Goal: Task Accomplishment & Management: Complete application form

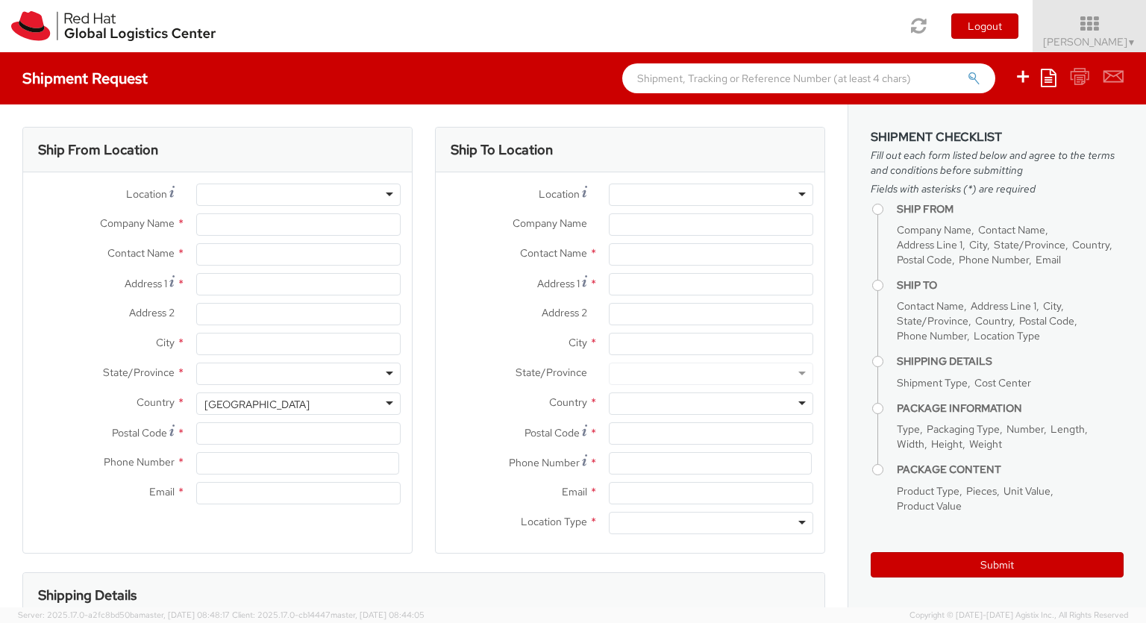
select select "850"
select select
type input "Red Hat Czech s.r.o."
type input "[PERSON_NAME]"
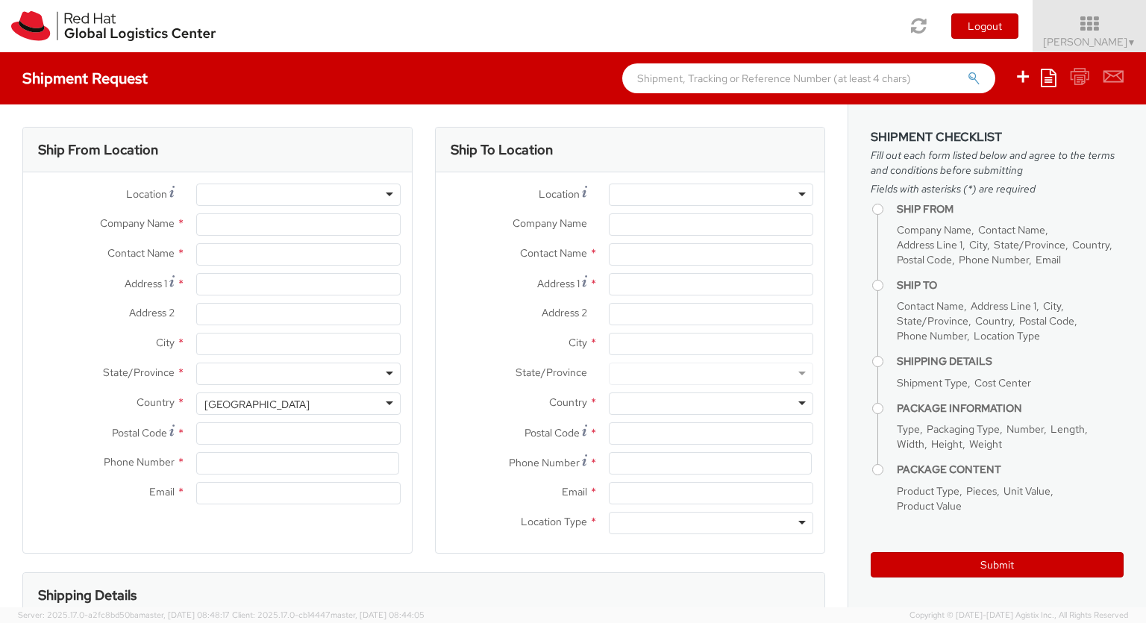
type input "Purkynova 647/111"
type input "[GEOGRAPHIC_DATA]"
type input "621 00"
type input "420 532 294 555"
type input "[EMAIL_ADDRESS][DOMAIN_NAME]"
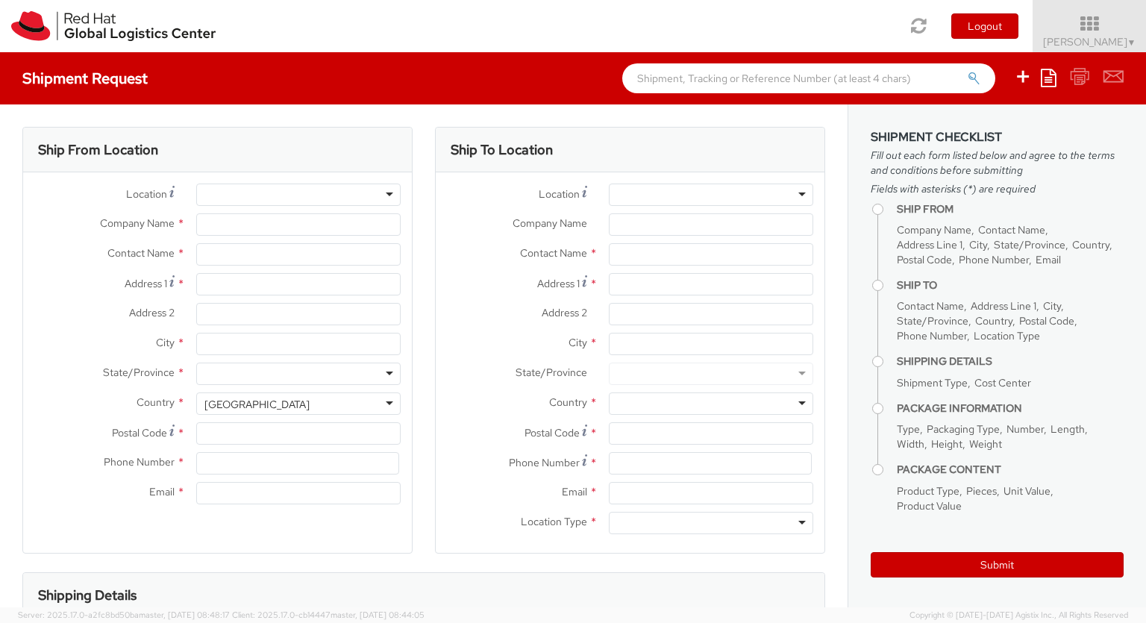
select select "CM"
select select "KGS"
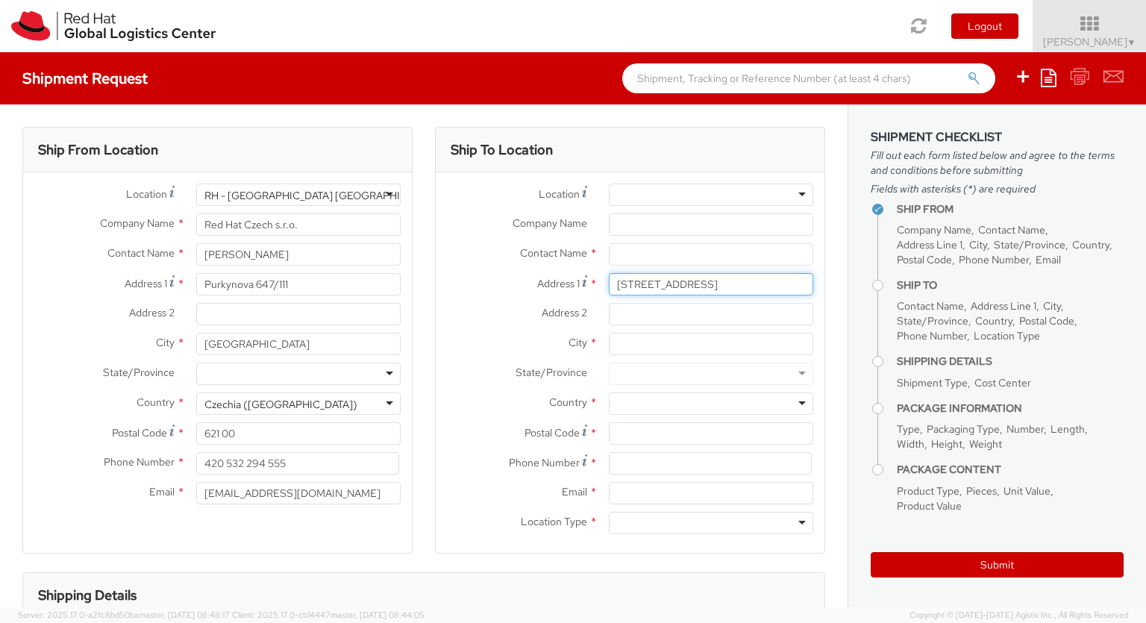
type input "[STREET_ADDRESS]"
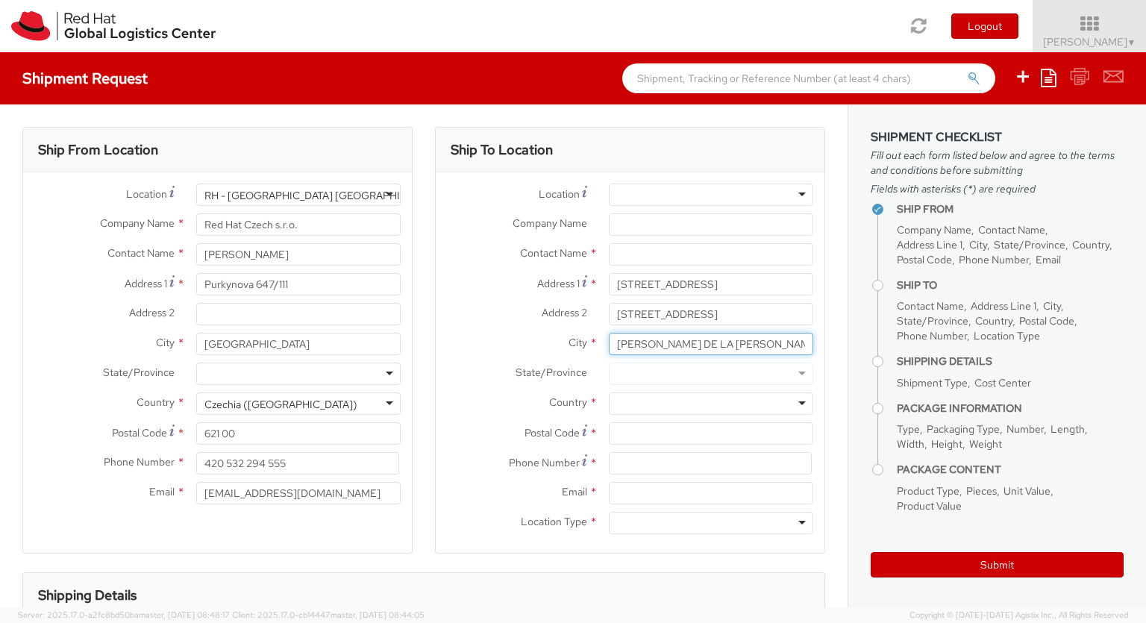
scroll to position [0, 69]
type input "[PERSON_NAME] DE LA [PERSON_NAME]"
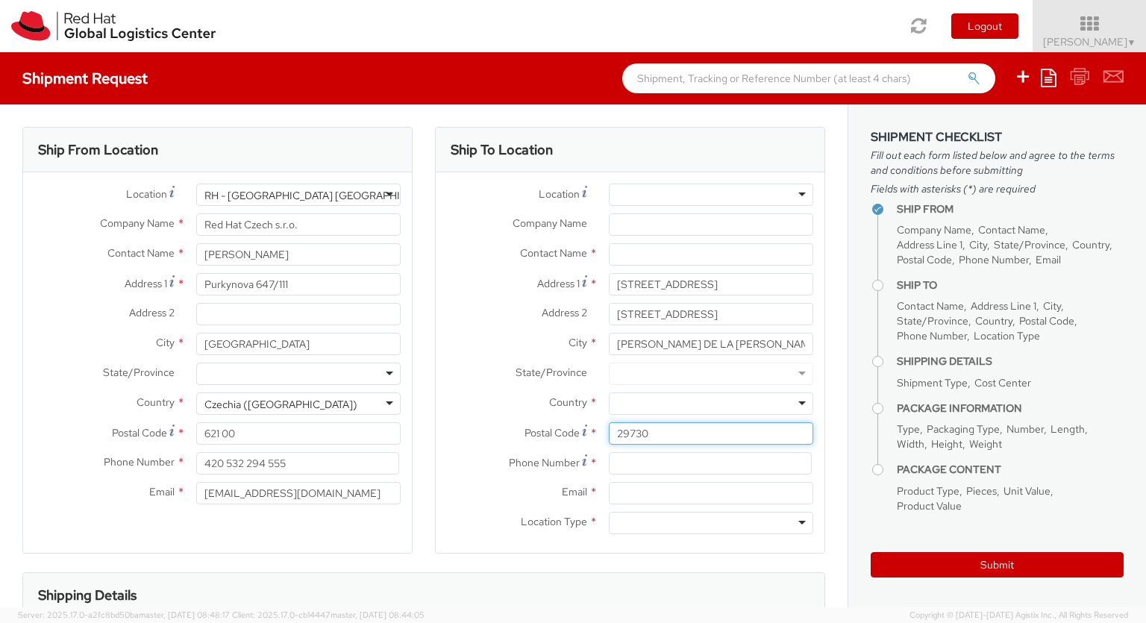
type input "29730"
click at [711, 404] on div at bounding box center [711, 403] width 204 height 22
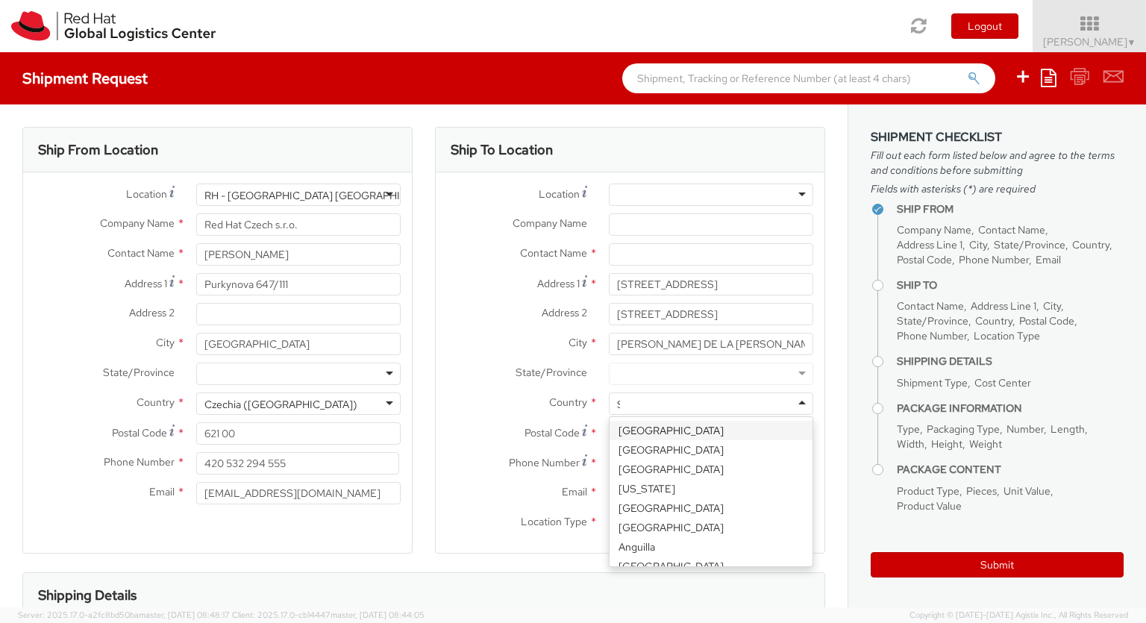
type input "[GEOGRAPHIC_DATA]"
click at [711, 523] on div at bounding box center [711, 523] width 204 height 22
type input "r"
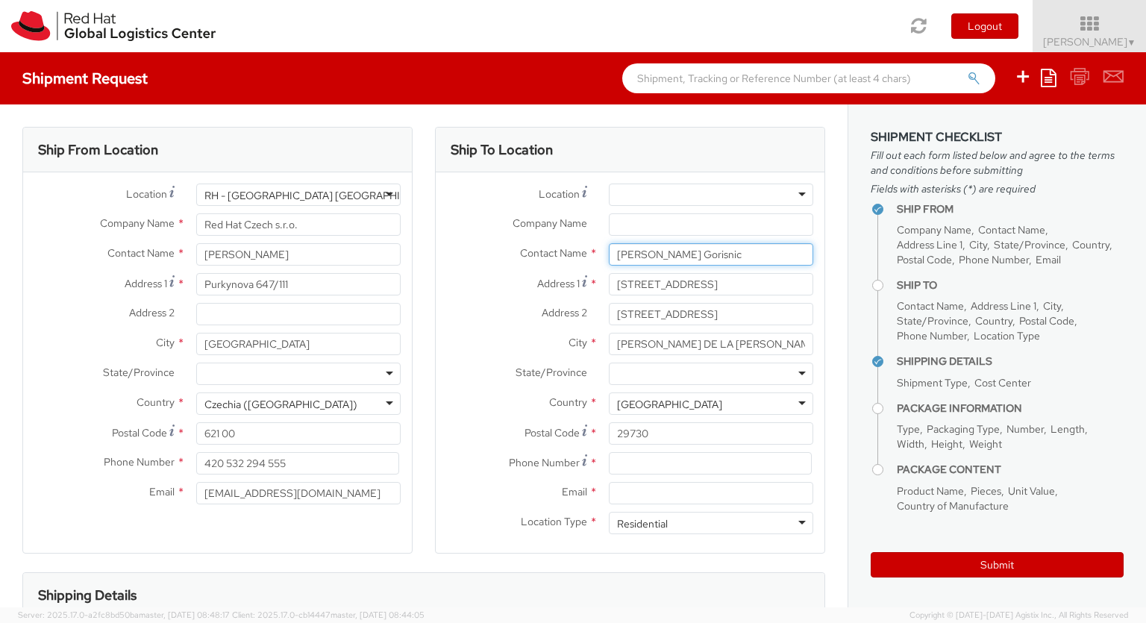
type input "[PERSON_NAME] Gorisnic"
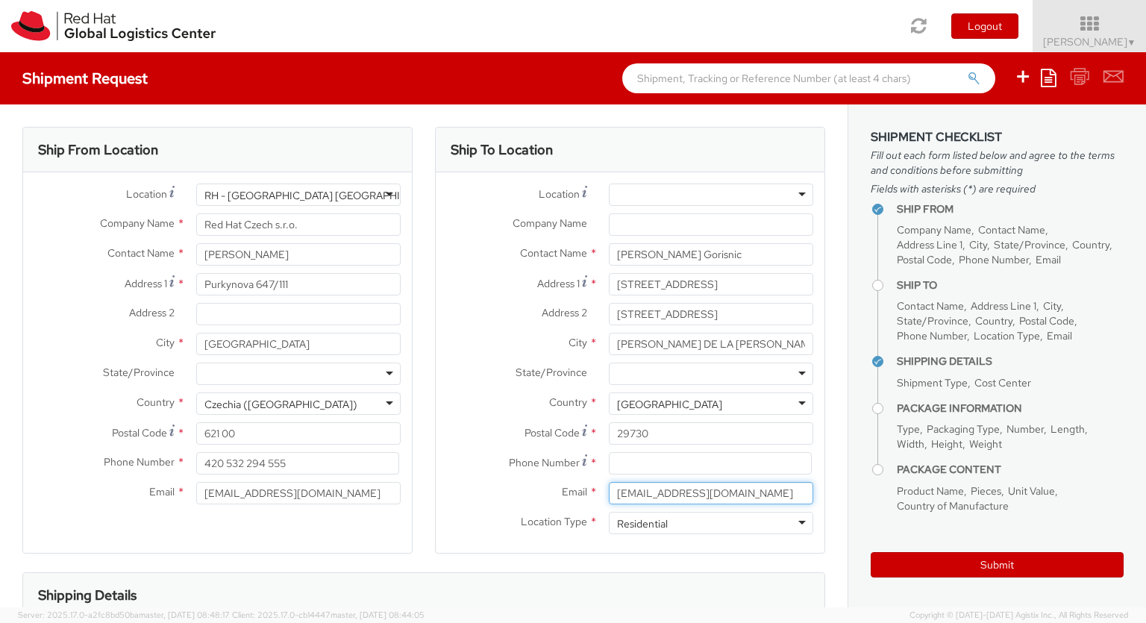
type input "[EMAIL_ADDRESS][DOMAIN_NAME]"
type input "692800349"
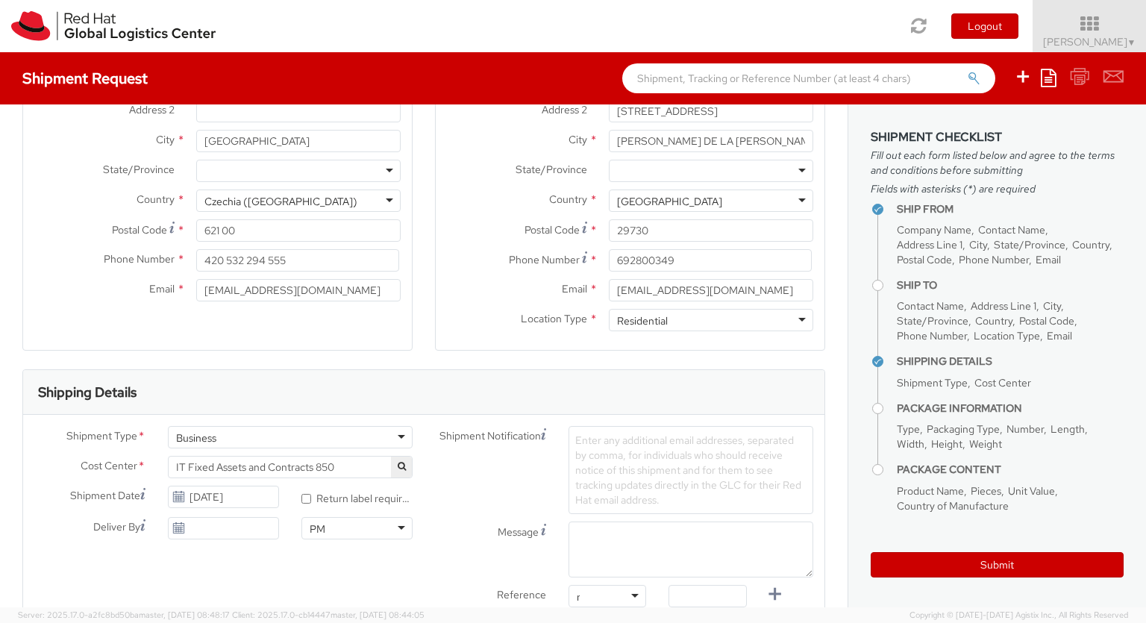
type input "ref"
type input "RPCI0079181"
type input "[EMAIL_ADDRESS][DOMAIN_NAME]"
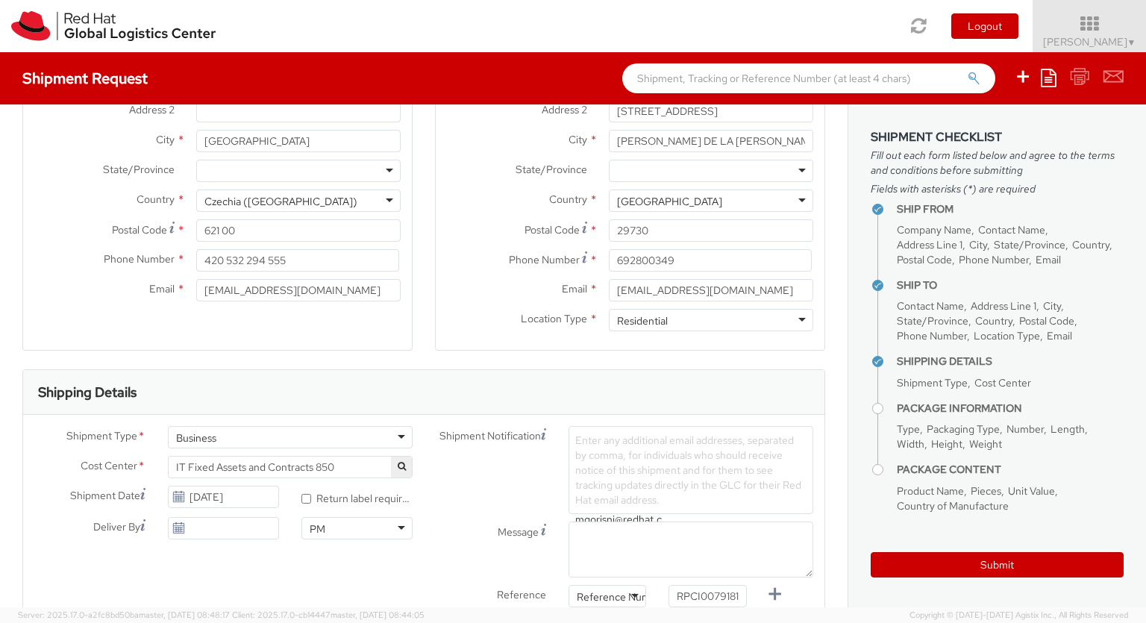
type input "[EMAIL_ADDRESS][DOMAIN_NAME]"
type input "lap"
select select "LAPTOP"
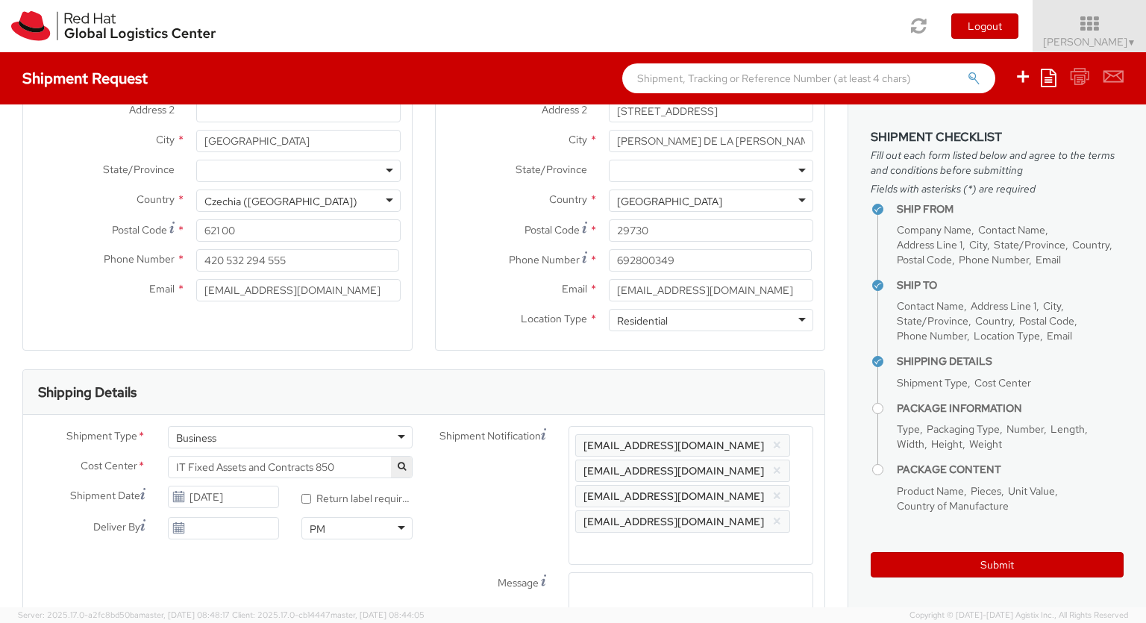
scroll to position [48, 0]
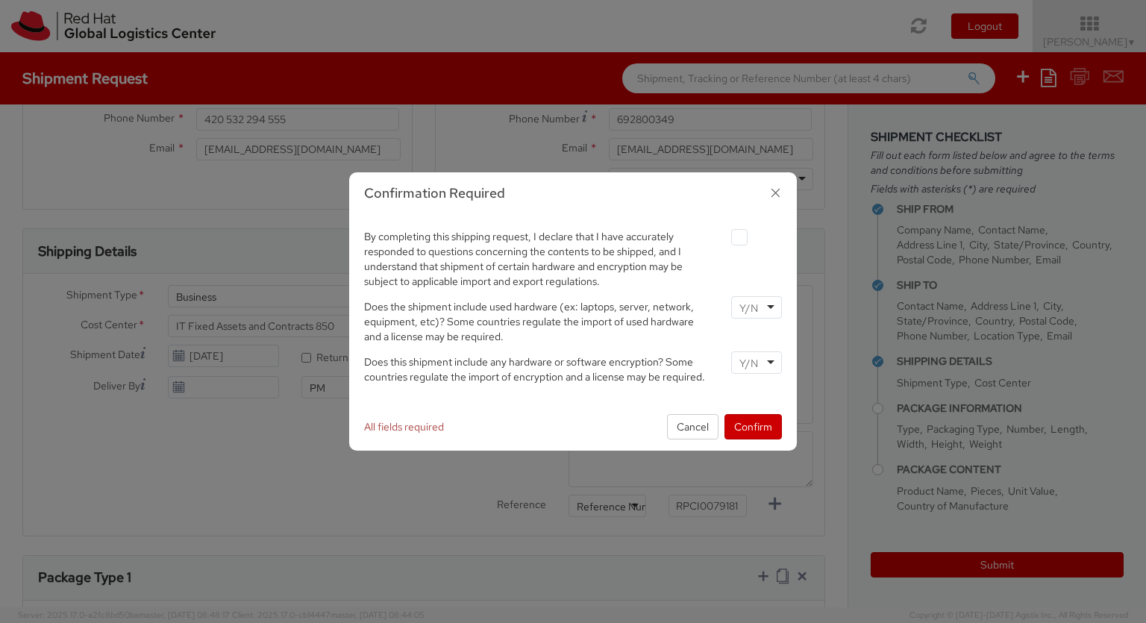
click at [739, 237] on label at bounding box center [739, 237] width 16 height 16
click at [727, 237] on input "checkbox" at bounding box center [722, 238] width 10 height 10
checkbox input "true"
click at [756, 307] on input "select-one" at bounding box center [750, 308] width 22 height 15
type input "no"
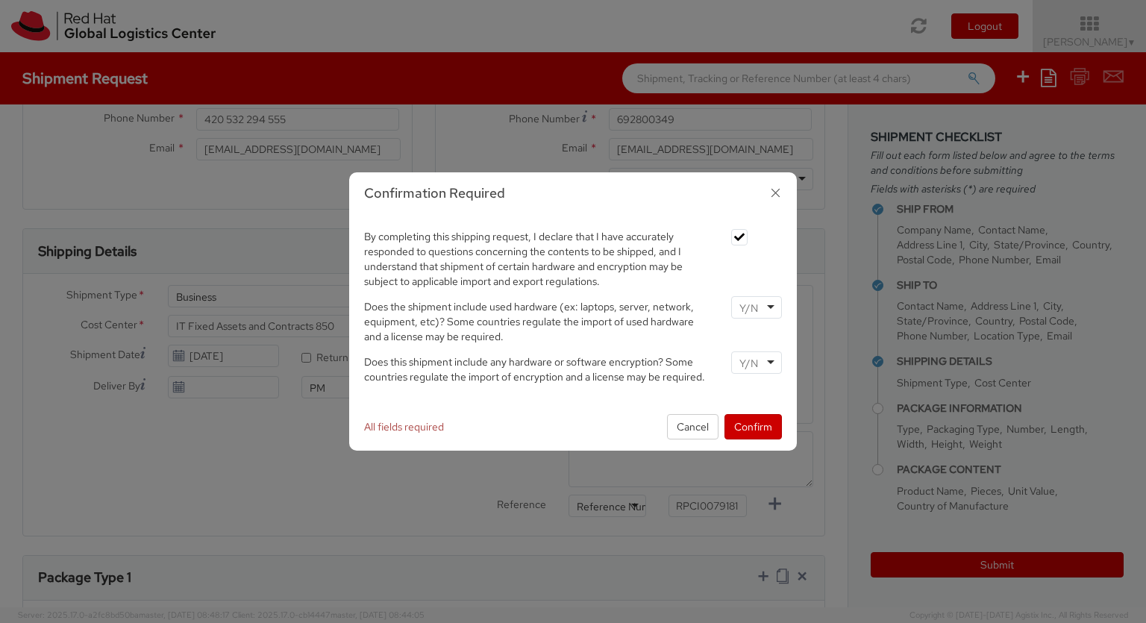
click at [756, 362] on input "select-one" at bounding box center [750, 363] width 22 height 15
type input "yes"
click at [753, 426] on button "Confirm" at bounding box center [752, 426] width 57 height 25
type input "your"
type input "1"
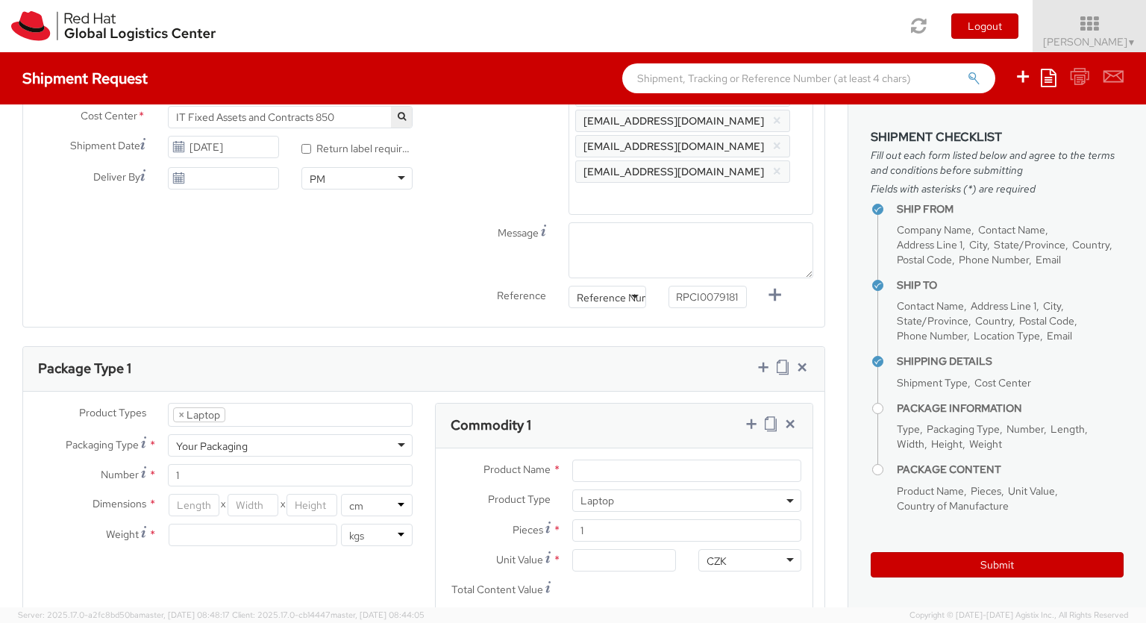
type input "[GEOGRAPHIC_DATA]"
type input "50"
type input "30"
type input "20"
type input "3.8"
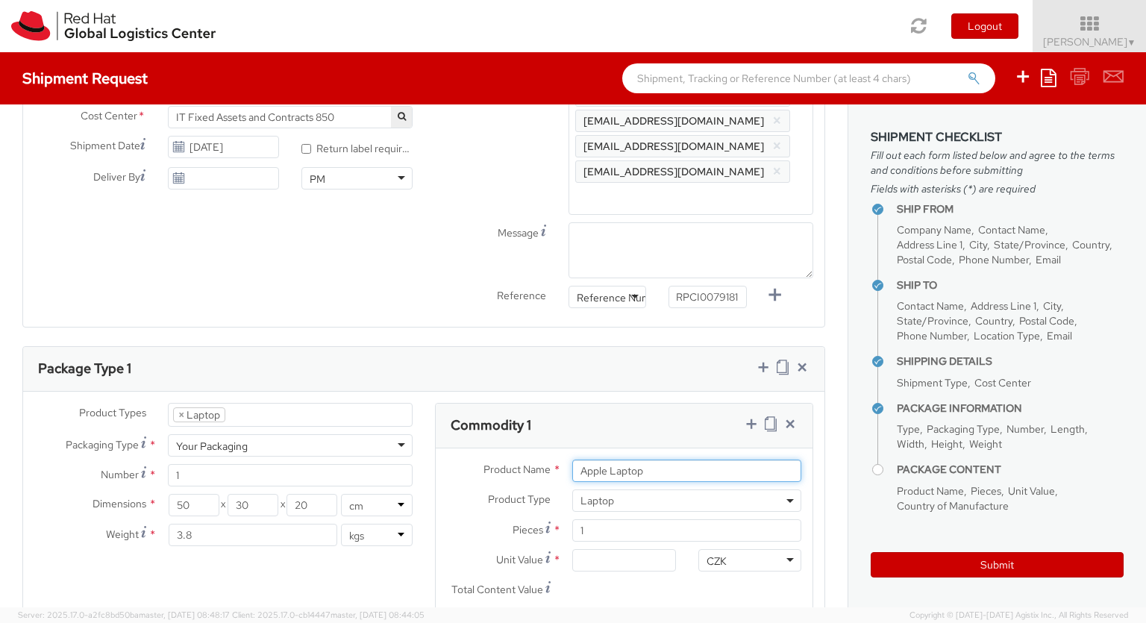
type input "Apple Laptop"
click at [624, 549] on input "Unit Value *" at bounding box center [623, 560] width 103 height 22
type input "1,251.88"
type input "EUR"
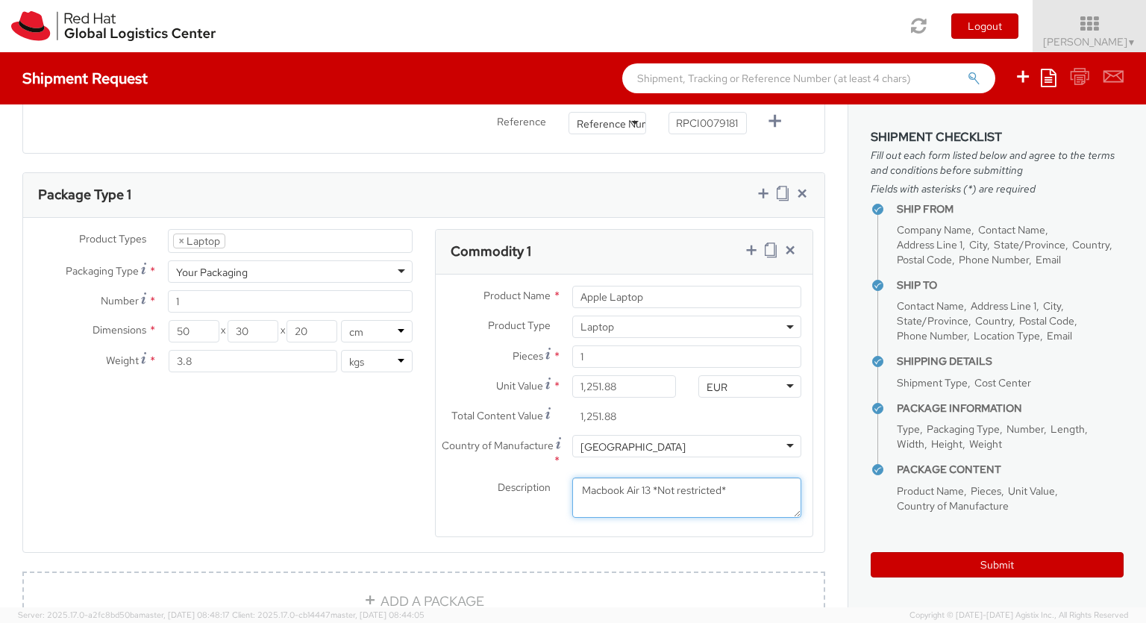
type textarea "Macbook Air 13 *Not restricted*"
click at [751, 242] on icon at bounding box center [751, 249] width 15 height 15
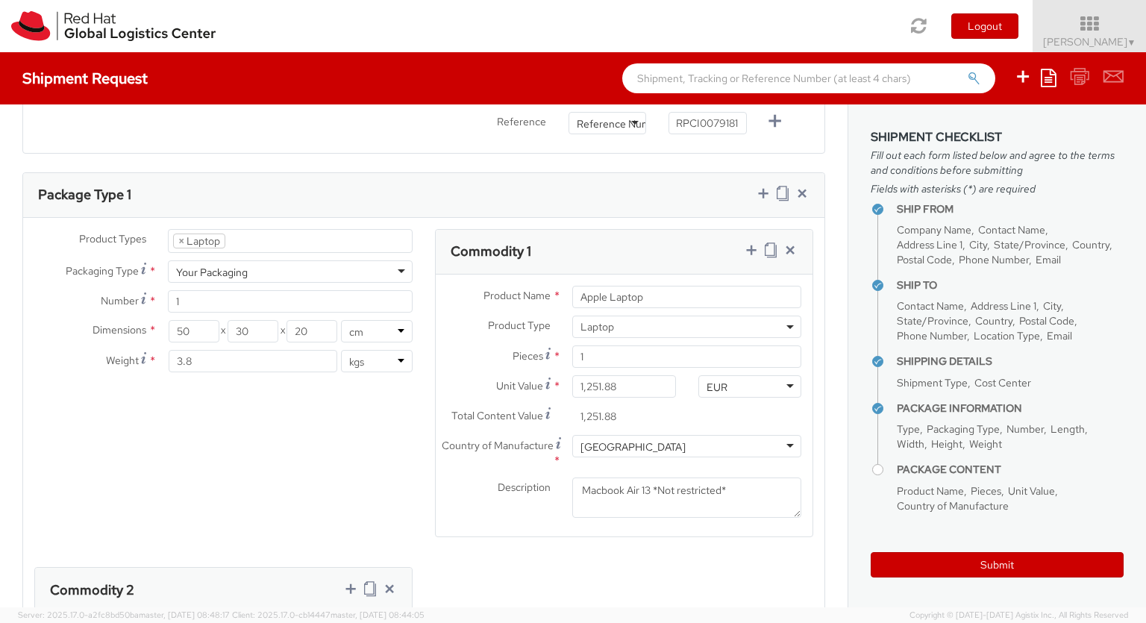
select select "DOC_STATION"
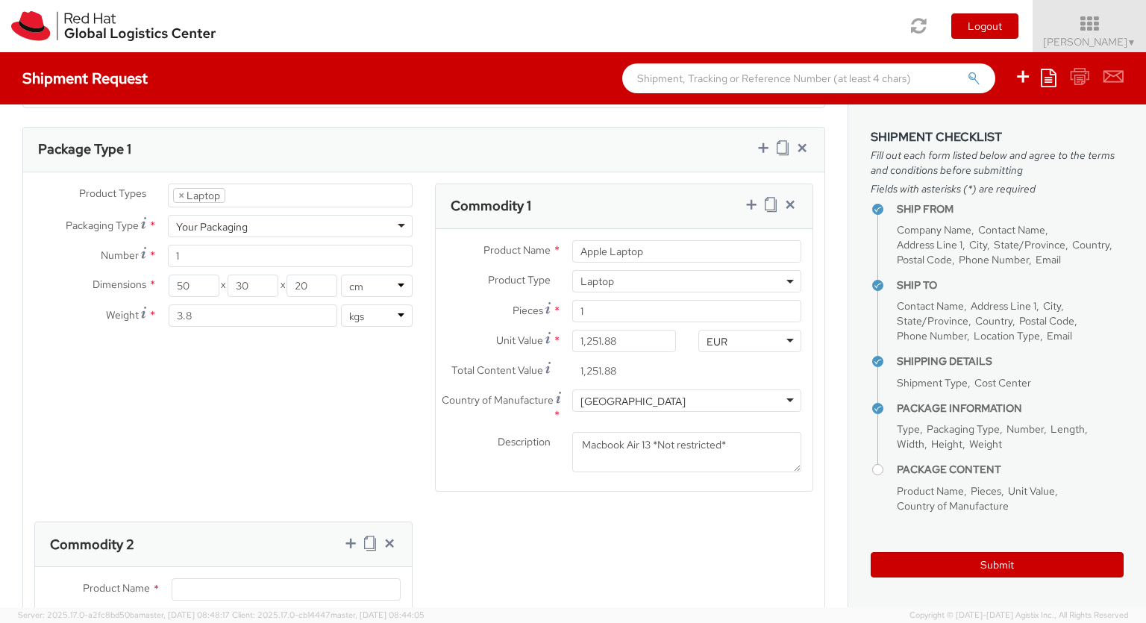
type input "59.94"
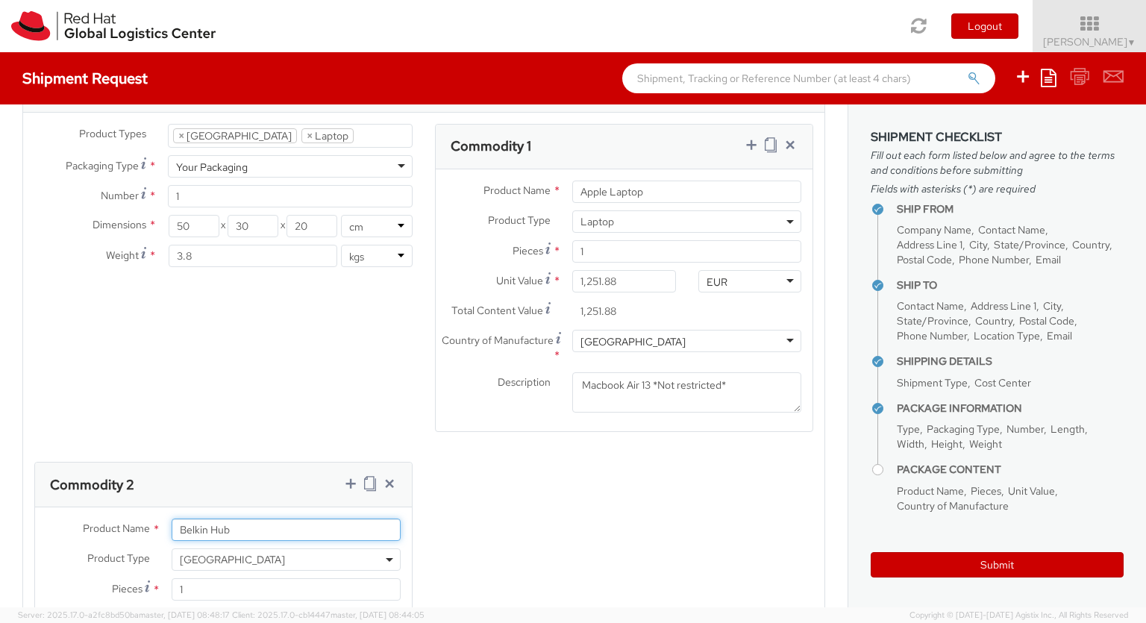
type input "Belkin Hub"
type input "[GEOGRAPHIC_DATA]"
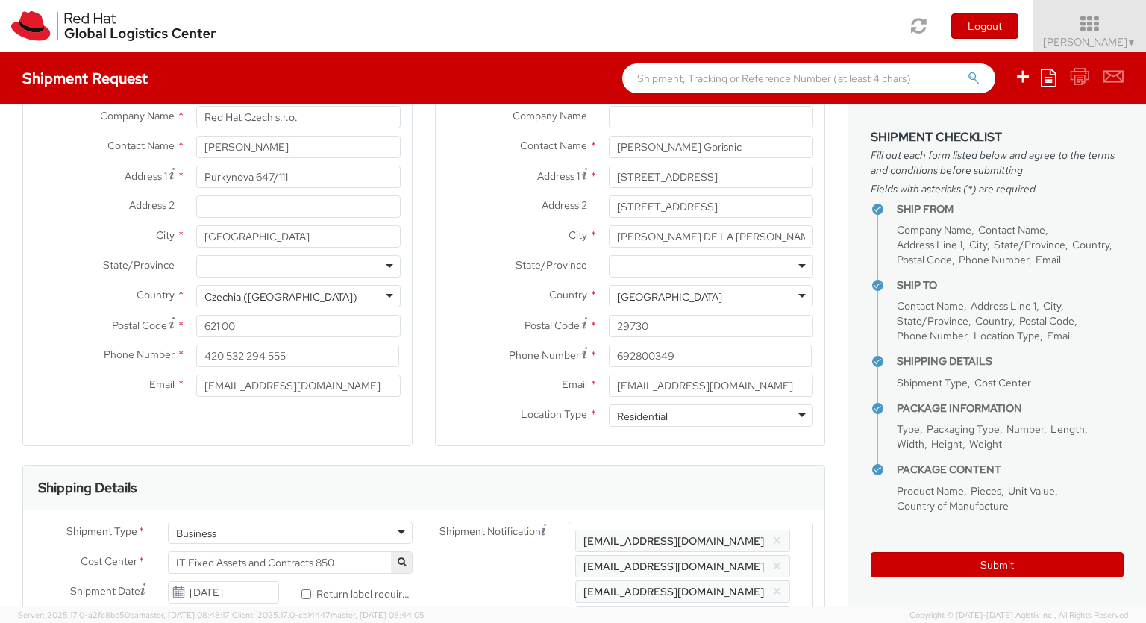
scroll to position [0, 0]
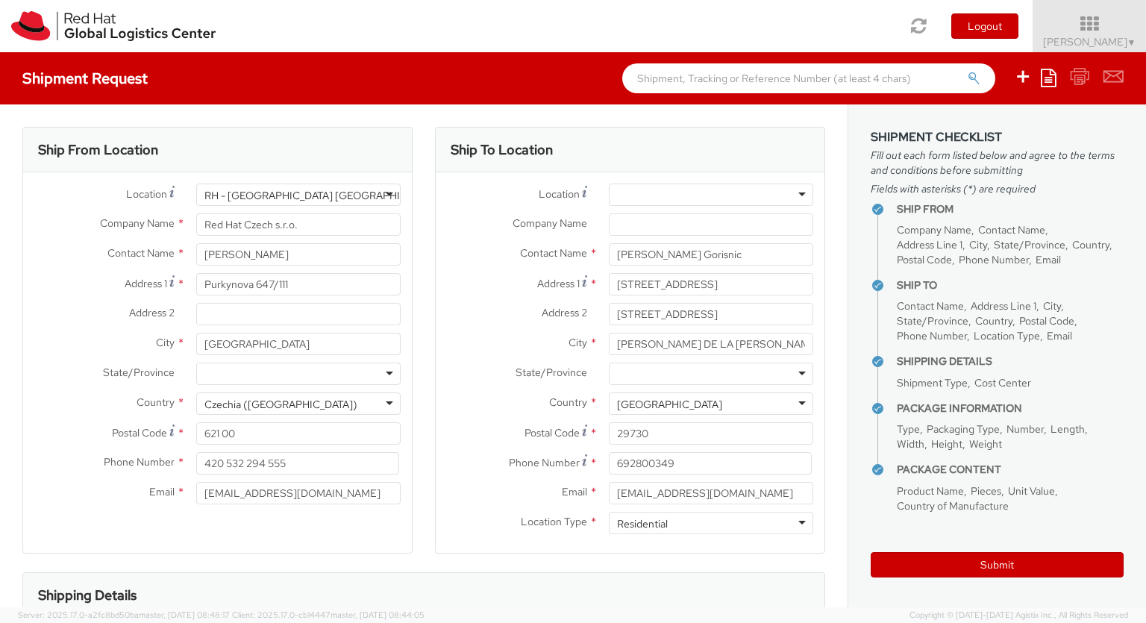
type textarea "Belkin AVC008 USB-C 6IN1 Multiport Adapter"
click at [725, 312] on input "[STREET_ADDRESS]" at bounding box center [711, 314] width 204 height 22
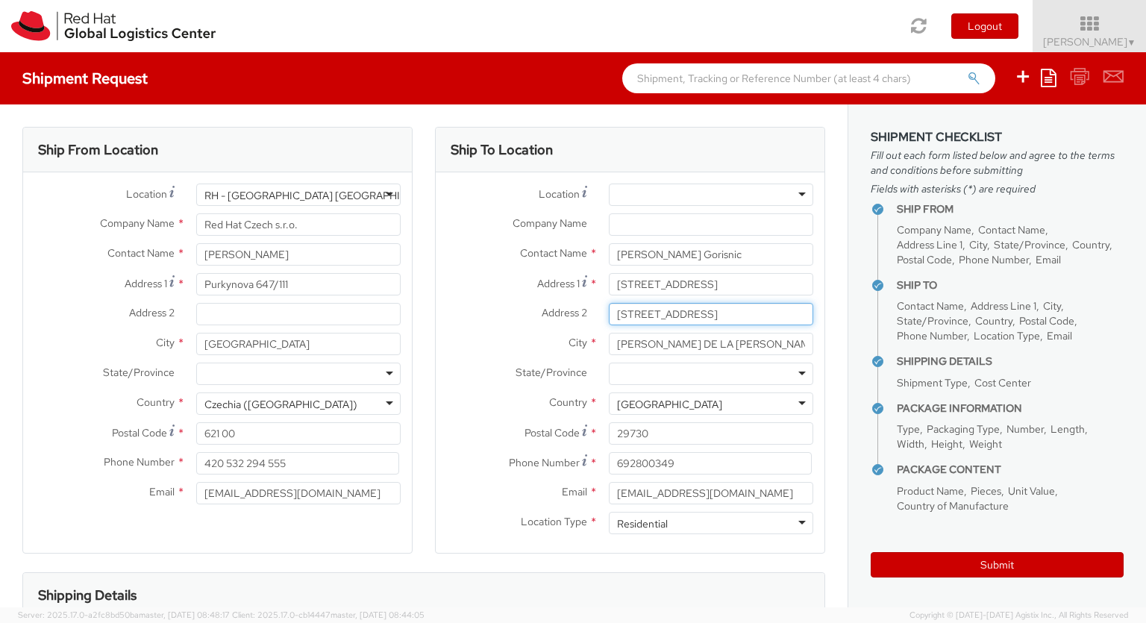
click at [725, 312] on input "[STREET_ADDRESS]" at bounding box center [711, 314] width 204 height 22
type input "[STREET_ADDRESS]"
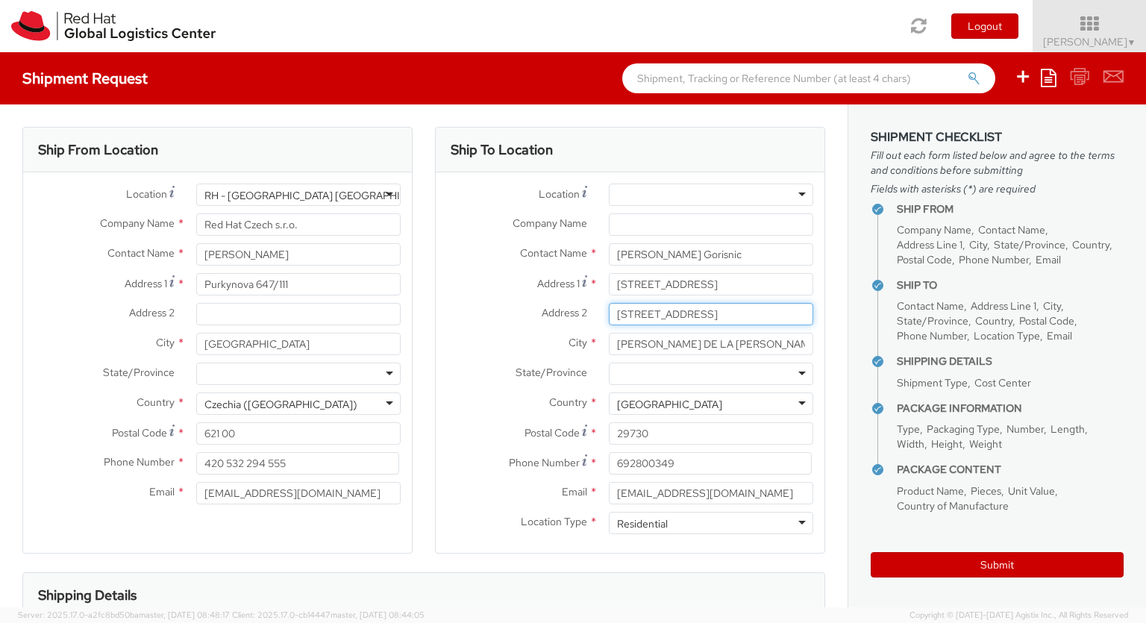
click at [725, 312] on input "[STREET_ADDRESS]" at bounding box center [711, 314] width 204 height 22
drag, startPoint x: 729, startPoint y: 279, endPoint x: 874, endPoint y: 280, distance: 145.5
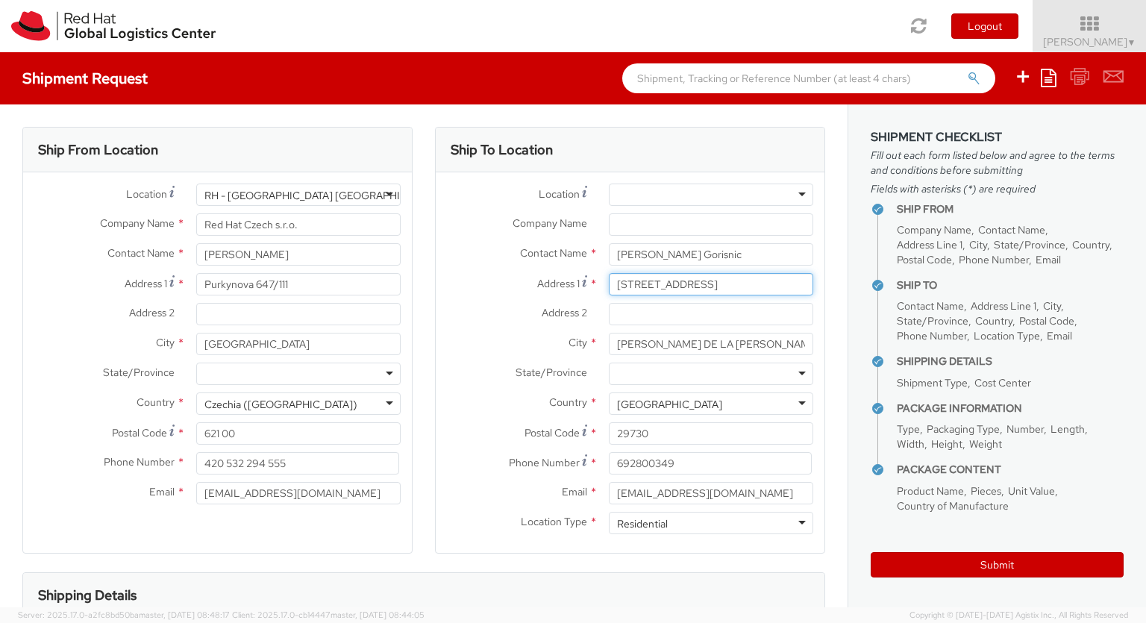
click at [813, 280] on input "[STREET_ADDRESS]" at bounding box center [711, 284] width 204 height 22
click at [801, 286] on input "[STREET_ADDRESS]" at bounding box center [711, 284] width 204 height 22
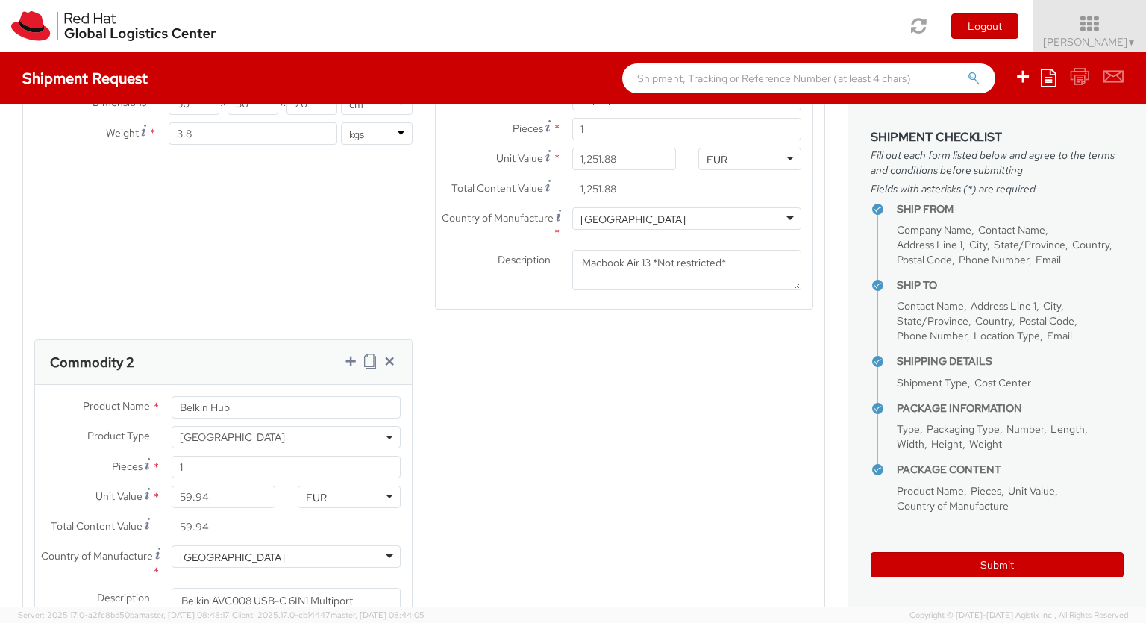
scroll to position [936, 0]
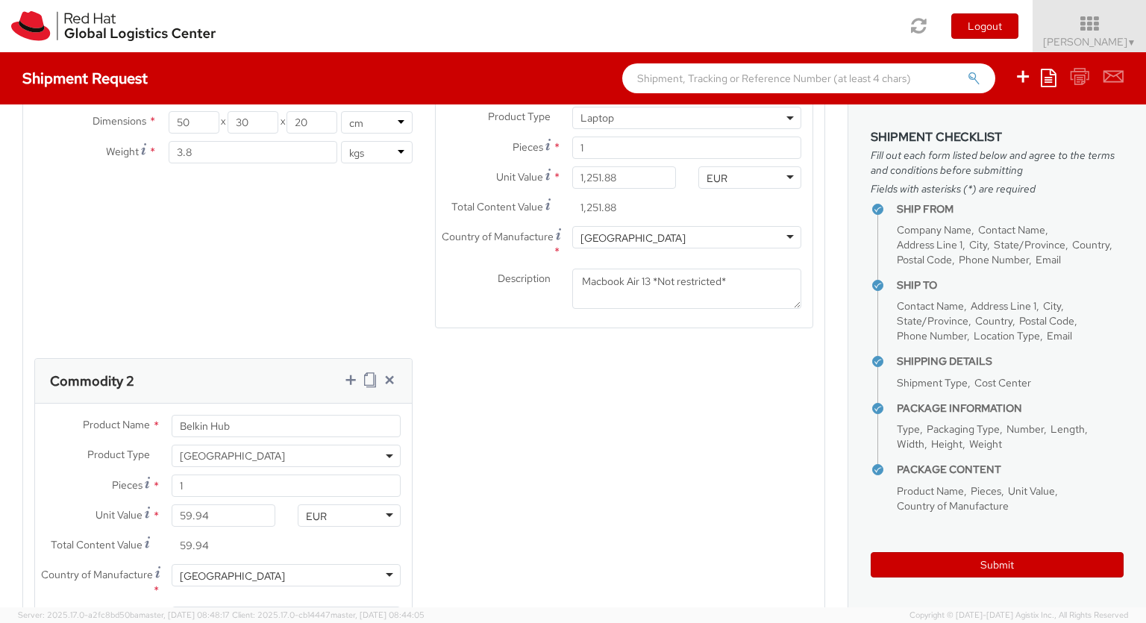
type input "[PERSON_NAME] Gorisnic"
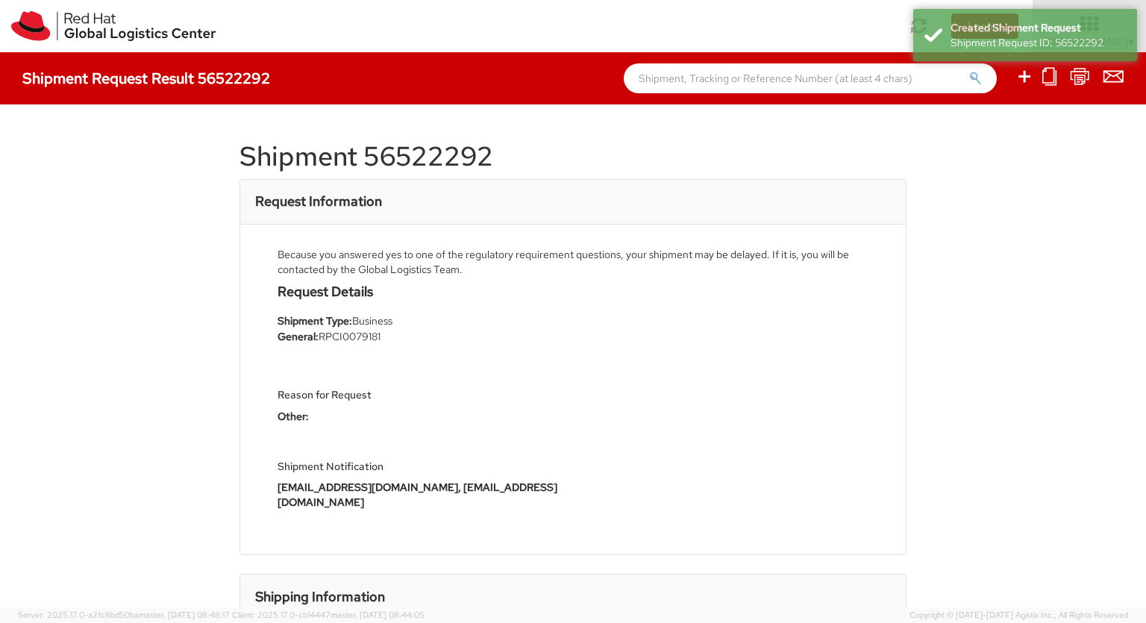
click at [1025, 78] on icon at bounding box center [1024, 76] width 18 height 19
select select
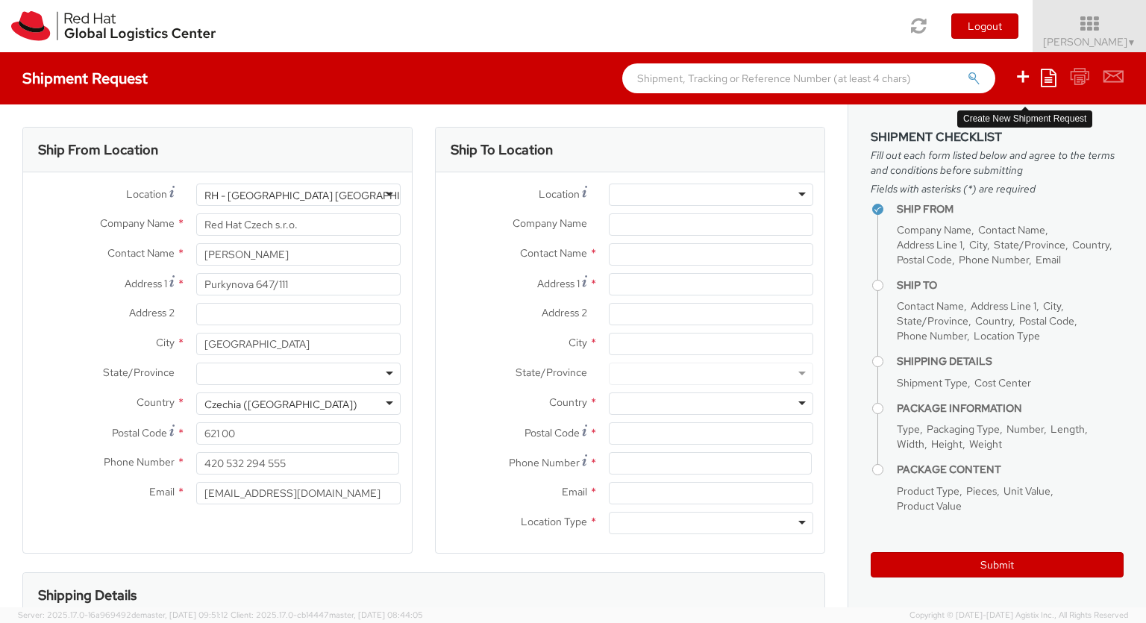
select select "850"
click at [711, 195] on div at bounding box center [711, 195] width 204 height 22
type input "[GEOGRAPHIC_DATA]"
type input "Red Hat FZ-LLC."
type input "[GEOGRAPHIC_DATA], Block A"
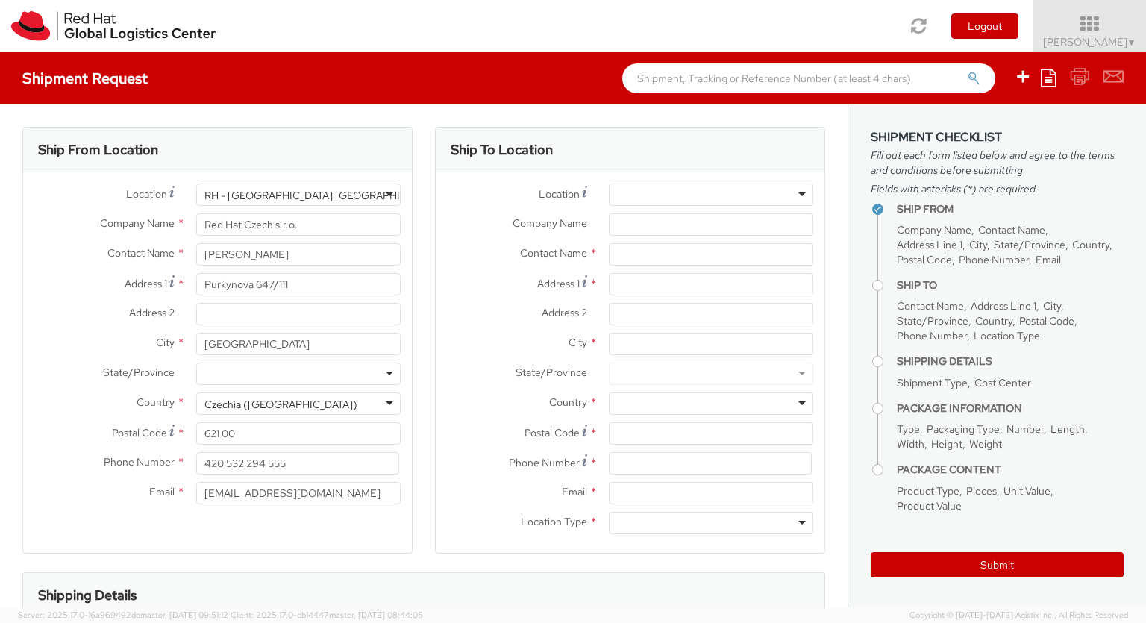
type input "Office 406A, [GEOGRAPHIC_DATA]"
type input "[GEOGRAPHIC_DATA]"
type input "971 4 4494 100"
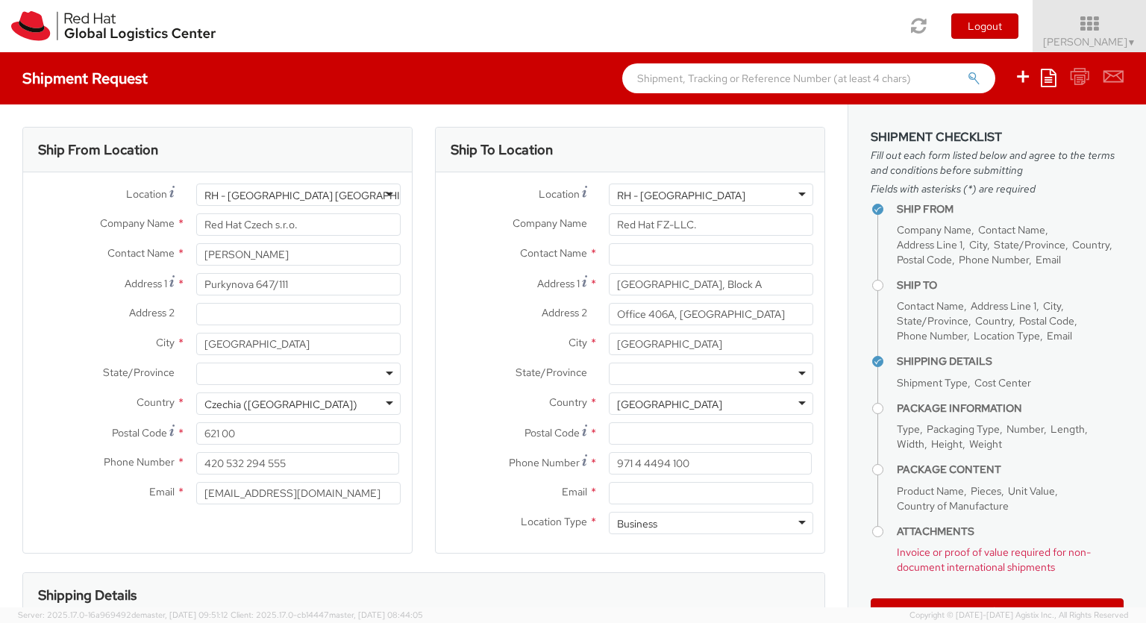
click at [711, 523] on div "Business" at bounding box center [711, 523] width 204 height 22
type input "0000"
type input "[PERSON_NAME] [PERSON_NAME]"
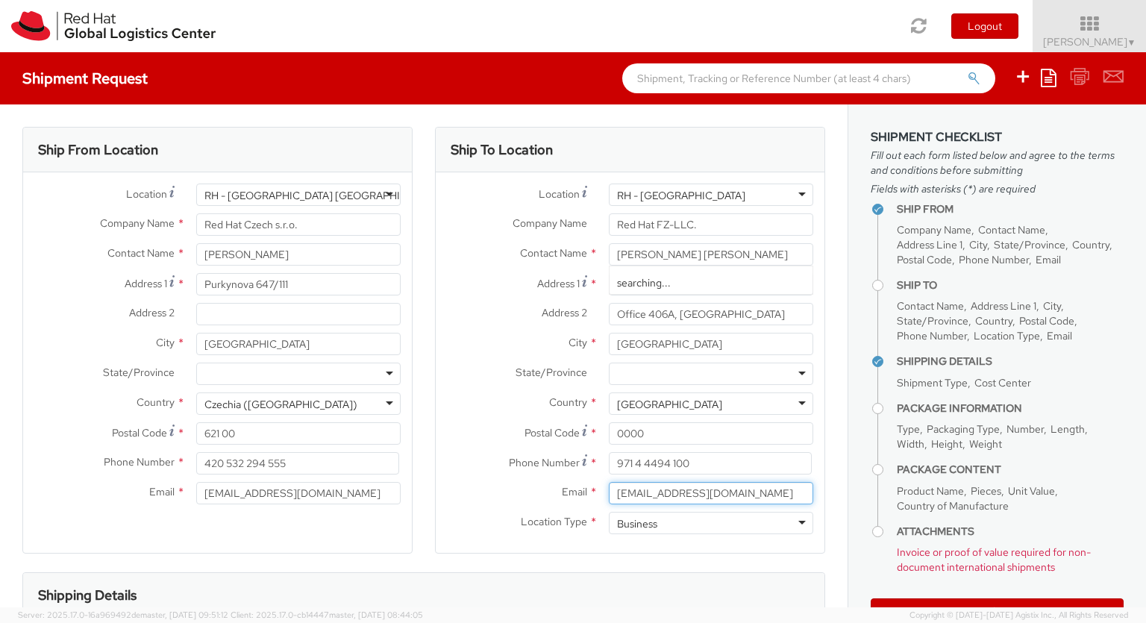
type input "[EMAIL_ADDRESS][DOMAIN_NAME]"
type input "00971525518388"
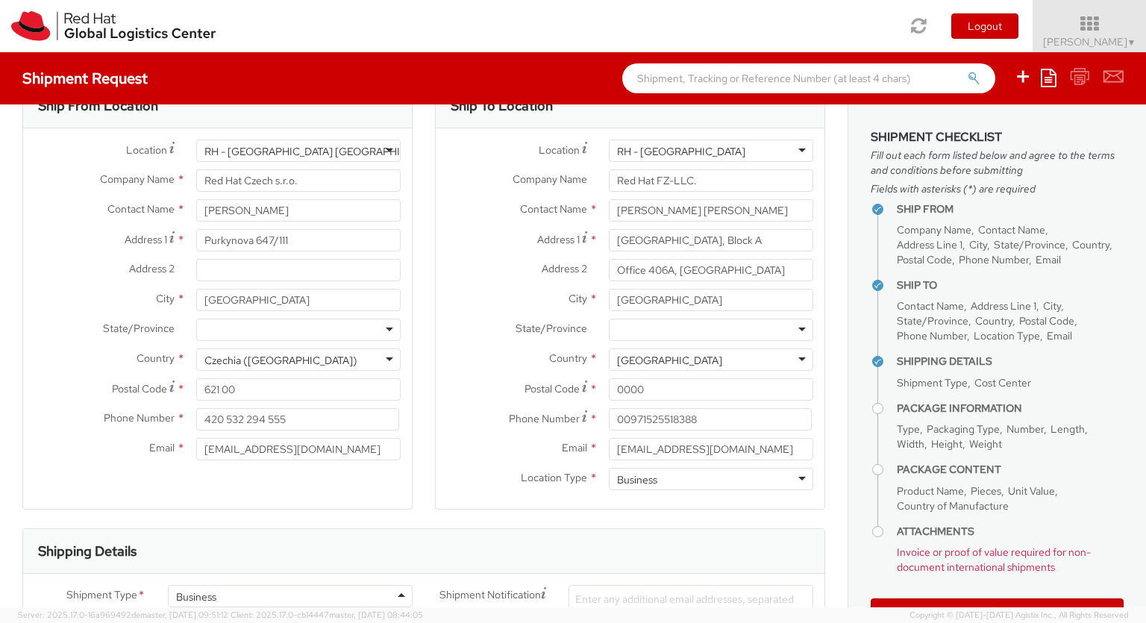
type input "ref"
type input "RPCI0078864"
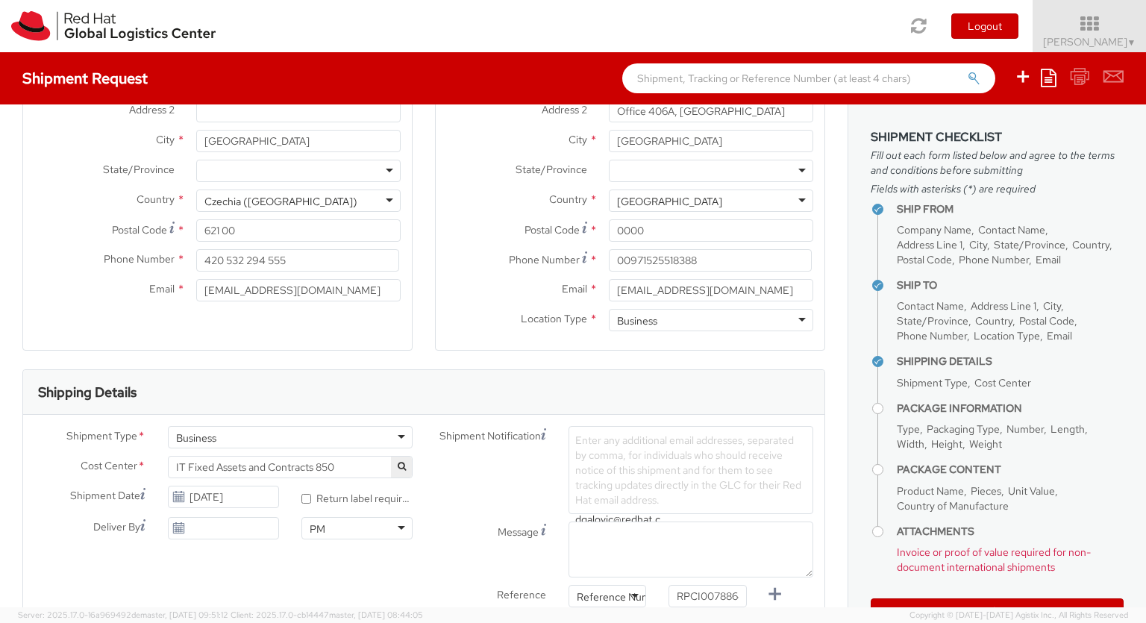
type input "[EMAIL_ADDRESS][DOMAIN_NAME]"
type input "lap"
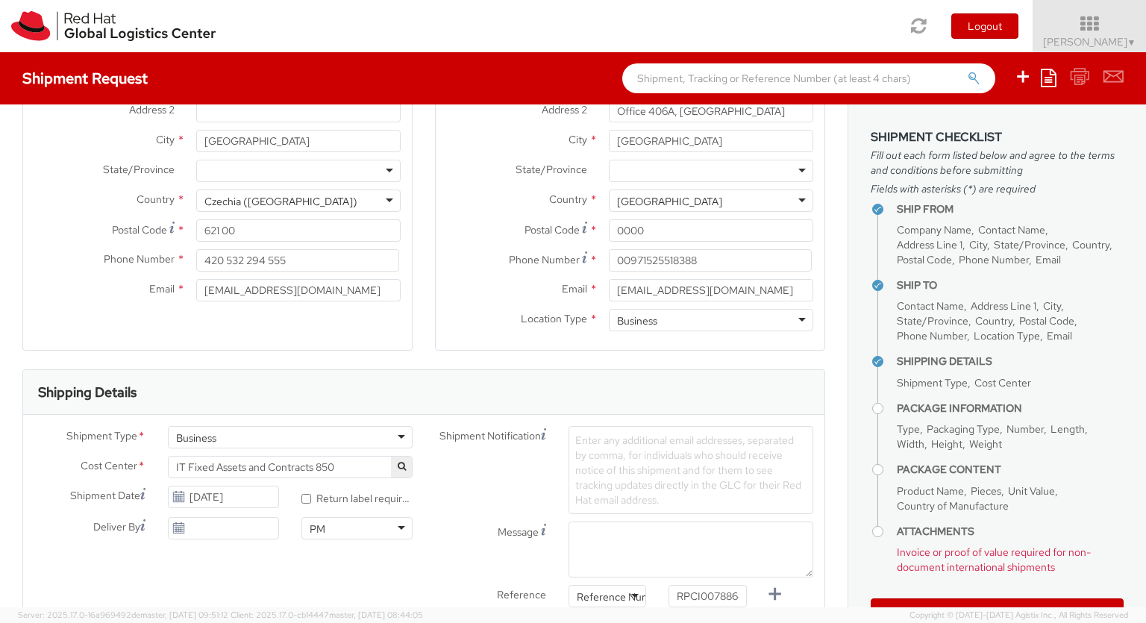
scroll to position [0, 7]
checkbox input "false"
select select "LAPTOP"
click at [0, 0] on label at bounding box center [0, 0] width 0 height 0
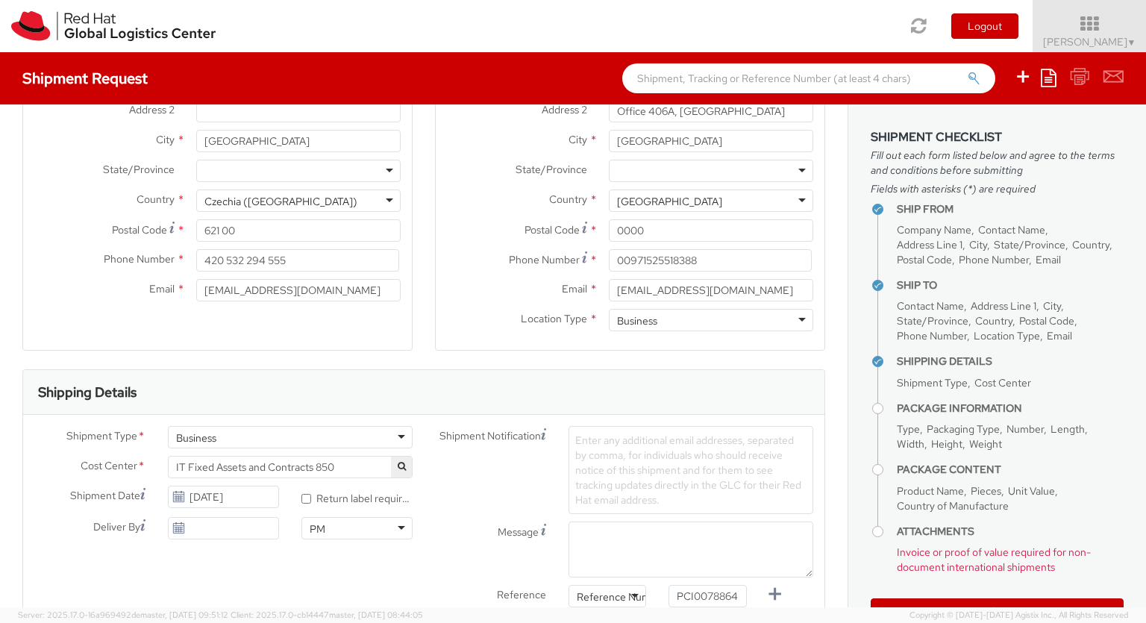
click at [0, 0] on input "checkbox" at bounding box center [0, 0] width 0 height 0
checkbox input "true"
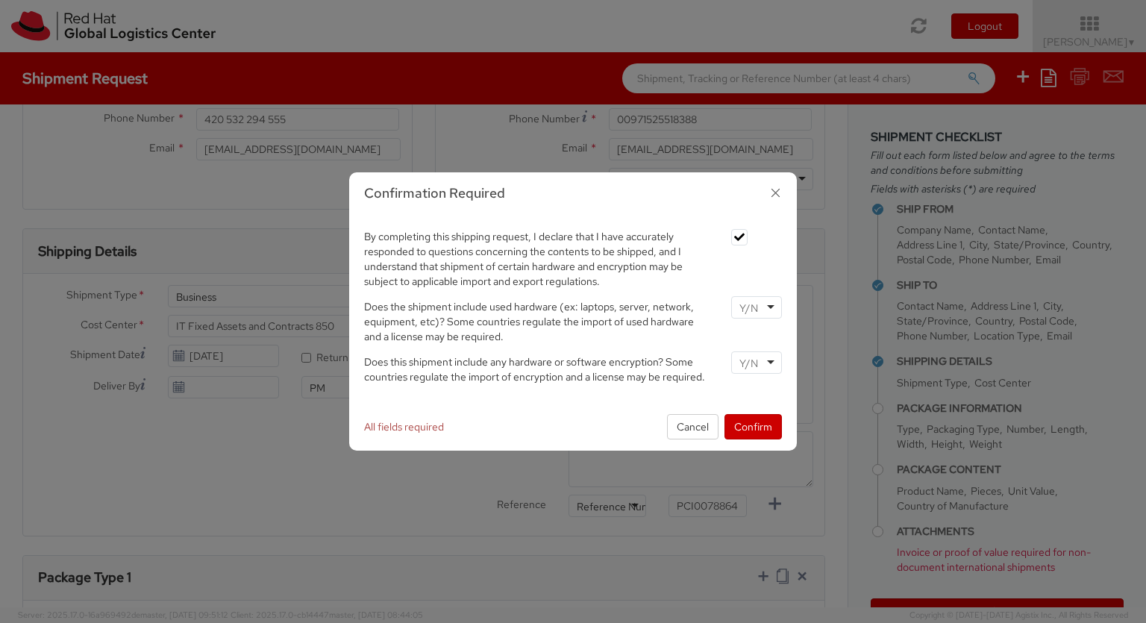
click at [756, 301] on input "select-one" at bounding box center [750, 308] width 22 height 15
type input "no"
click at [756, 356] on input "select-one" at bounding box center [750, 363] width 22 height 15
click at [753, 426] on button "Confirm" at bounding box center [752, 426] width 57 height 25
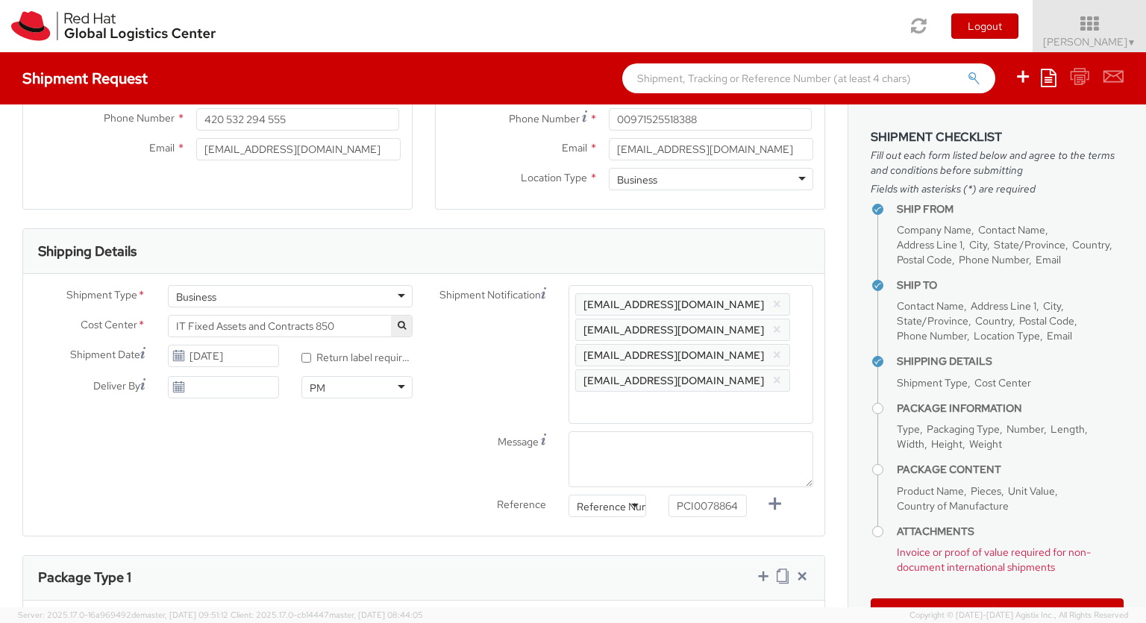
type input "your"
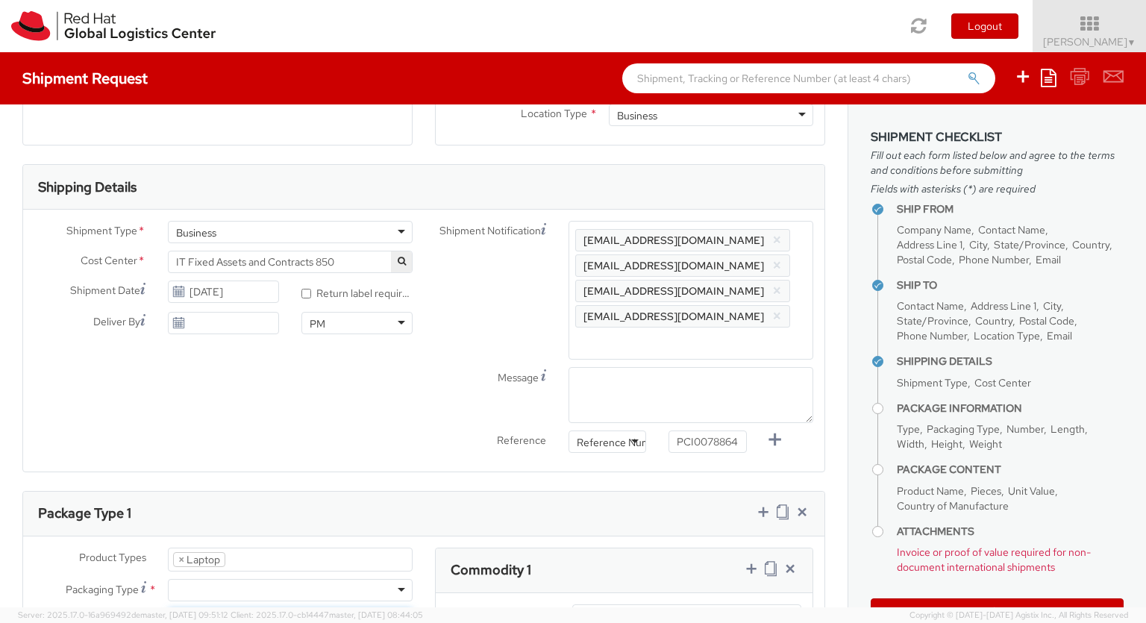
type input "1"
type input "[GEOGRAPHIC_DATA]"
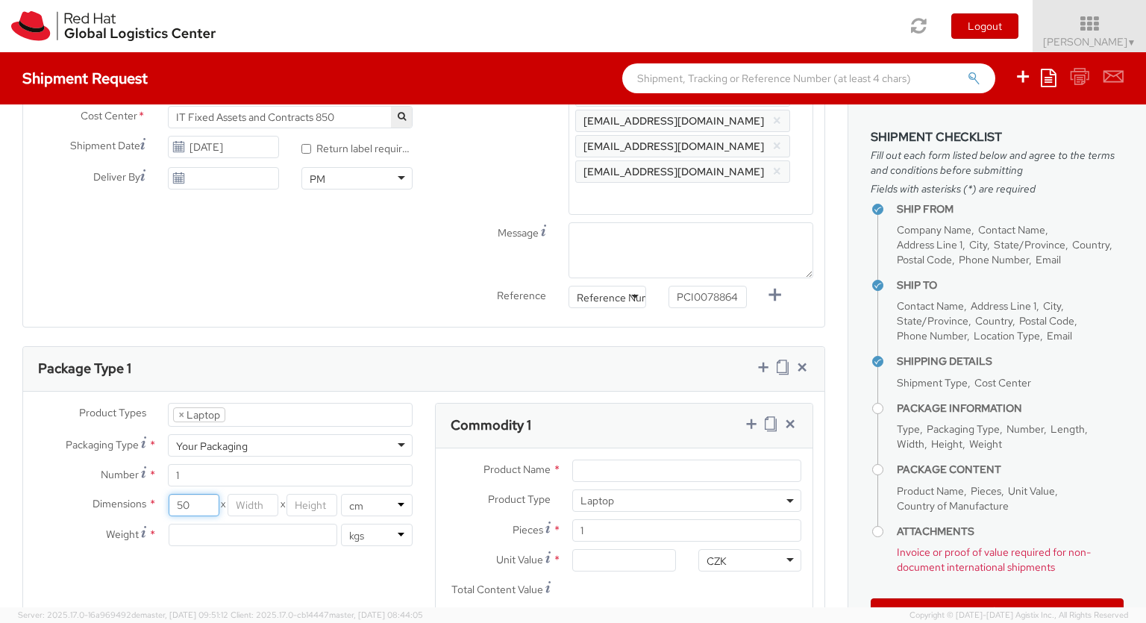
type input "50"
type input "30"
type input "20"
type input "3.8"
type input "Apple Laptop"
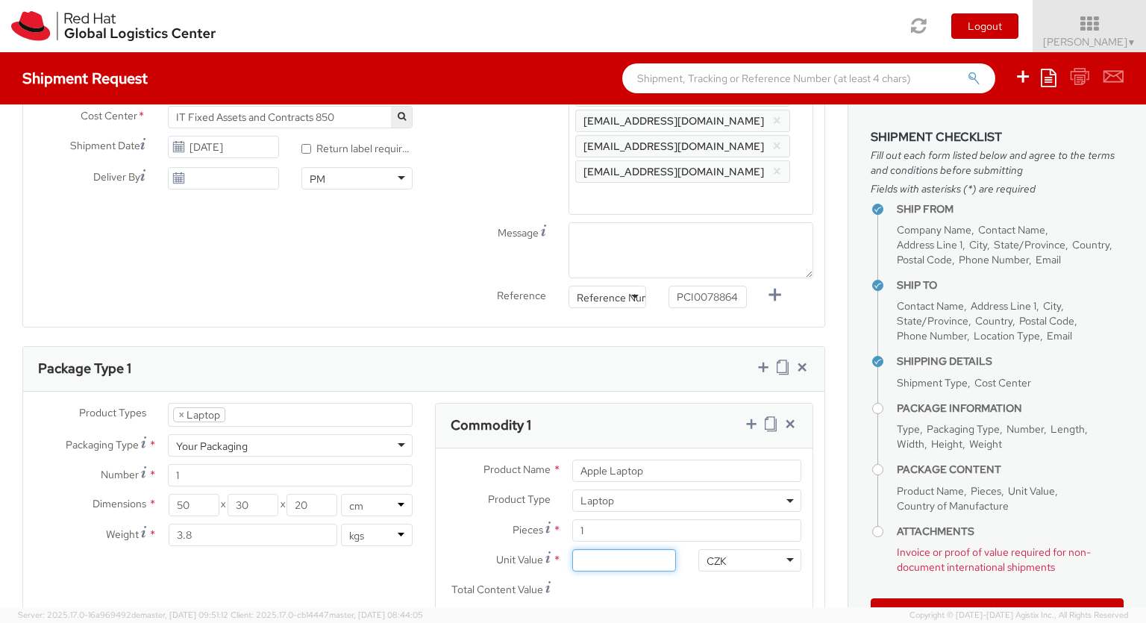
click at [624, 549] on input "Unit Value *" at bounding box center [623, 560] width 103 height 22
type input "1,674.52"
type input "EUR"
type textarea "Macbook Air 15 *Not restricted*"
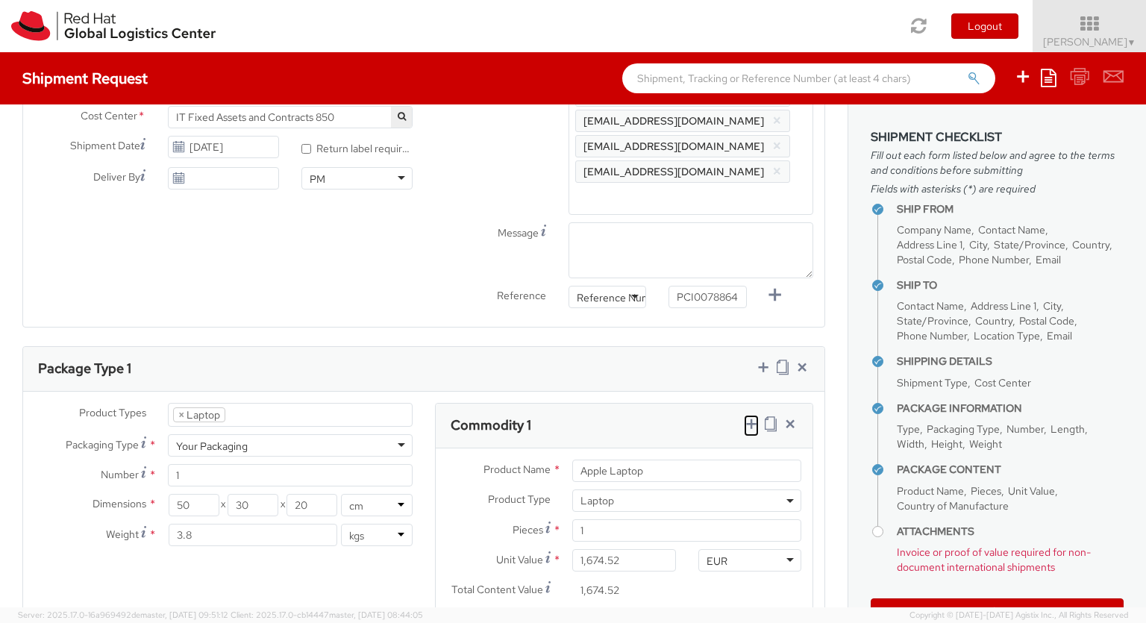
click at [751, 416] on icon at bounding box center [751, 423] width 15 height 15
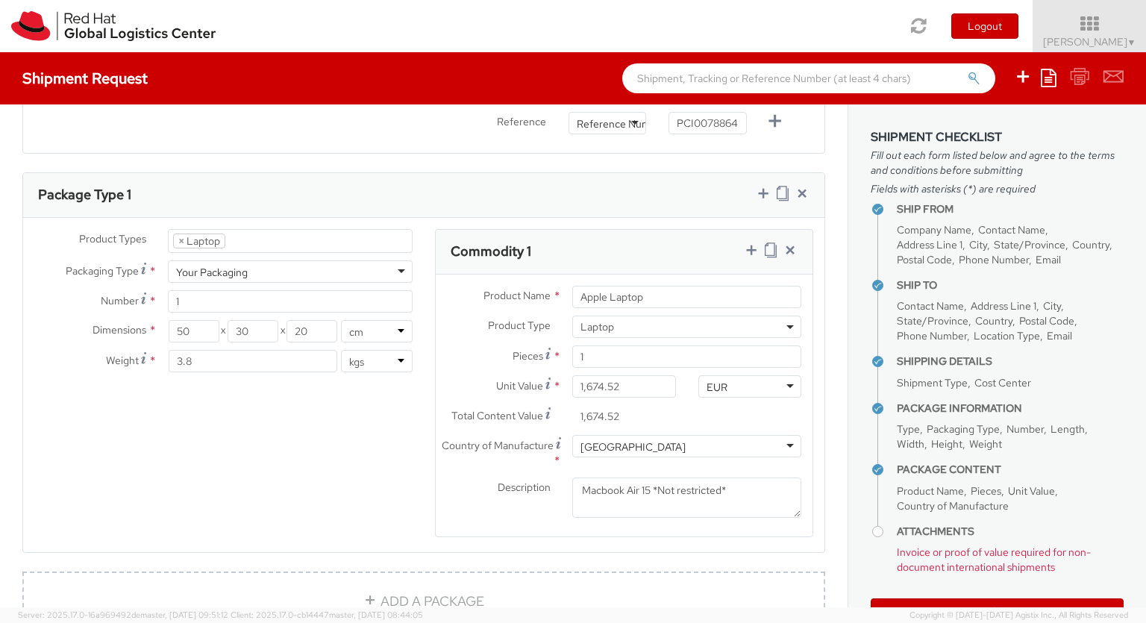
select select "DOC_STATION"
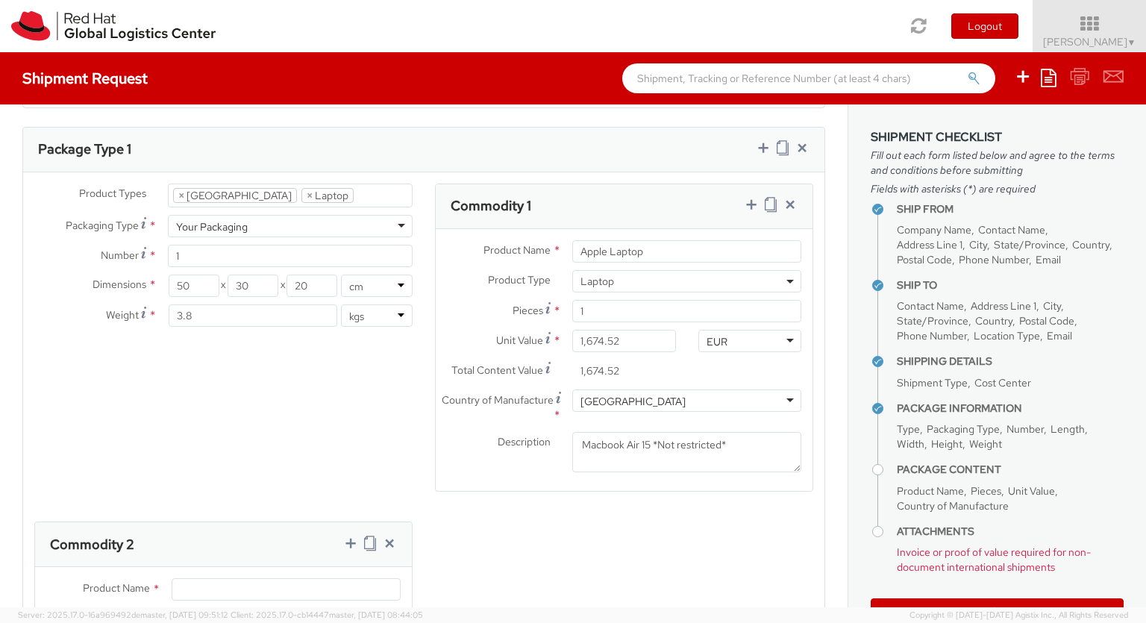
select select "DOC_STATION"
type input "59.94"
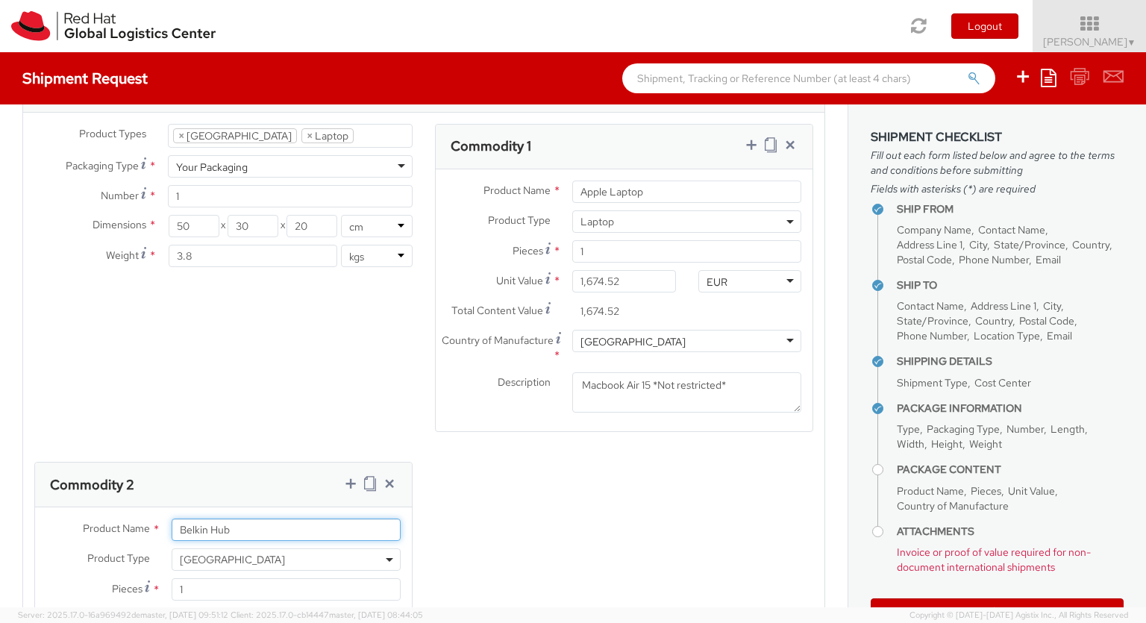
type input "Belkin Hub"
type input "[GEOGRAPHIC_DATA]"
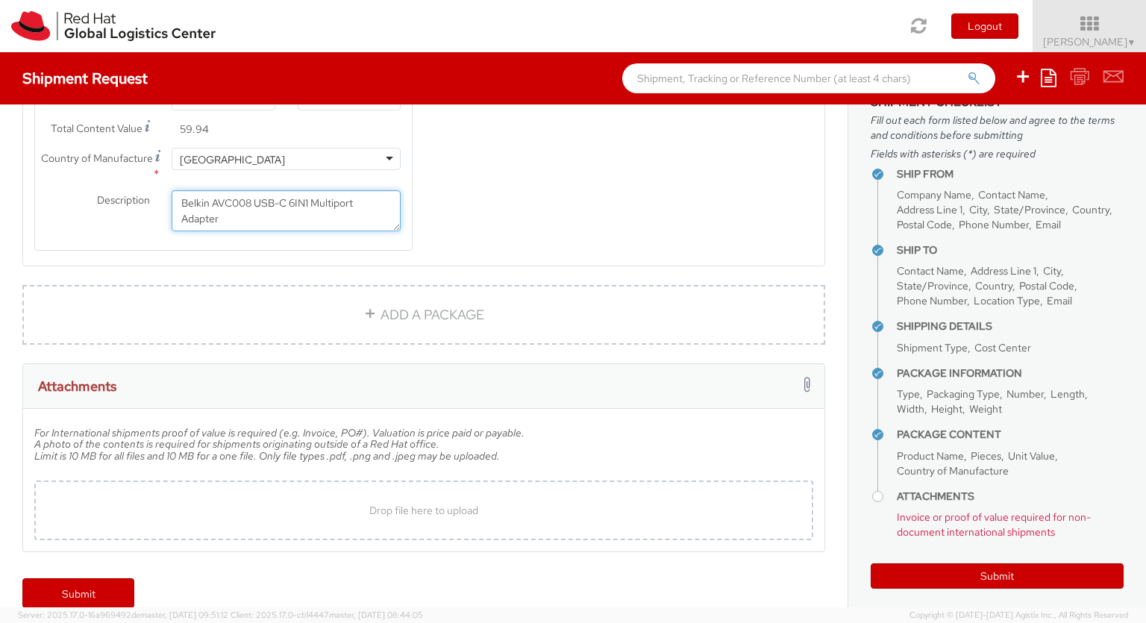
scroll to position [46, 0]
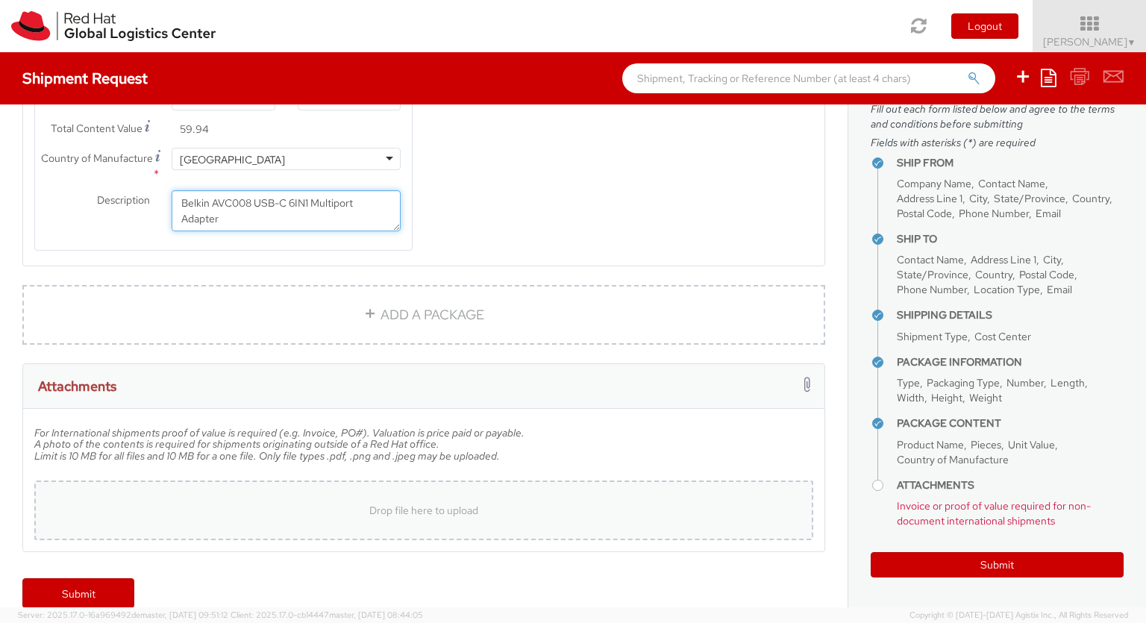
type textarea "Belkin AVC008 USB-C 6IN1 Multiport Adapter"
click at [480, 504] on div "Drop file here to upload" at bounding box center [423, 510] width 755 height 36
type input "C:\fakepath\20250818112505893_1E1DF926.pdf"
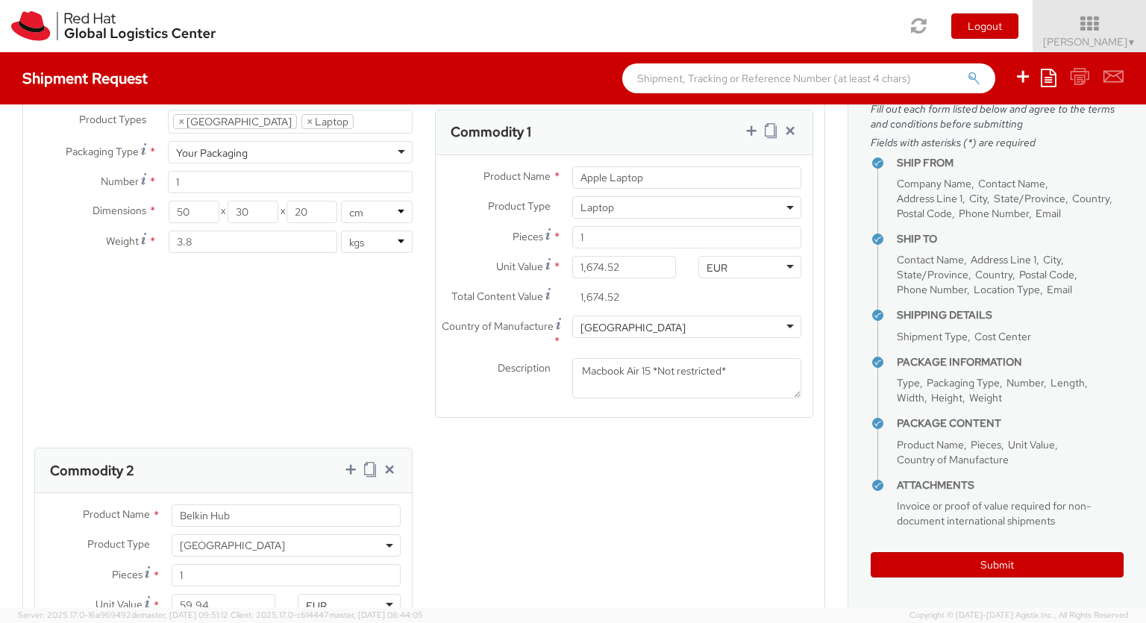
scroll to position [842, 0]
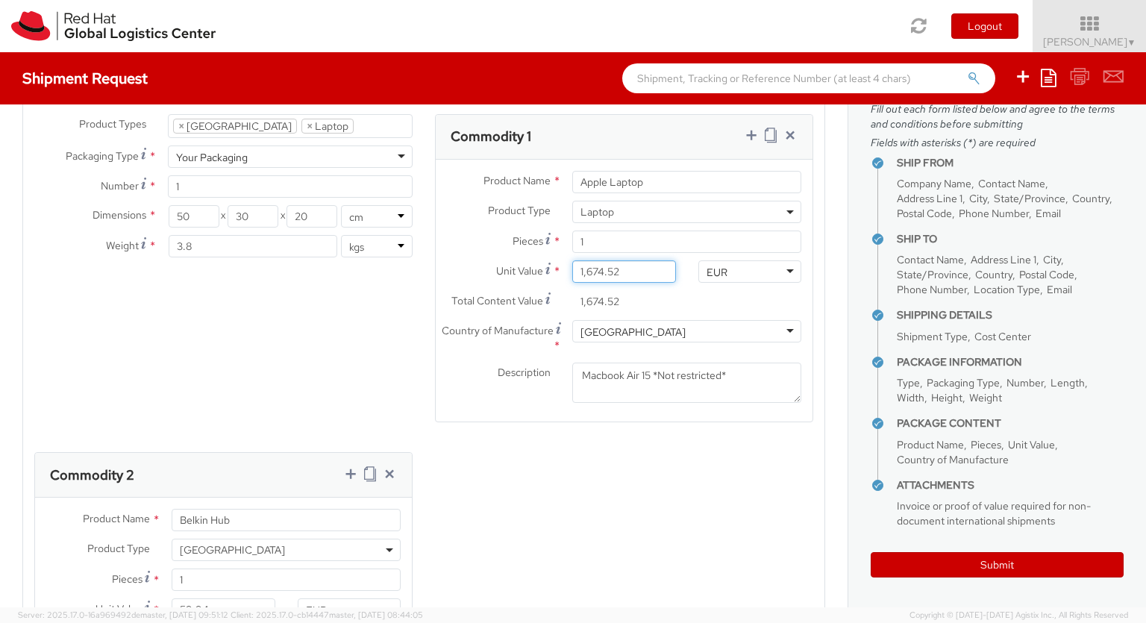
click at [624, 260] on input "1,674.52" at bounding box center [623, 271] width 103 height 22
click at [593, 260] on input "1,674.52" at bounding box center [623, 271] width 103 height 22
click at [592, 260] on input "1,674.52" at bounding box center [623, 271] width 103 height 22
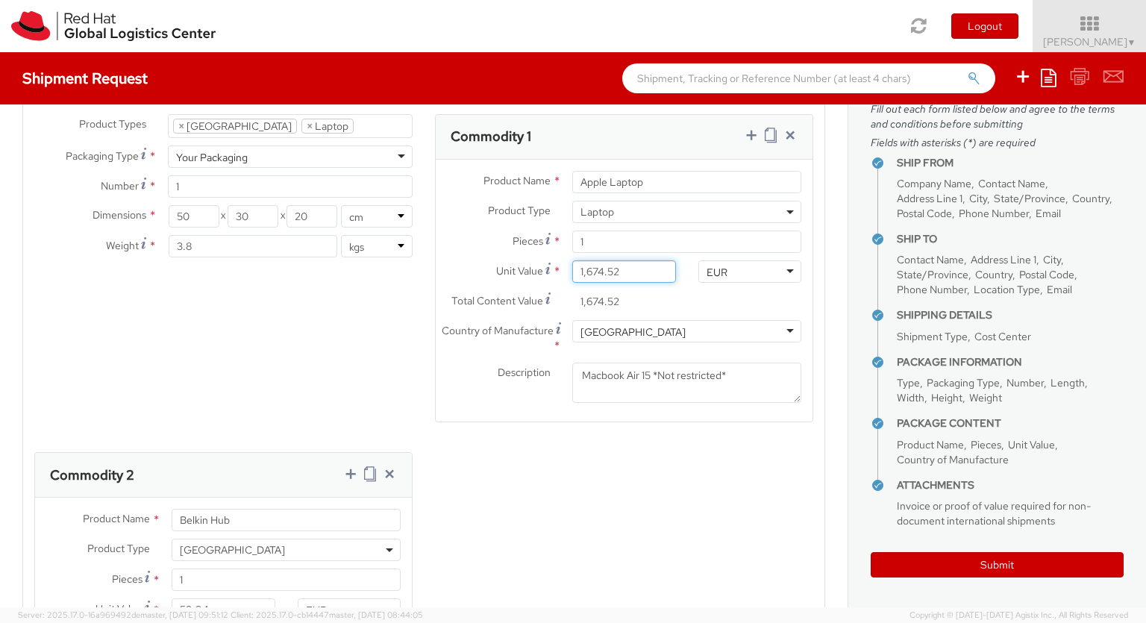
click at [592, 260] on input "1,674.52" at bounding box center [623, 271] width 103 height 22
paste input "323.26"
type input "1,323.26"
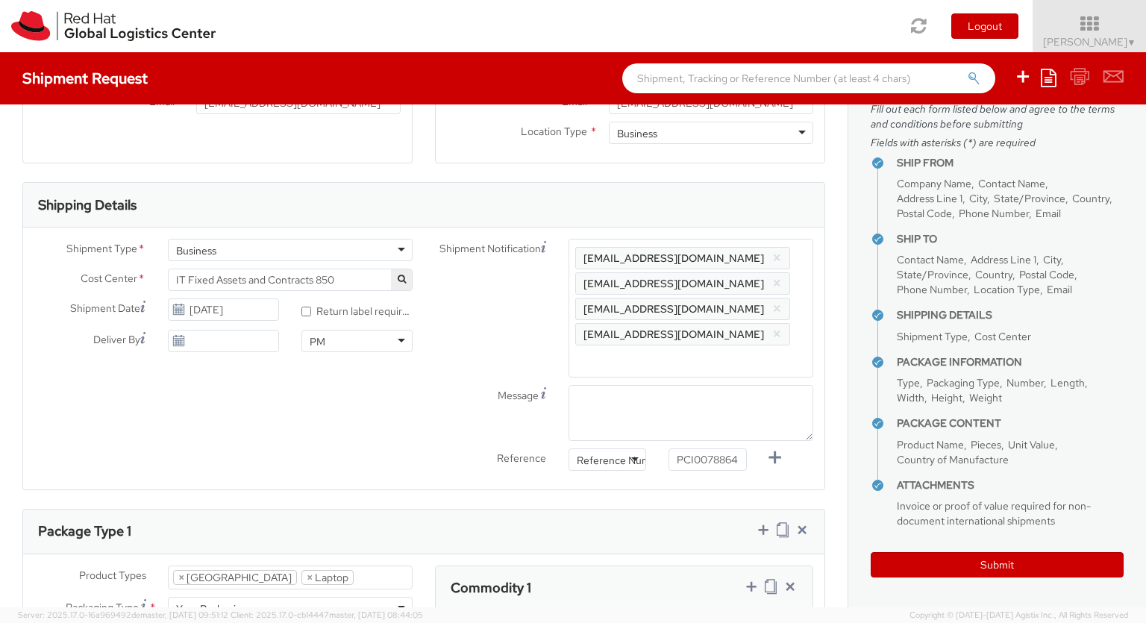
scroll to position [331, 0]
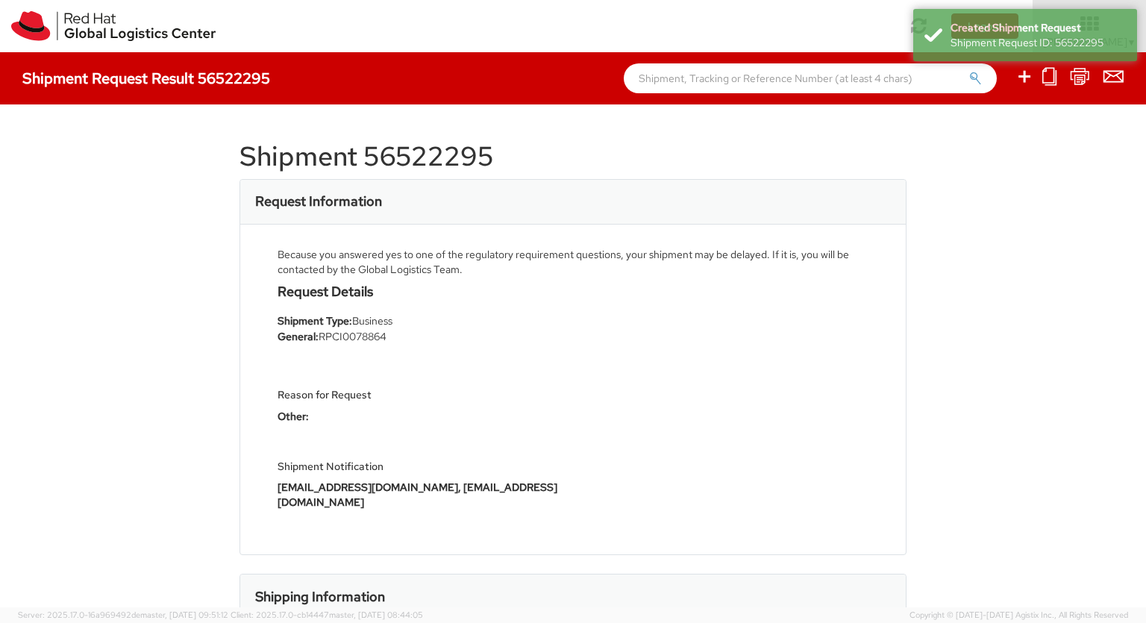
click at [1025, 78] on icon at bounding box center [1024, 76] width 18 height 19
select select
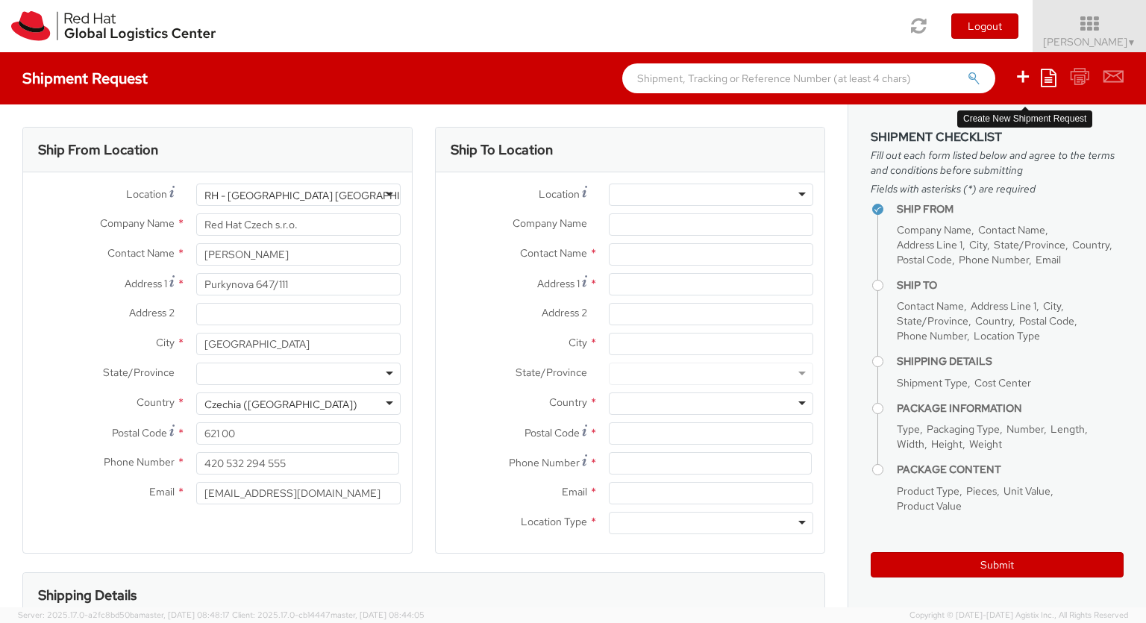
select select "850"
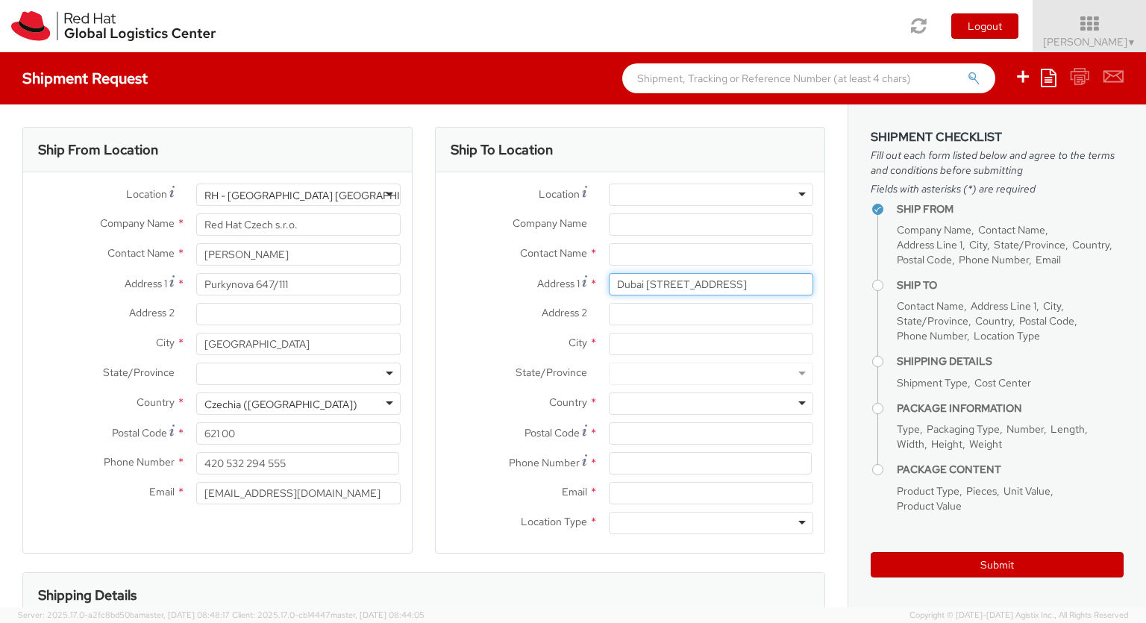
type input "Dubai [STREET_ADDRESS]"
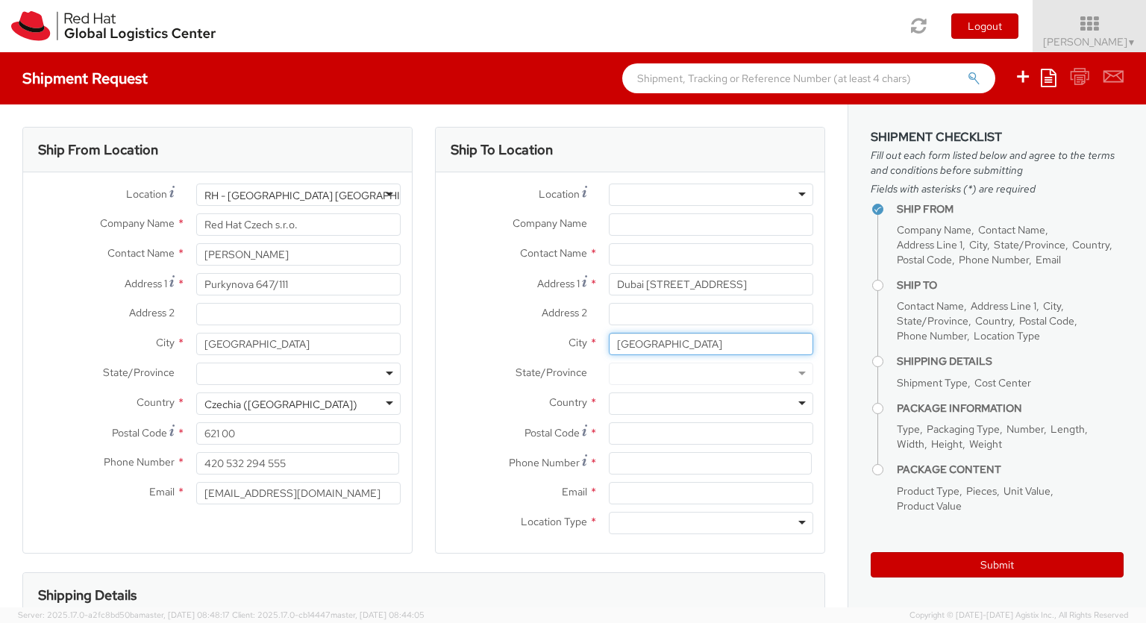
type input "[GEOGRAPHIC_DATA]"
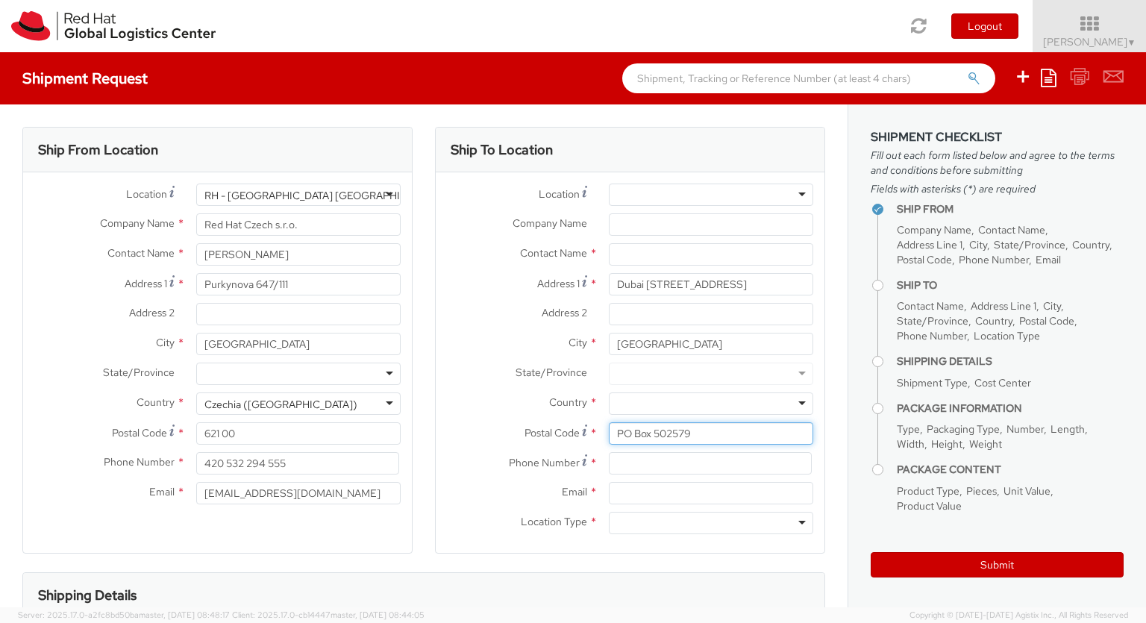
type input "PO Box 502579"
click at [711, 404] on div at bounding box center [711, 403] width 204 height 22
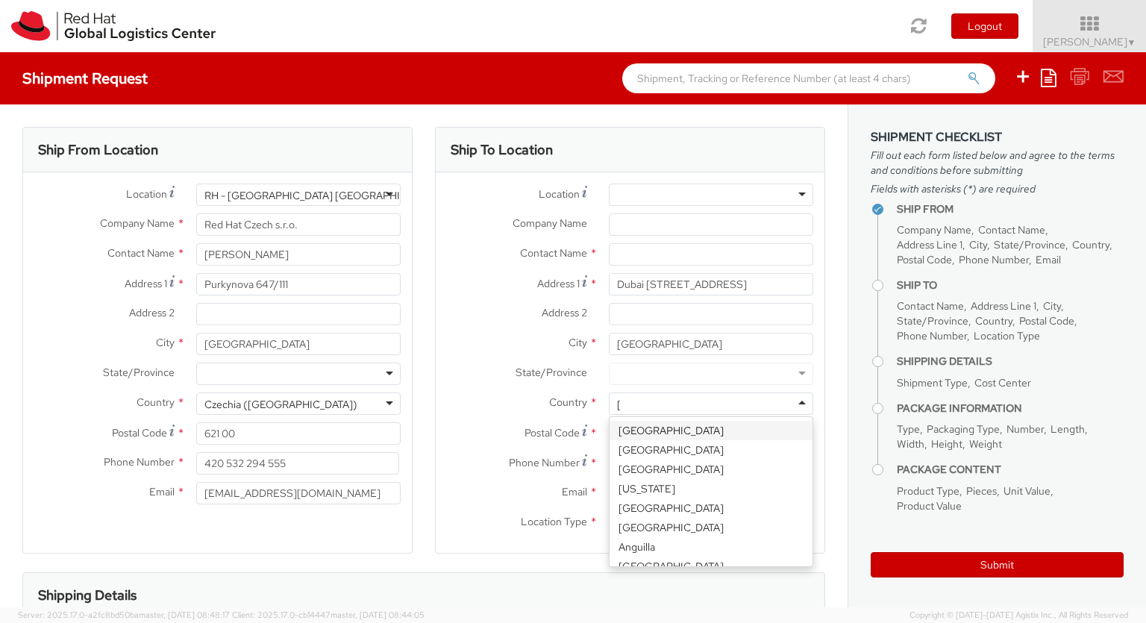
type input "[GEOGRAPHIC_DATA]"
click at [711, 523] on div at bounding box center [711, 523] width 204 height 22
type input "r"
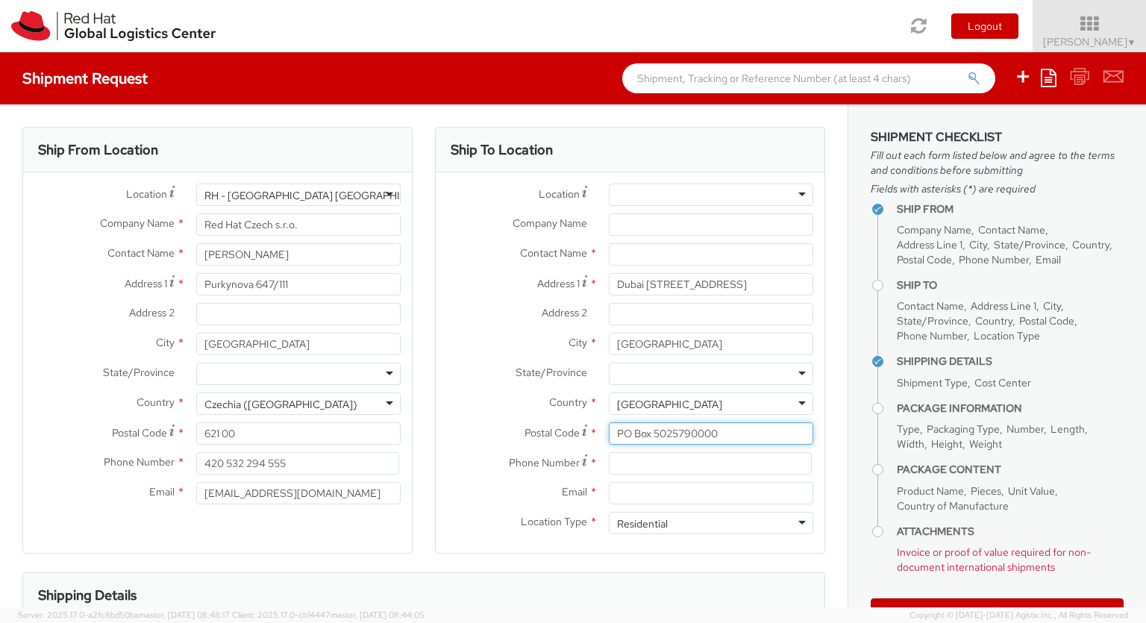
type input "PO Box 5025790000"
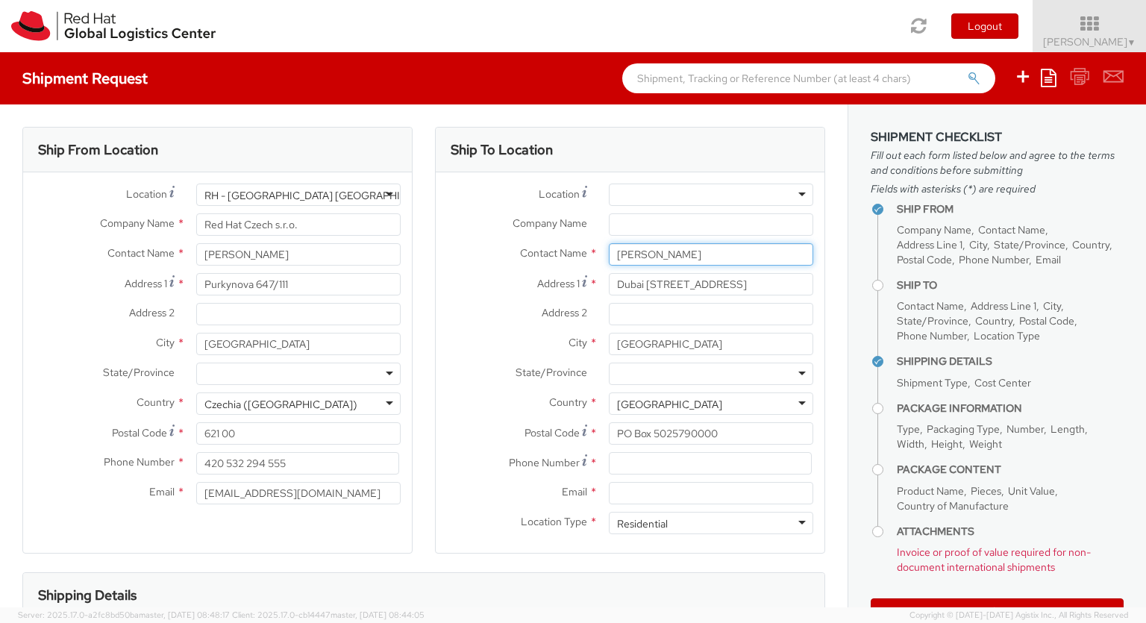
type input "[PERSON_NAME]"
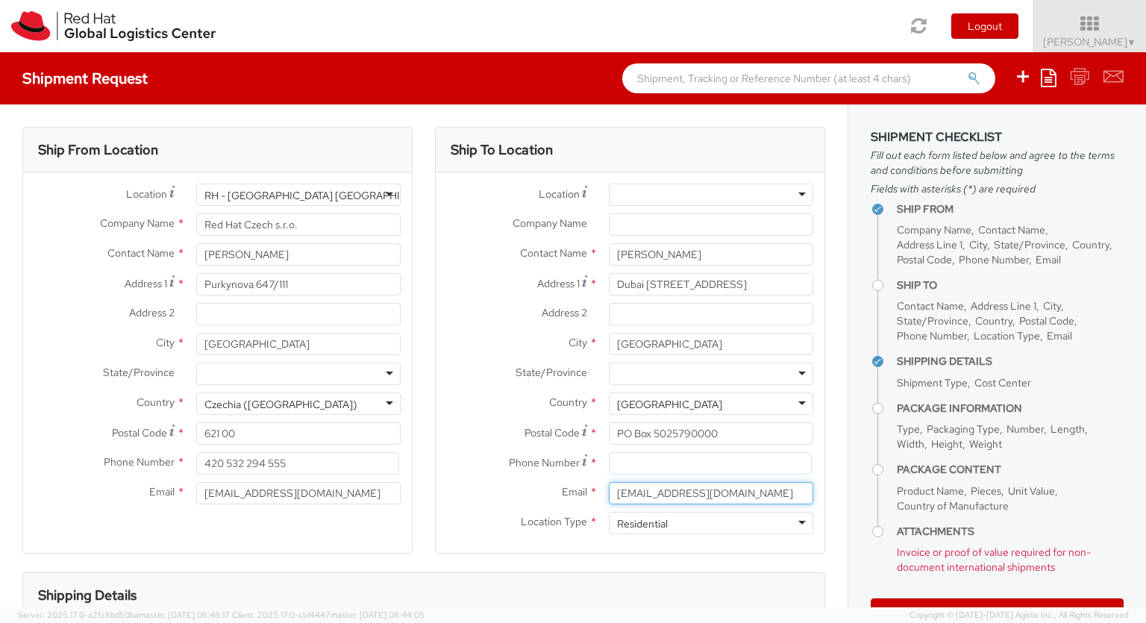
type input "[EMAIL_ADDRESS][DOMAIN_NAME]"
type input "[PHONE_NUMBER]"
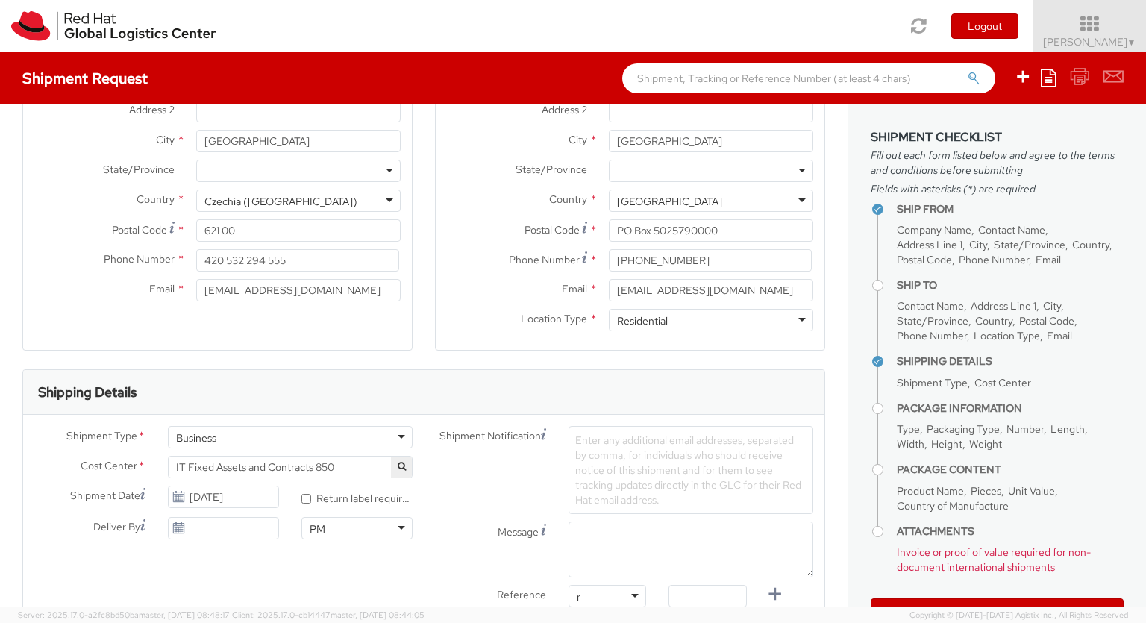
type input "ref"
type input "RPCI0078751"
type input "[EMAIL_ADDRESS][DOMAIN_NAME]"
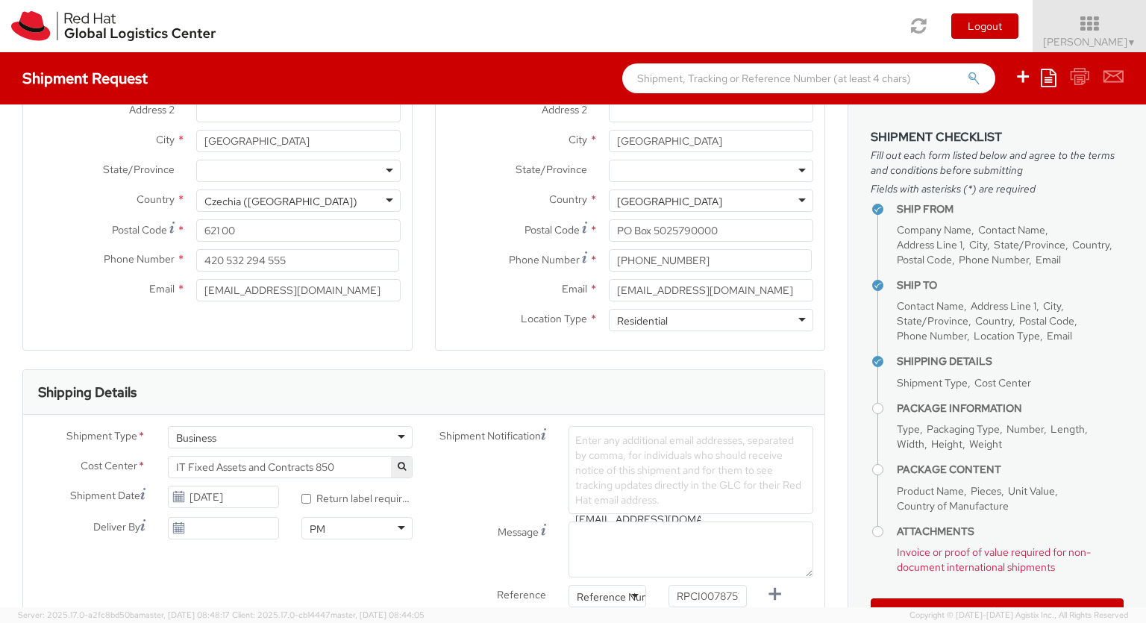
type input "[EMAIL_ADDRESS][DOMAIN_NAME]"
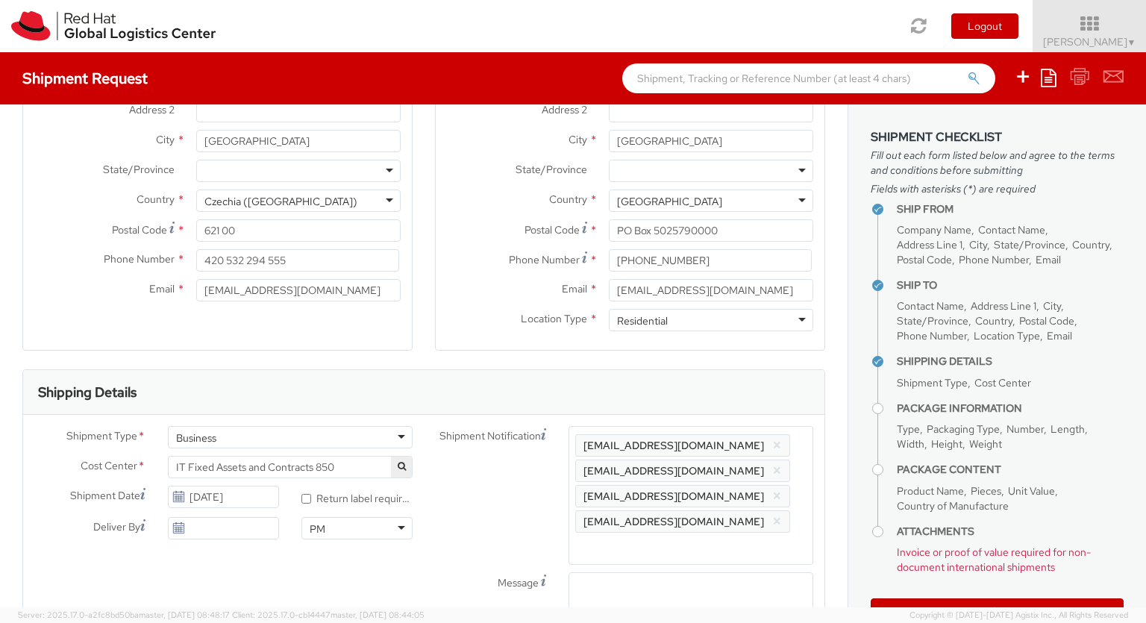
scroll to position [0, 4]
type input "lap"
checkbox input "false"
select select "LAPTOP"
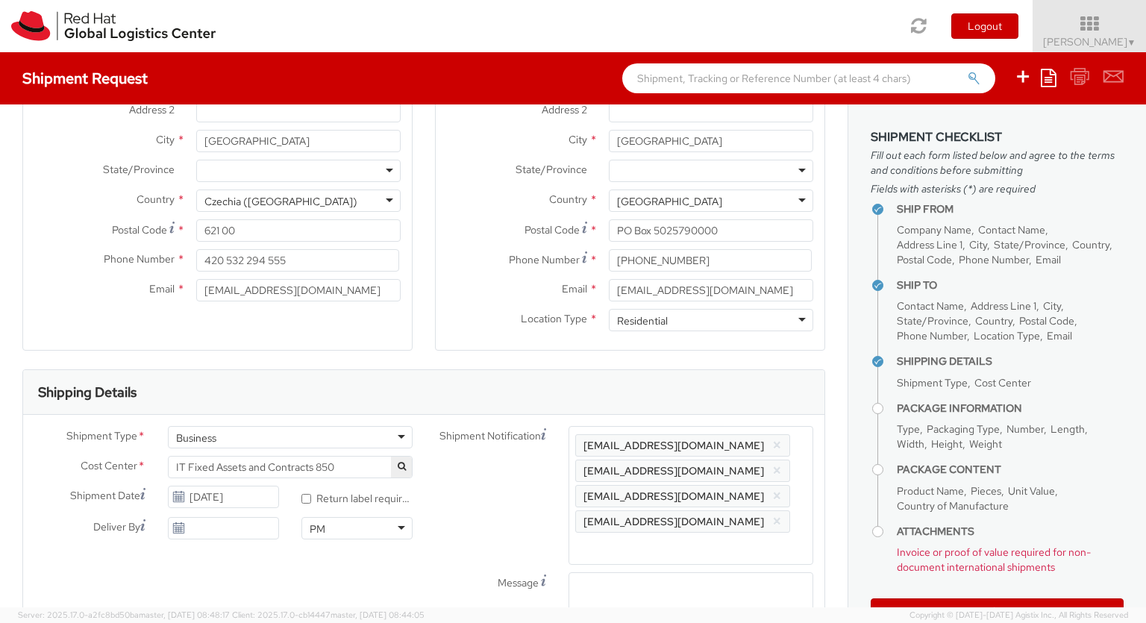
click at [0, 0] on label at bounding box center [0, 0] width 0 height 0
click at [0, 0] on input "checkbox" at bounding box center [0, 0] width 0 height 0
checkbox input "true"
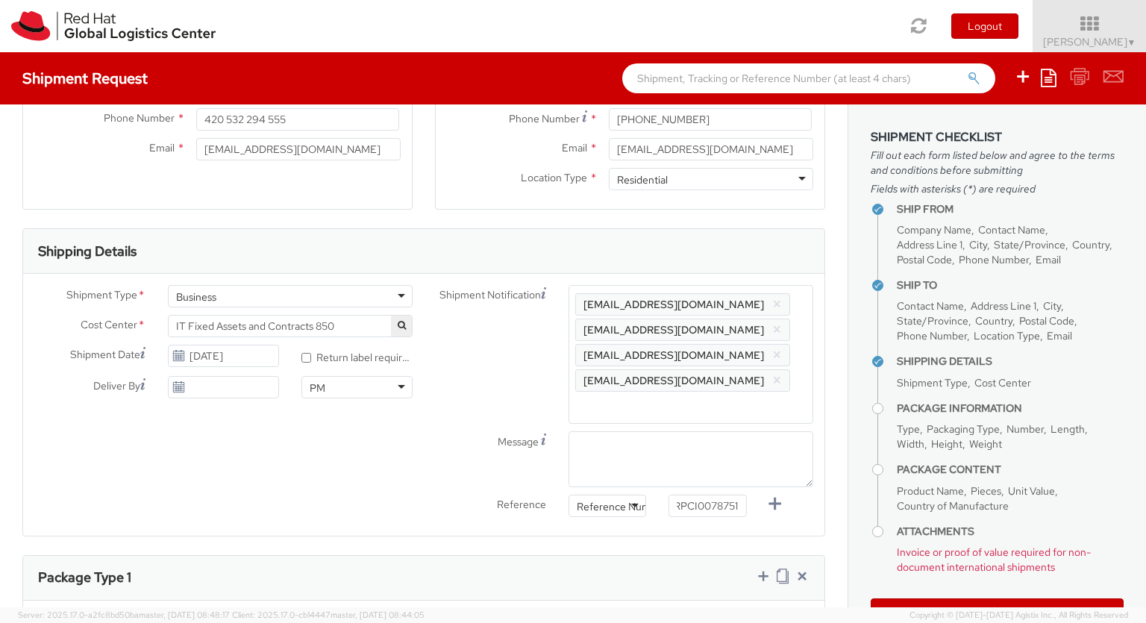
click at [0, 0] on input "select-one" at bounding box center [0, 0] width 0 height 0
type input "no"
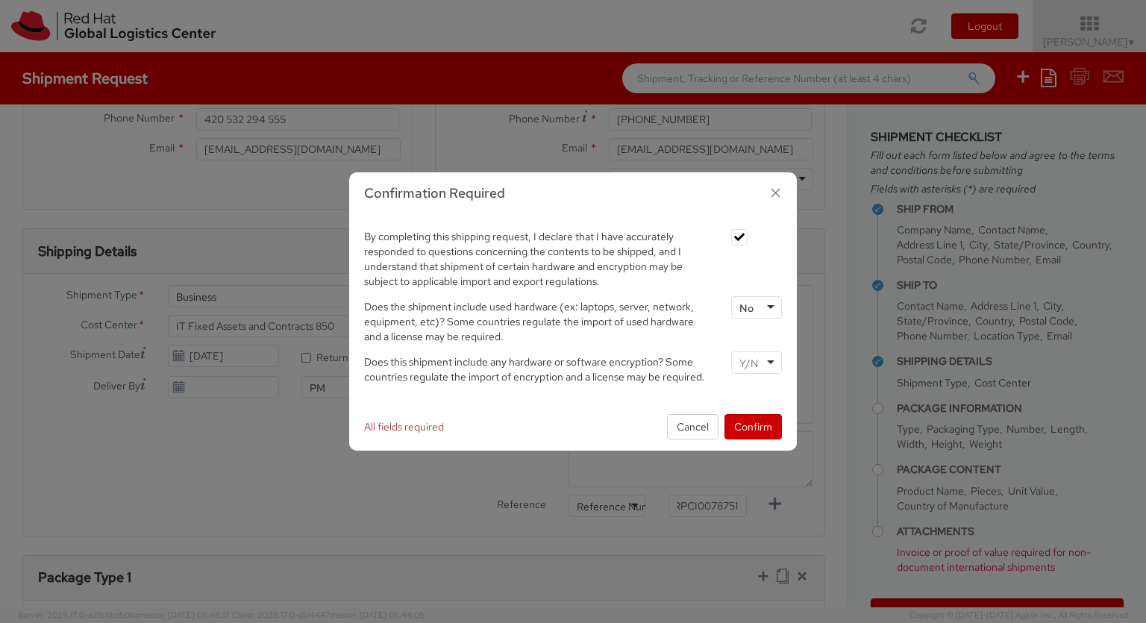
click at [756, 357] on input "select-one" at bounding box center [750, 363] width 22 height 15
click at [753, 426] on button "Confirm" at bounding box center [752, 426] width 57 height 25
type input "your"
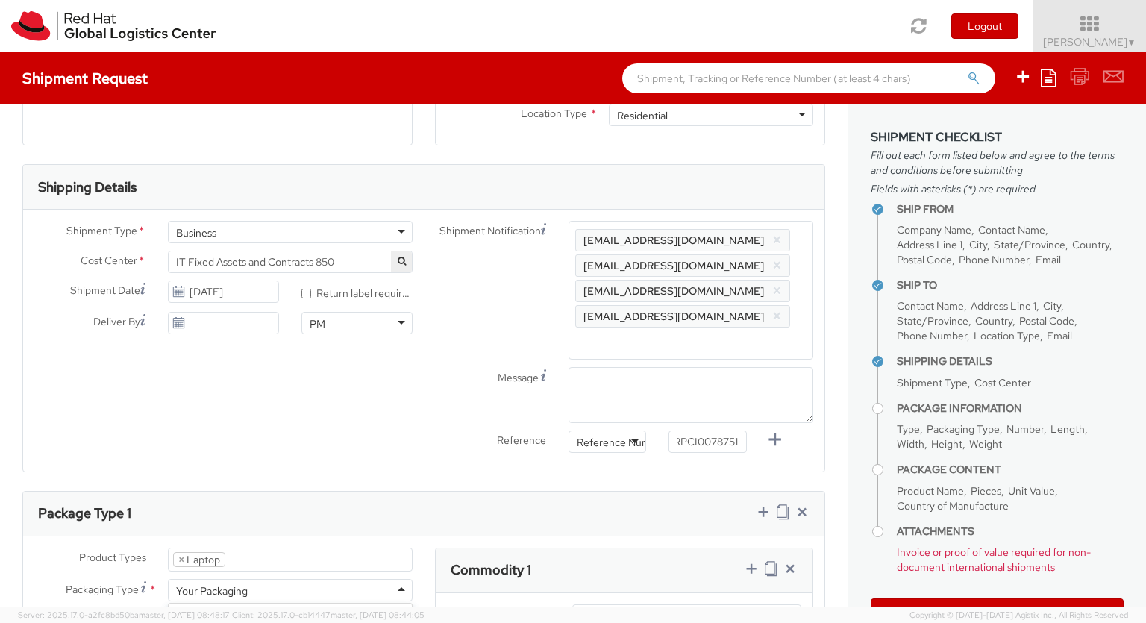
type input "1"
type input "[GEOGRAPHIC_DATA]"
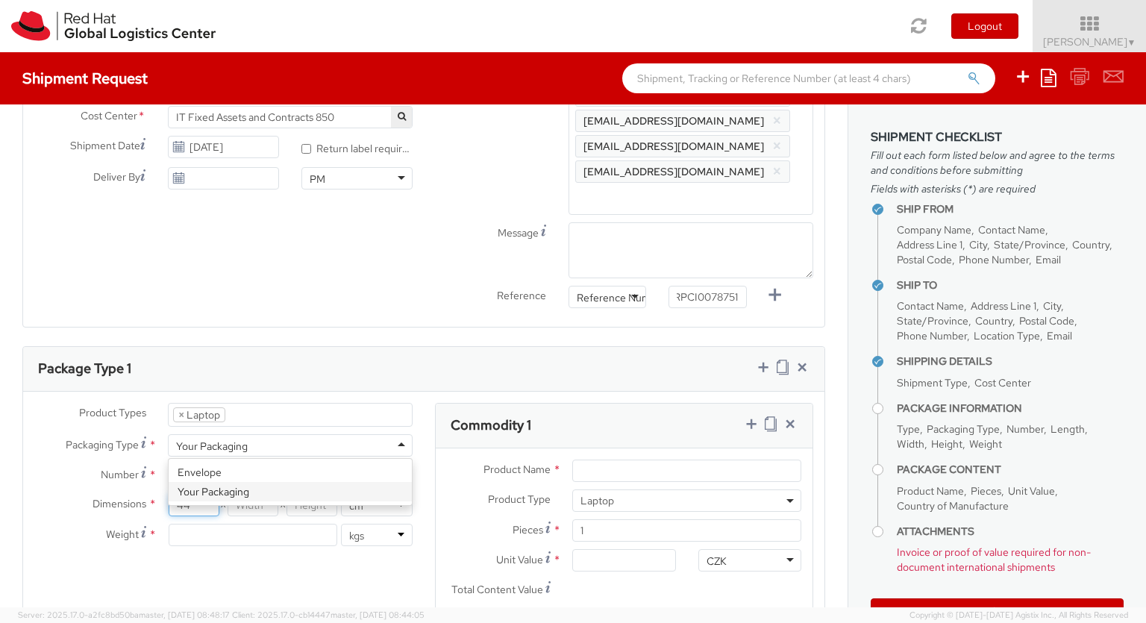
type input "44"
type input "34"
type input "9"
type input "3.2"
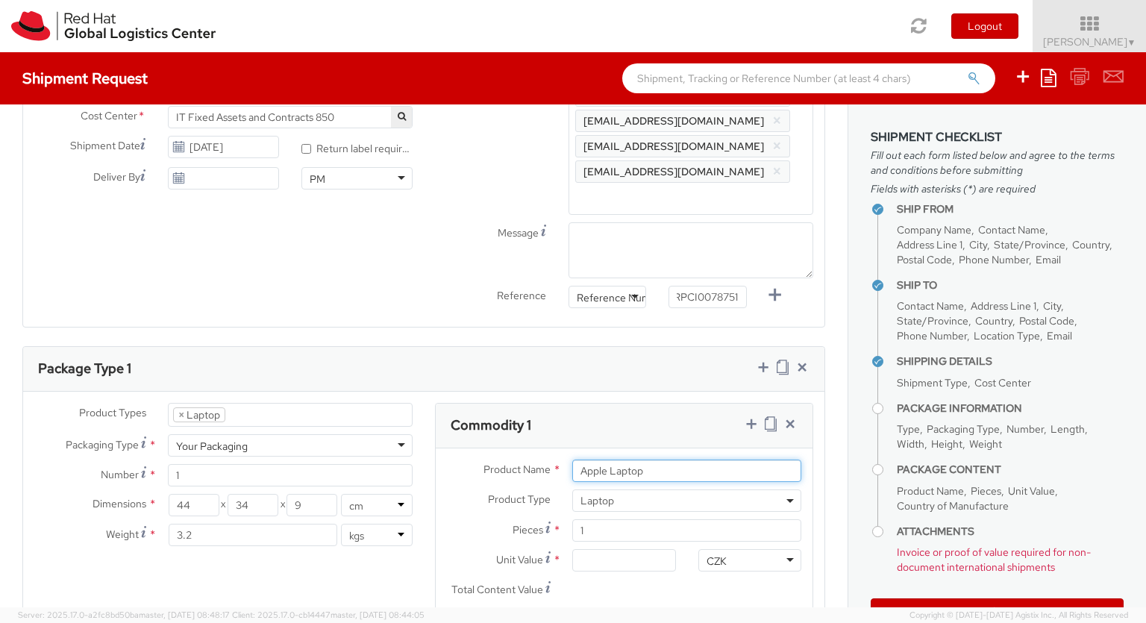
type input "Apple Laptop"
click at [624, 549] on input "Unit Value *" at bounding box center [623, 560] width 103 height 22
type input "2,480.40"
type input "EUR"
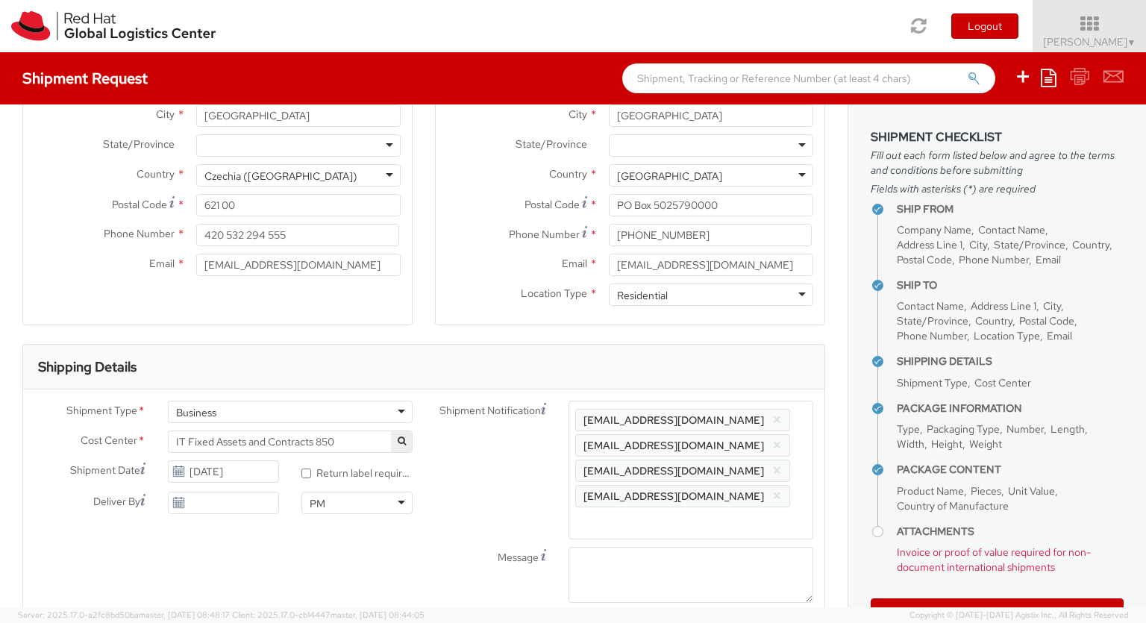
scroll to position [255, 0]
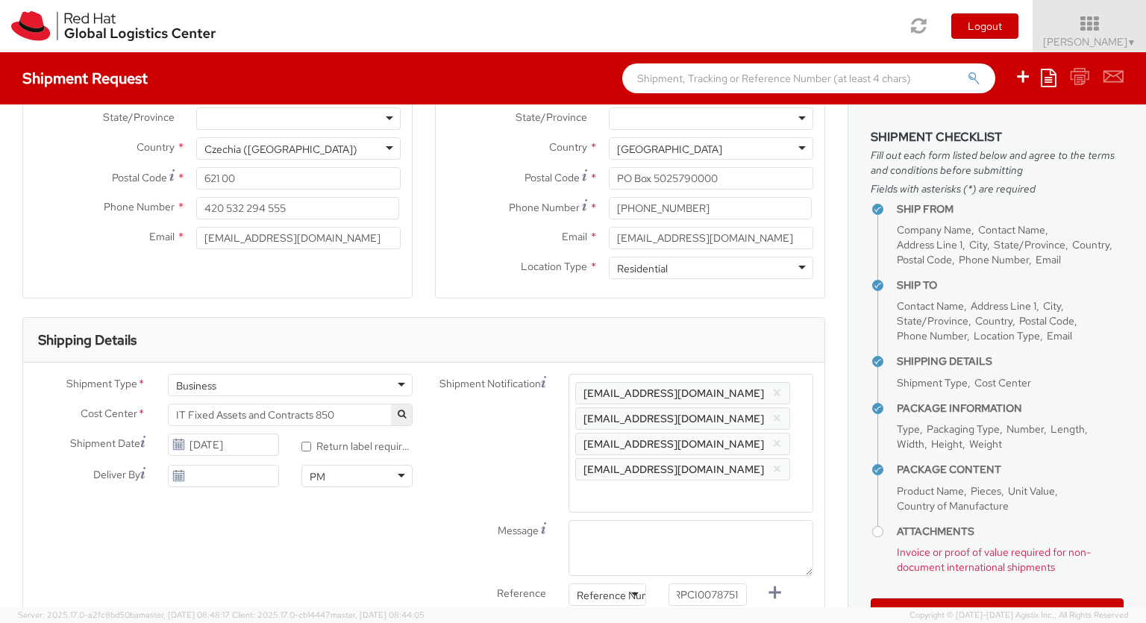
type textarea "Macbook Pro 14 *Not restricted*"
click at [655, 176] on input "PO Box 5025790000" at bounding box center [711, 178] width 204 height 22
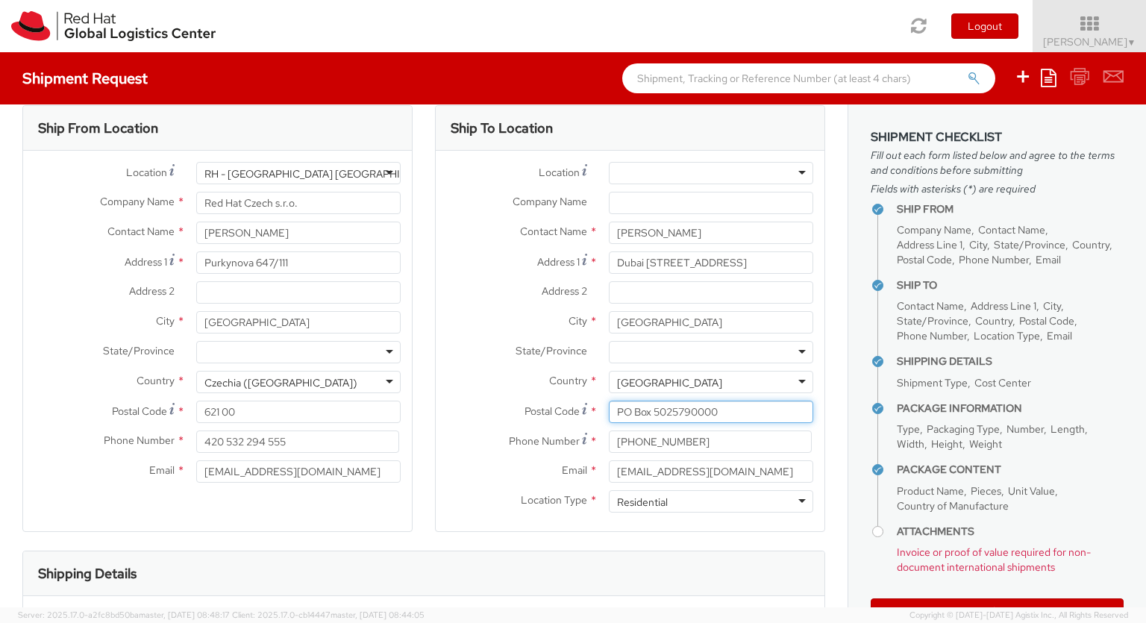
scroll to position [0, 0]
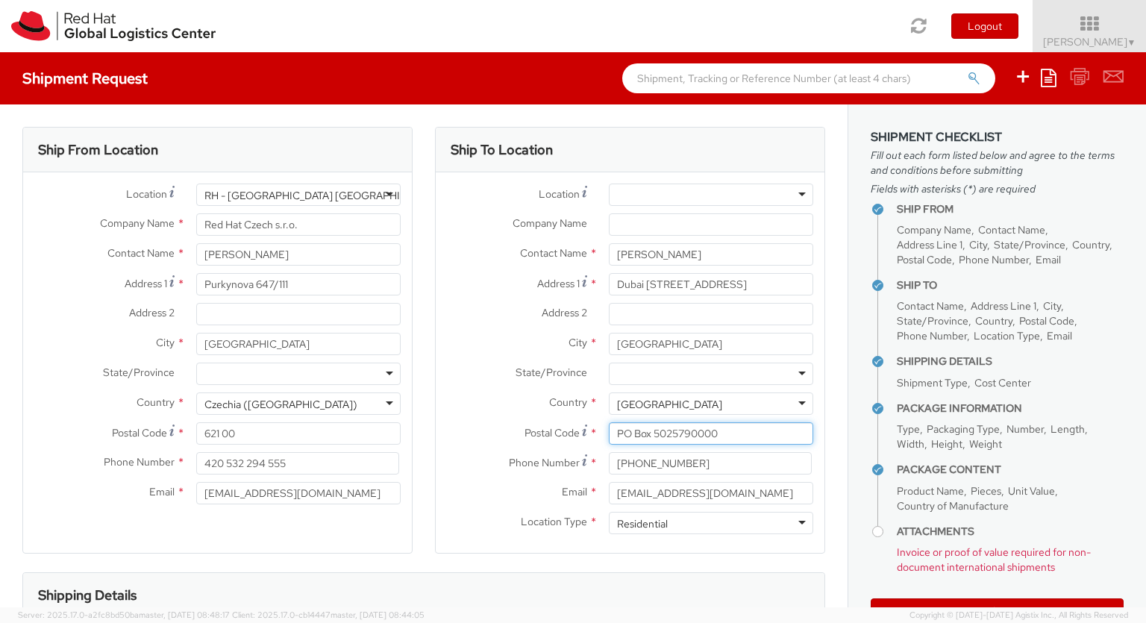
drag, startPoint x: 657, startPoint y: 432, endPoint x: 465, endPoint y: 432, distance: 191.7
click at [609, 432] on input "PO Box 5025790000" at bounding box center [711, 433] width 204 height 22
drag, startPoint x: 654, startPoint y: 438, endPoint x: 574, endPoint y: 436, distance: 79.1
click at [609, 436] on input "5025790000" at bounding box center [711, 433] width 204 height 22
type input "0000"
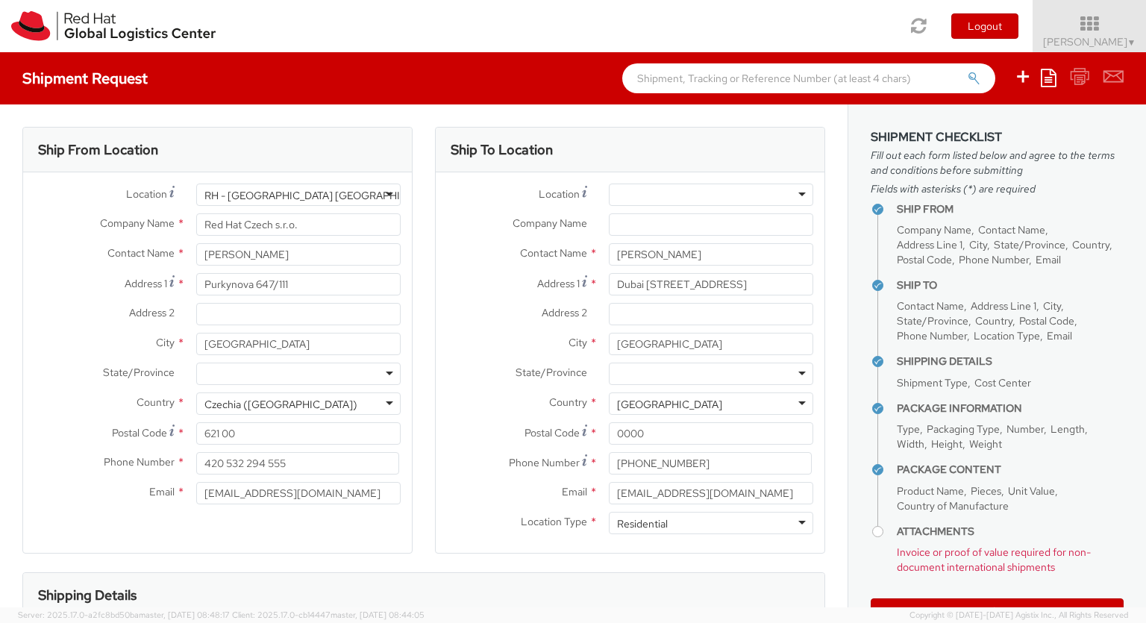
click at [548, 413] on div "Country * [GEOGRAPHIC_DATA] [GEOGRAPHIC_DATA] [GEOGRAPHIC_DATA] [GEOGRAPHIC_DAT…" at bounding box center [630, 403] width 389 height 22
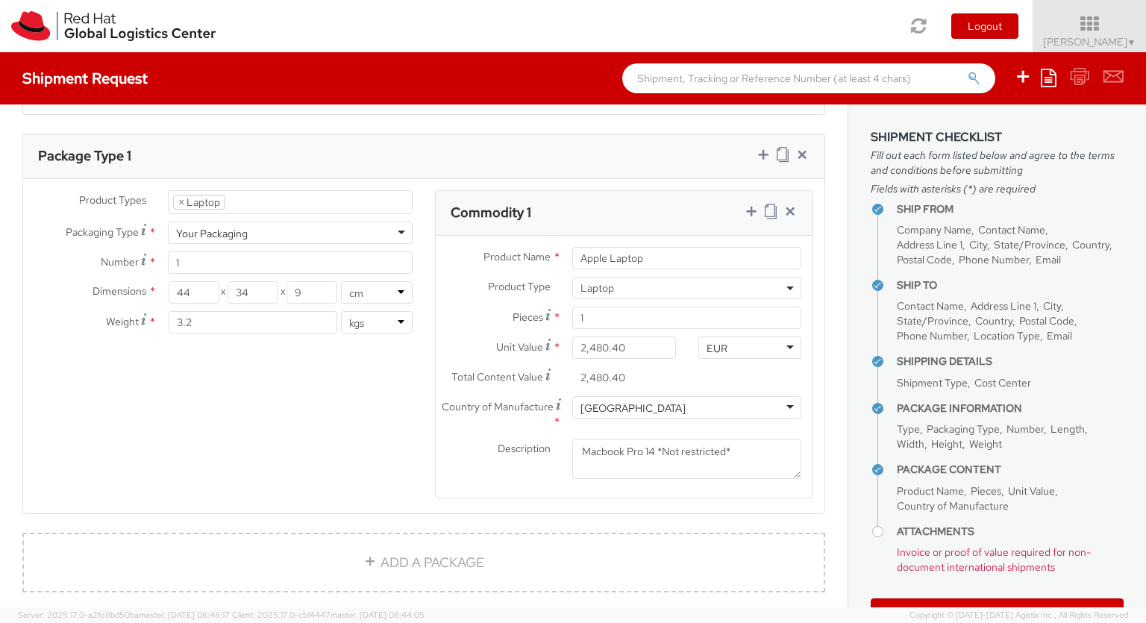
scroll to position [1013, 0]
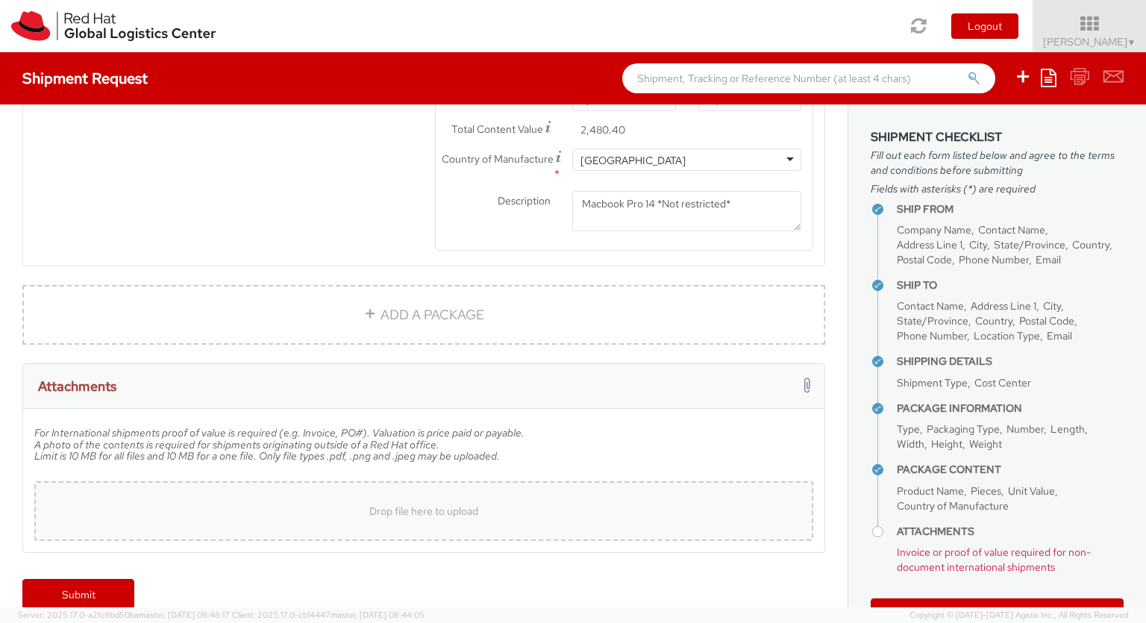
click at [398, 493] on div "Drop file here to upload" at bounding box center [423, 511] width 755 height 36
type input "C:\fakepath\20250818112505893_1E1DF926.pdf"
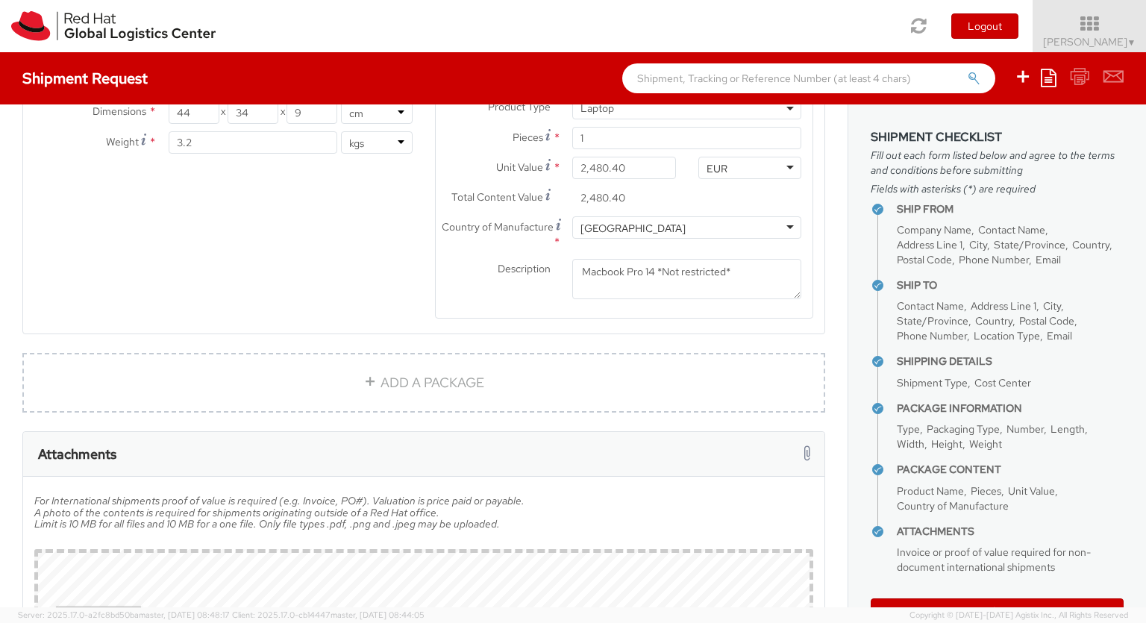
scroll to position [928, 0]
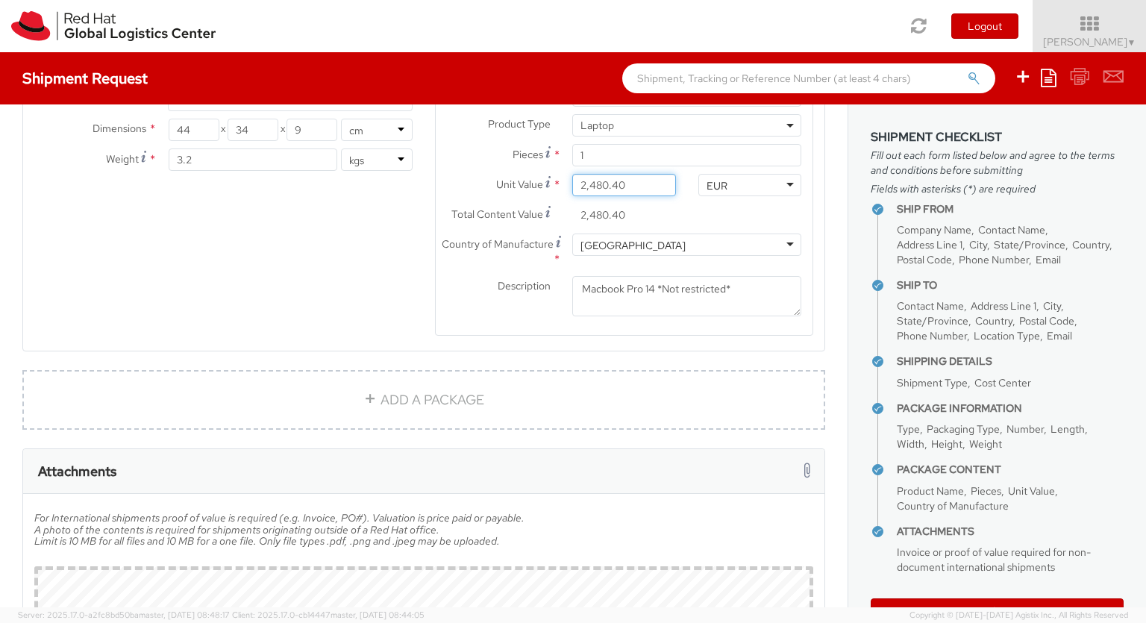
click at [626, 174] on input "2,480.40" at bounding box center [623, 185] width 103 height 22
click at [586, 174] on input "2,480.40" at bounding box center [623, 185] width 103 height 22
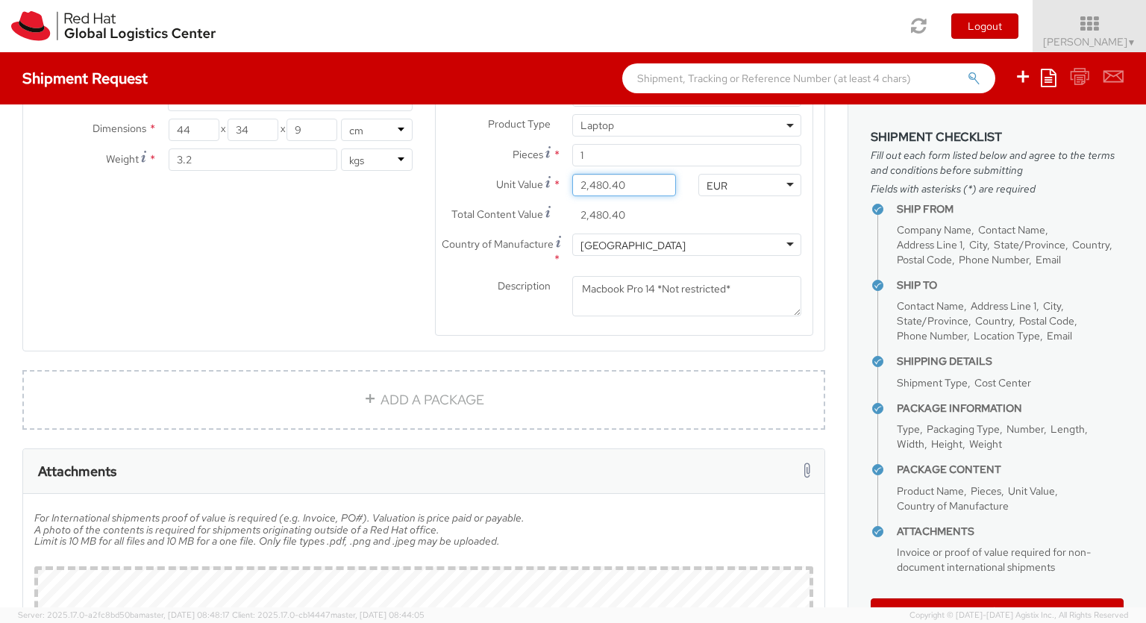
paste input "715.87"
type input "2,715.87"
click at [410, 217] on div "Product Types * Documents Docking Station Laptop Monitor Other Hardware Server …" at bounding box center [423, 192] width 801 height 328
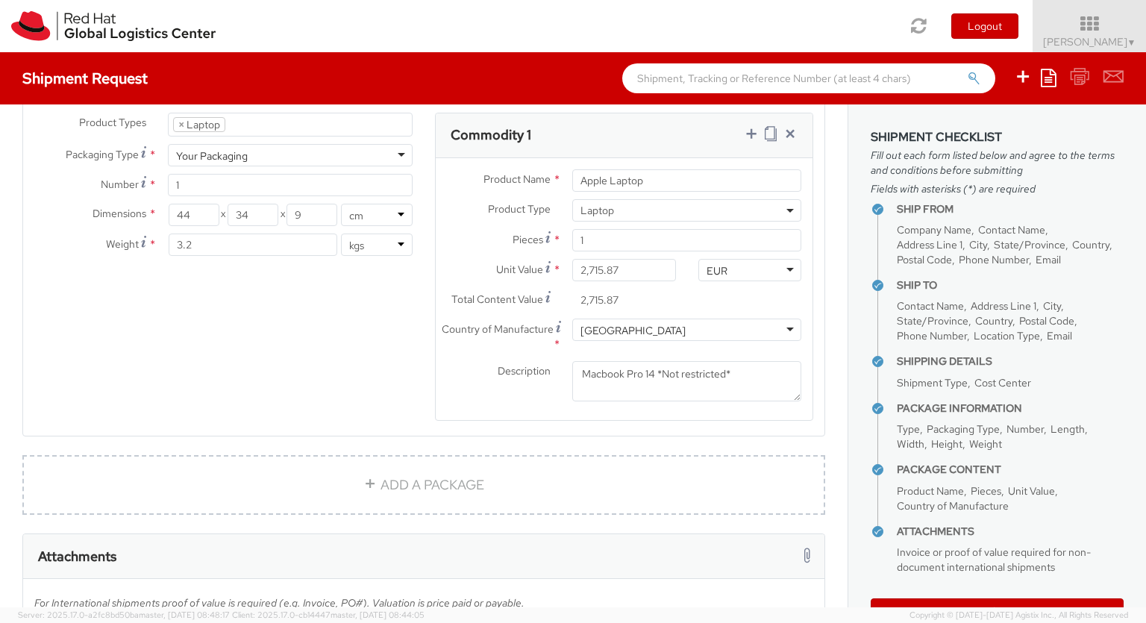
scroll to position [1134, 0]
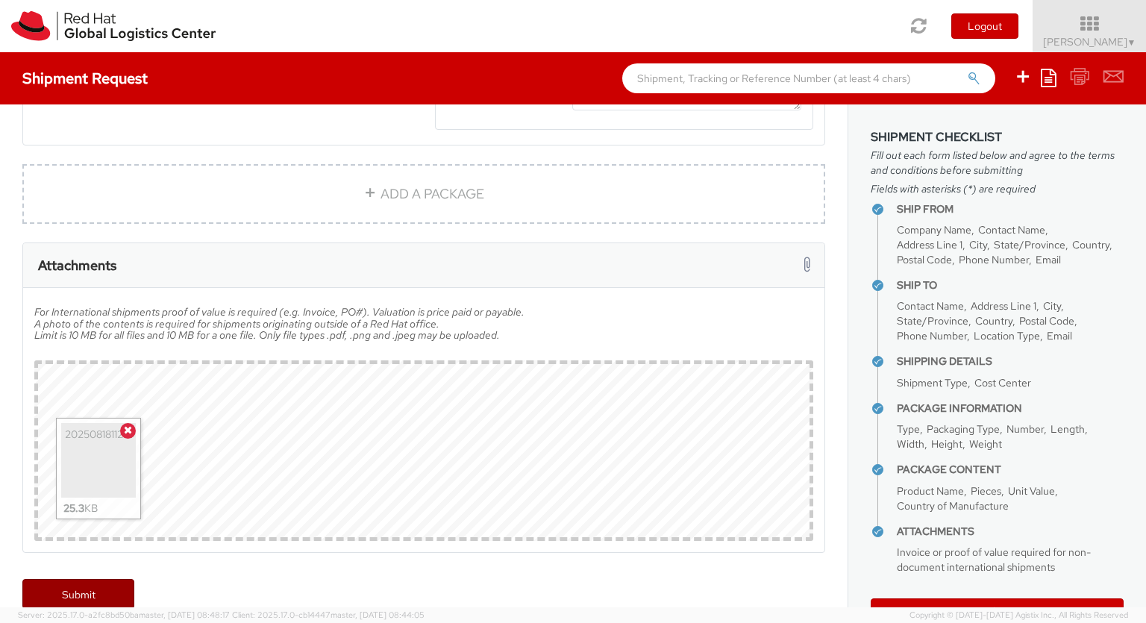
click at [78, 579] on link "Submit" at bounding box center [78, 594] width 112 height 30
type input "[PERSON_NAME]"
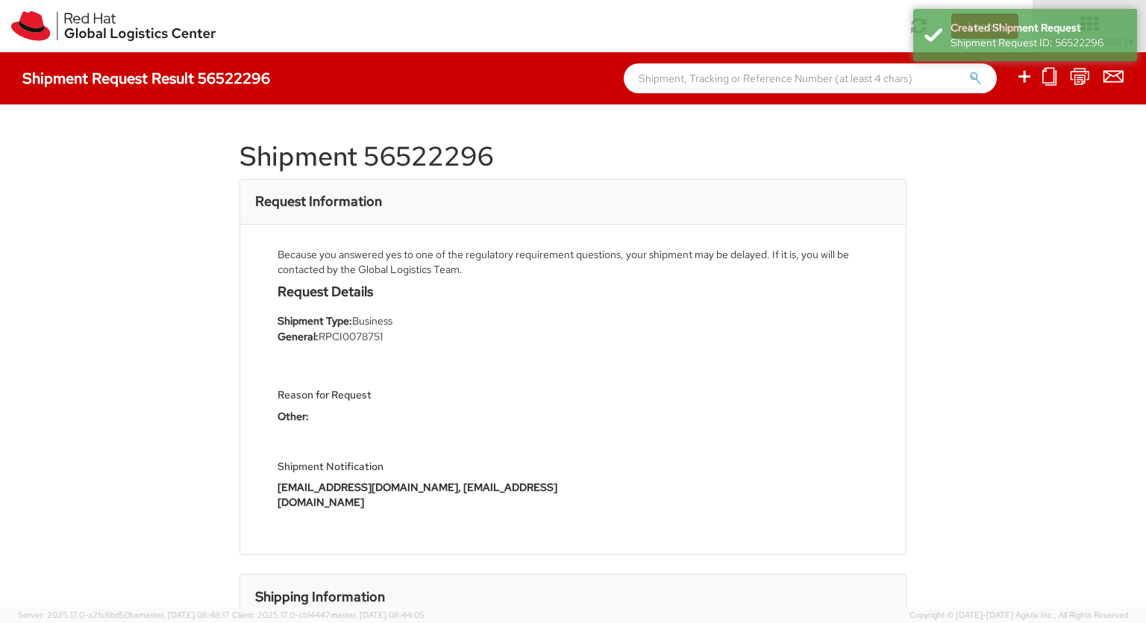
click at [1025, 78] on icon at bounding box center [1024, 76] width 18 height 19
select select
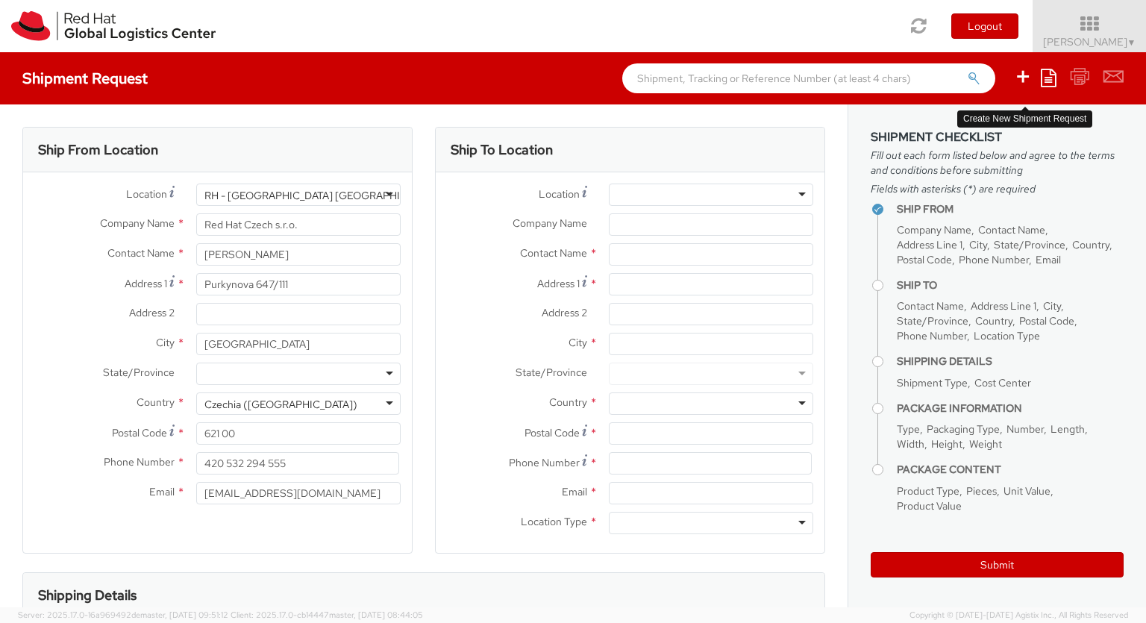
select select "850"
click at [711, 195] on div at bounding box center [711, 195] width 204 height 22
type input "[GEOGRAPHIC_DATA] - MSO"
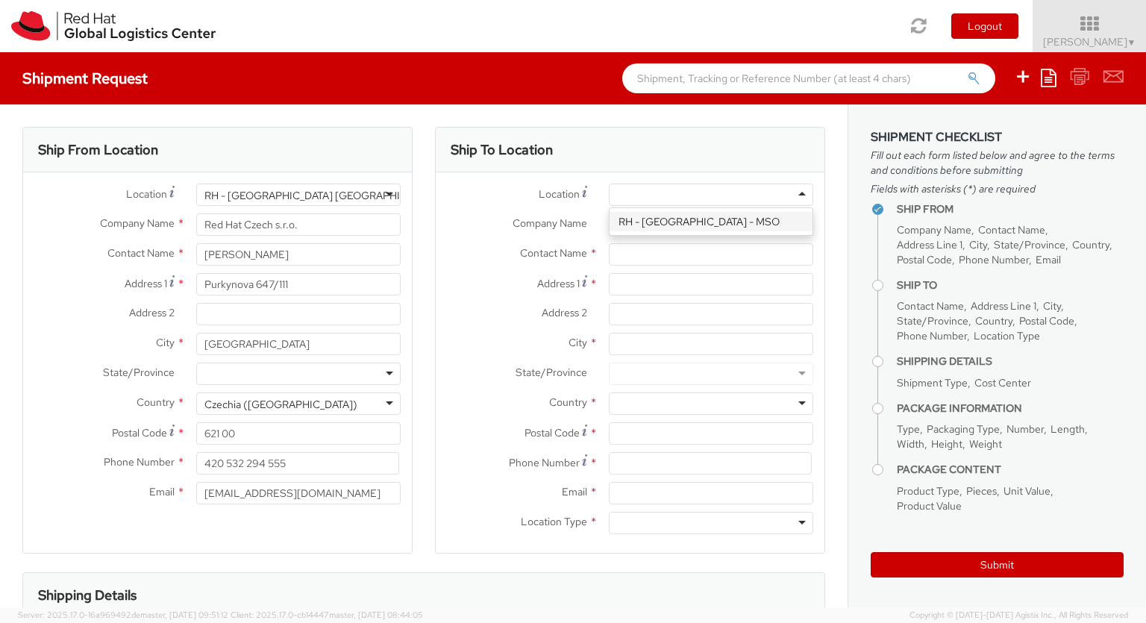
type input "Red Hat [GEOGRAPHIC_DATA] (Pty) LTD"
type input "[PERSON_NAME][GEOGRAPHIC_DATA] A"
type input "[STREET_ADDRESS][PERSON_NAME]"
type input "BRYANSTON"
type input "2191"
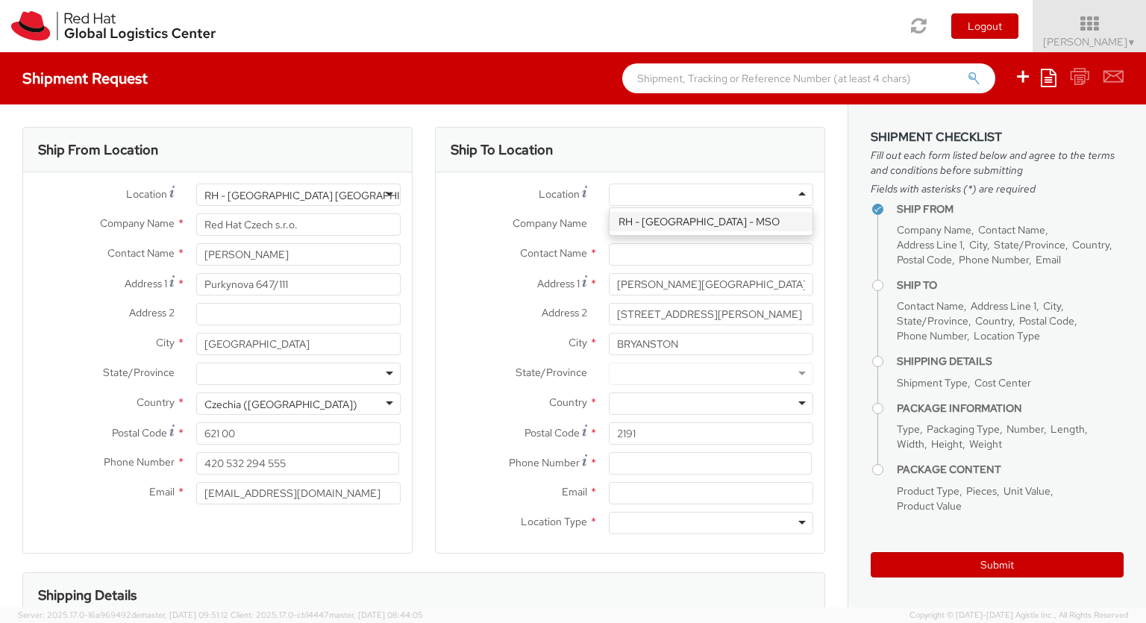
click at [711, 523] on div at bounding box center [711, 523] width 204 height 22
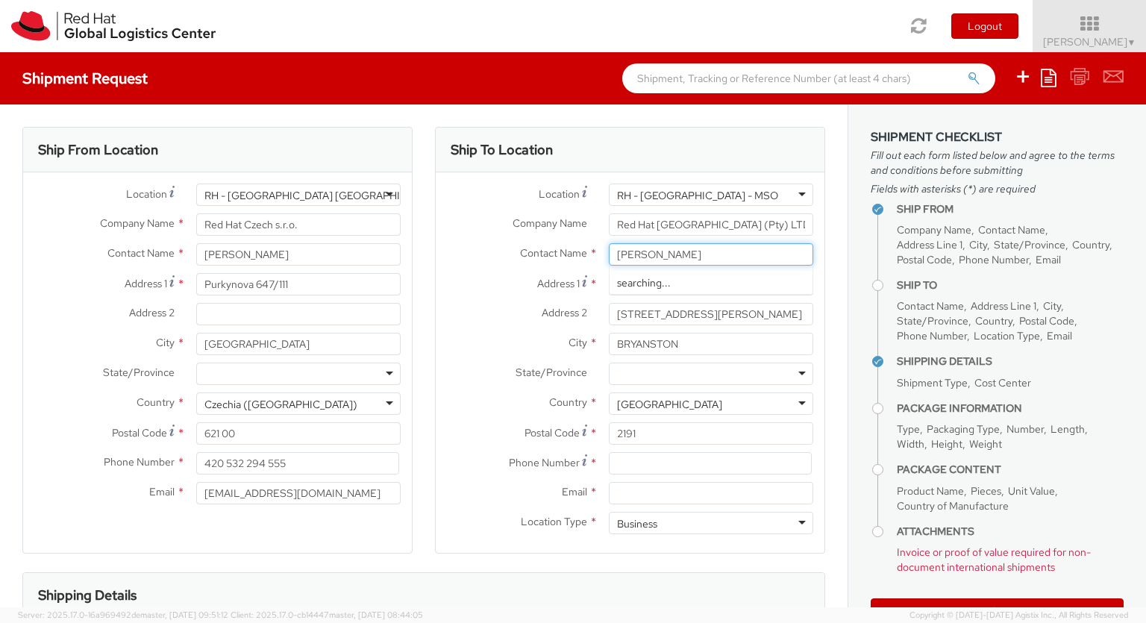
type input "[PERSON_NAME]"
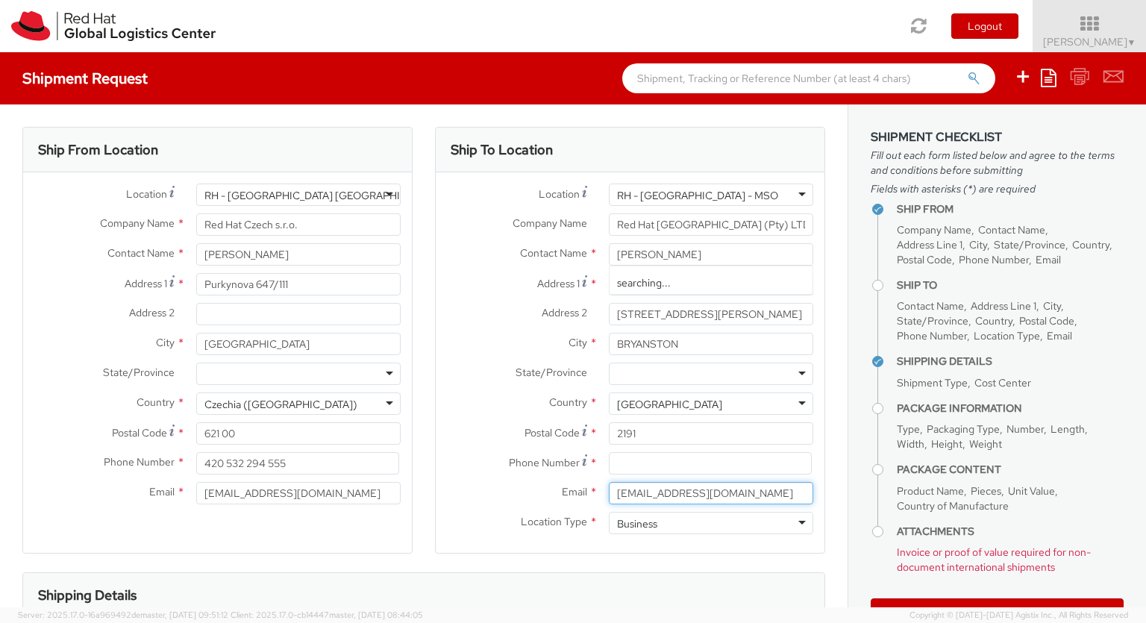
type input "[EMAIL_ADDRESS][DOMAIN_NAME]"
type input "0799717441"
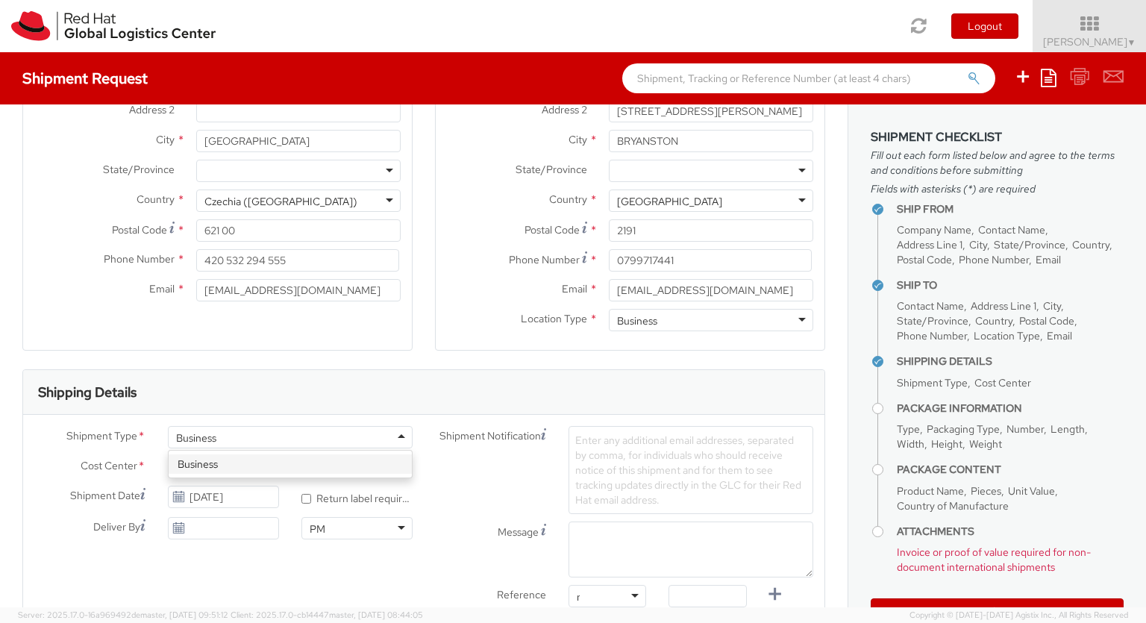
type input "ref"
type input "RPCI0079034"
type input "[EMAIL_ADDRESS][DOMAIN_NAME]"
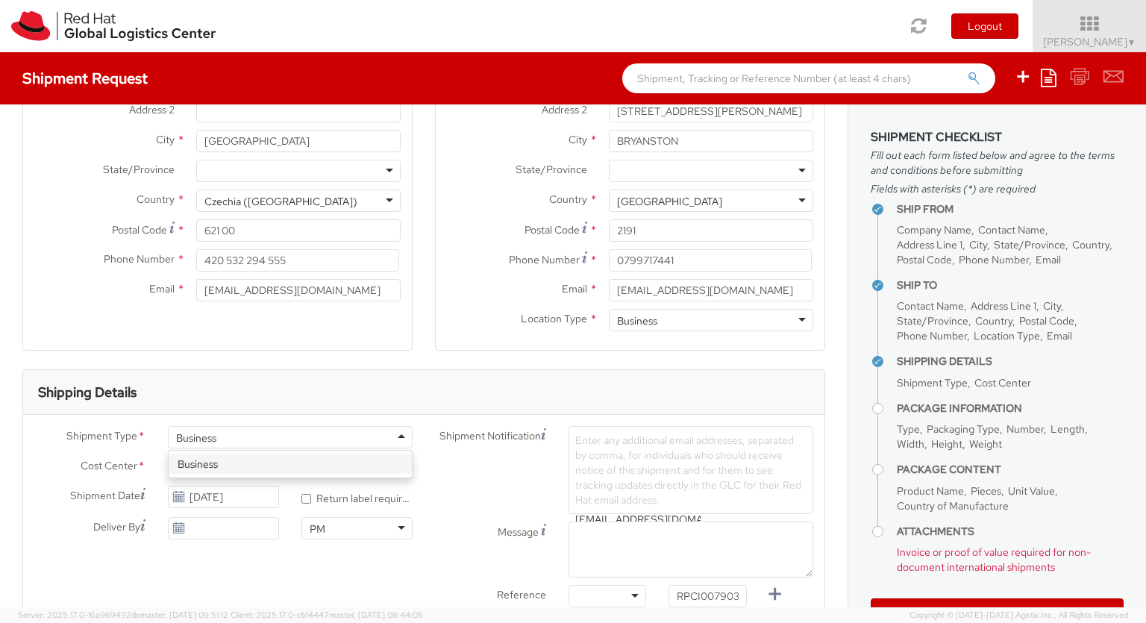
type input "[EMAIL_ADDRESS][DOMAIN_NAME]"
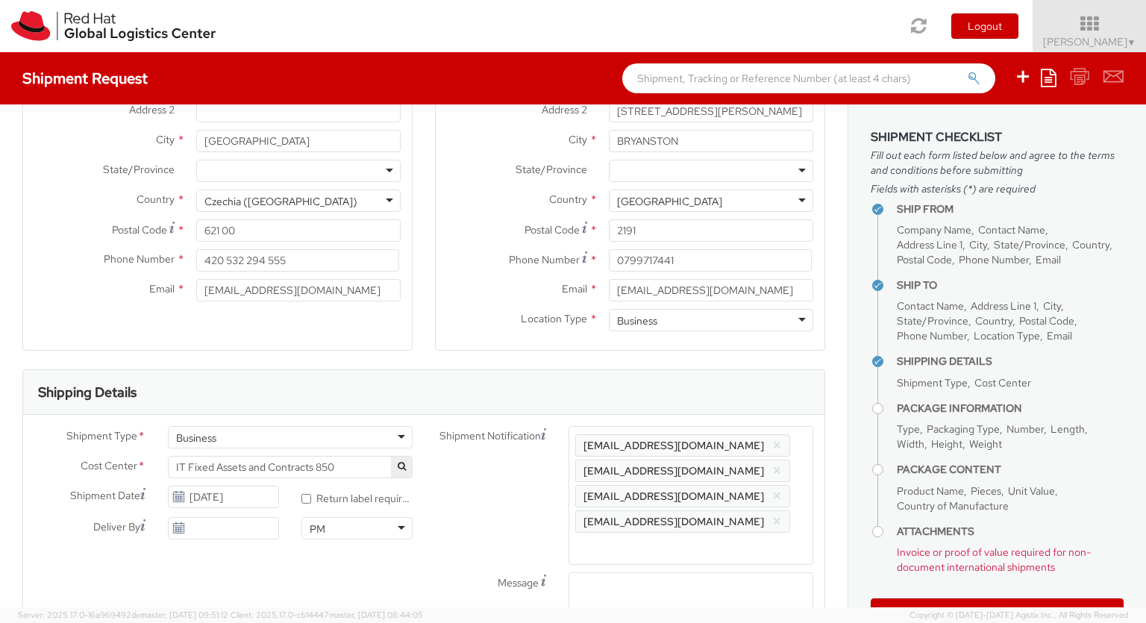
type input "lap"
checkbox input "false"
select select "LAPTOP"
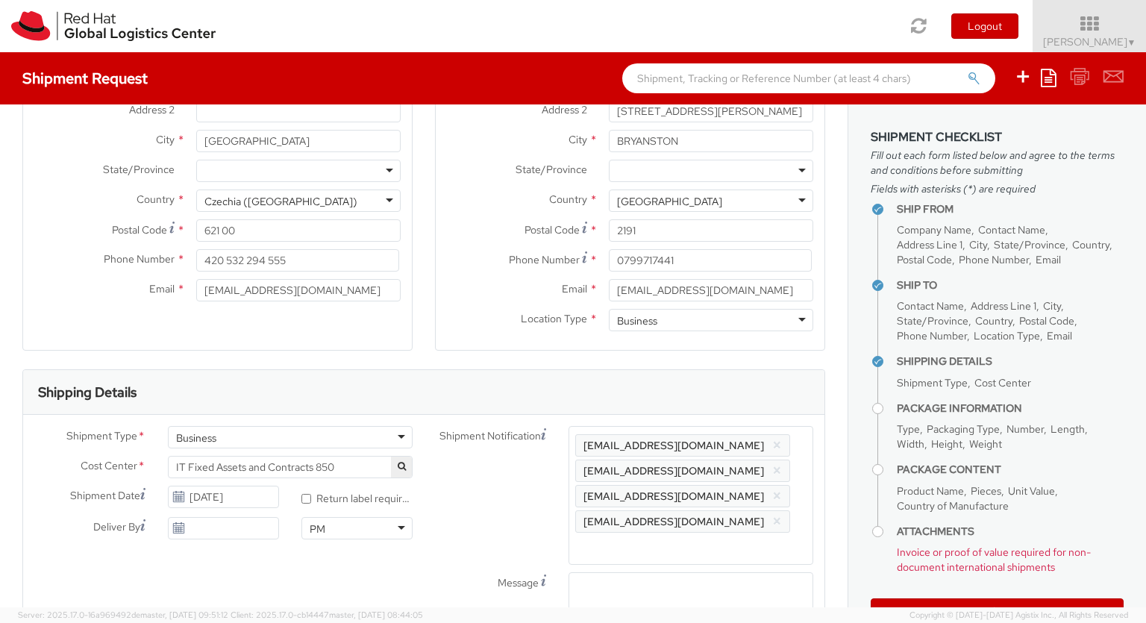
scroll to position [48, 0]
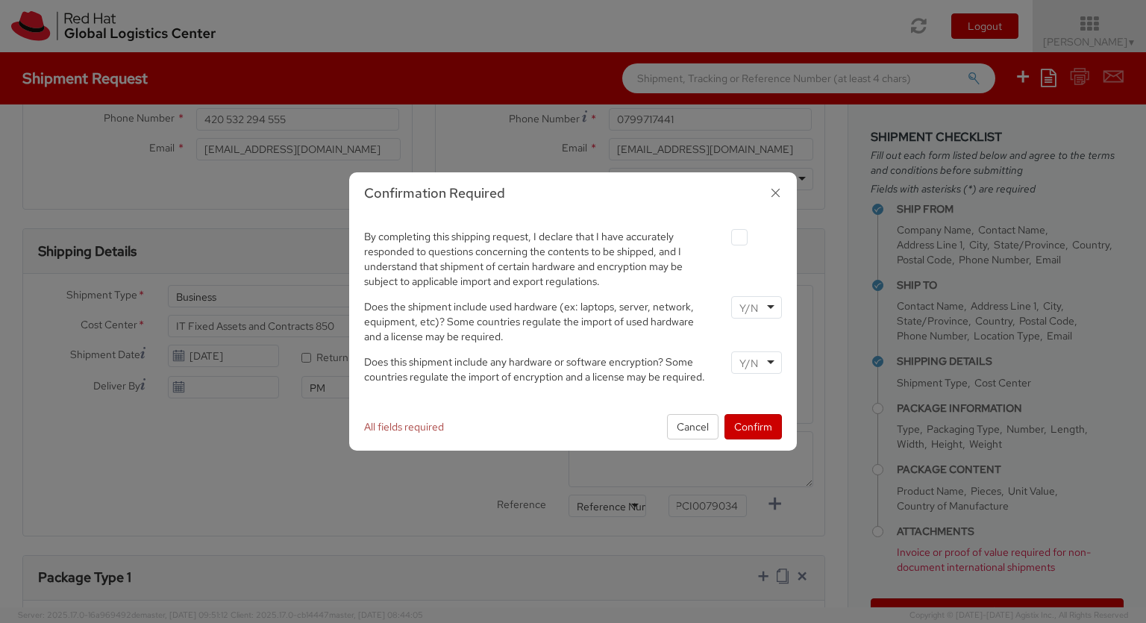
click at [739, 237] on label at bounding box center [739, 237] width 16 height 16
click at [727, 237] on input "checkbox" at bounding box center [722, 238] width 10 height 10
checkbox input "true"
click at [756, 307] on input "select-one" at bounding box center [750, 308] width 22 height 15
type input "no"
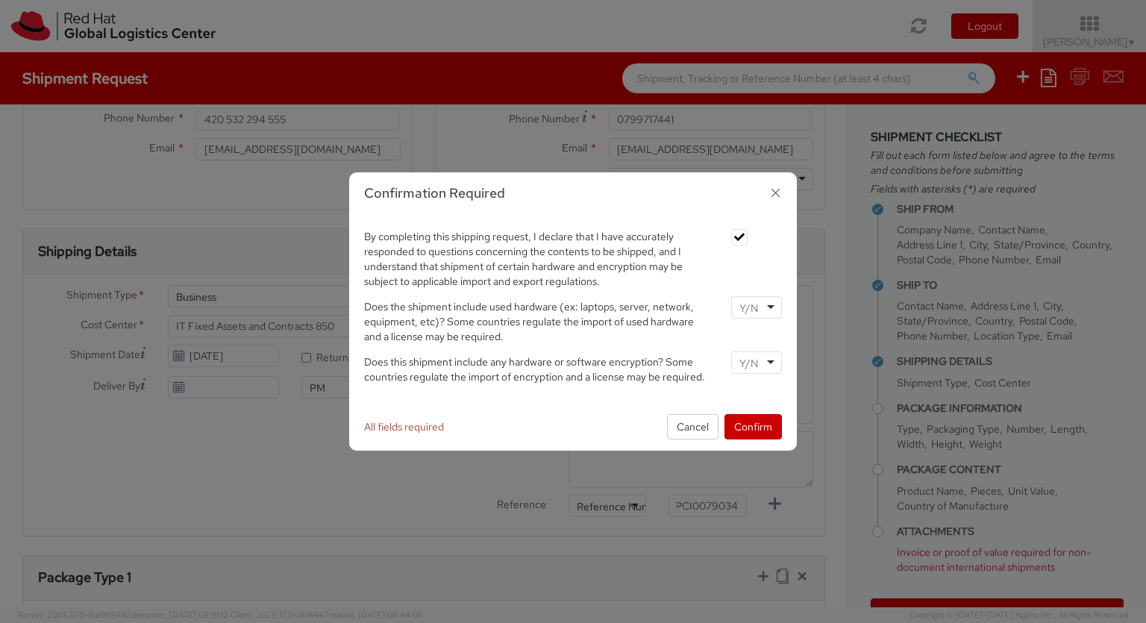
click at [756, 362] on input "select-one" at bounding box center [750, 363] width 22 height 15
click at [753, 426] on button "Confirm" at bounding box center [752, 426] width 57 height 25
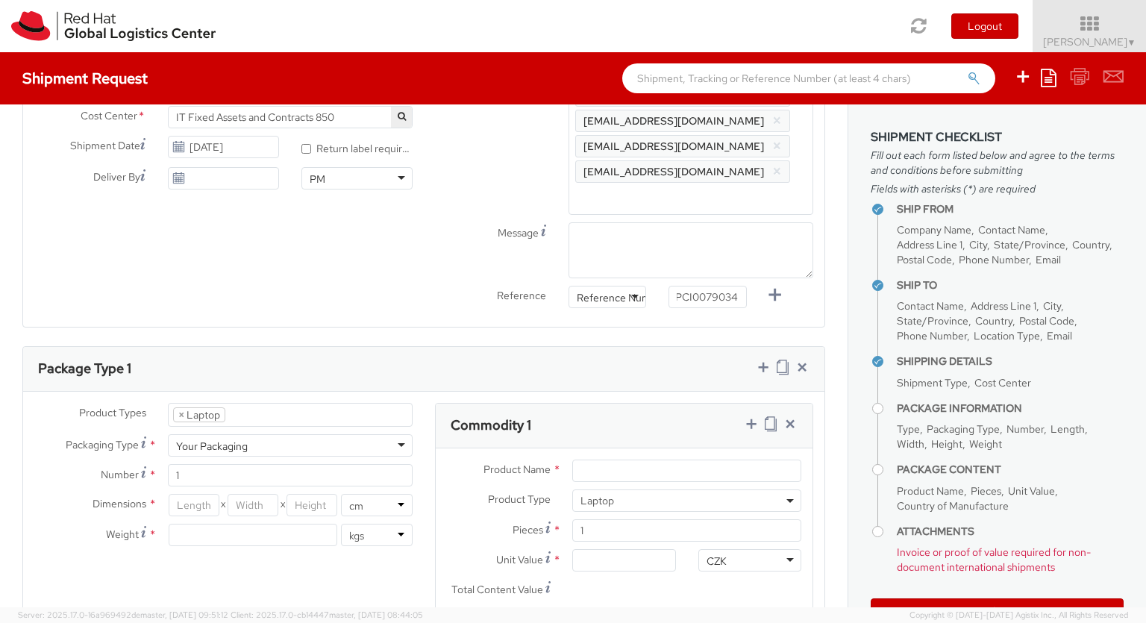
scroll to position [0, 0]
click at [624, 549] on input "Unit Value *" at bounding box center [623, 560] width 103 height 22
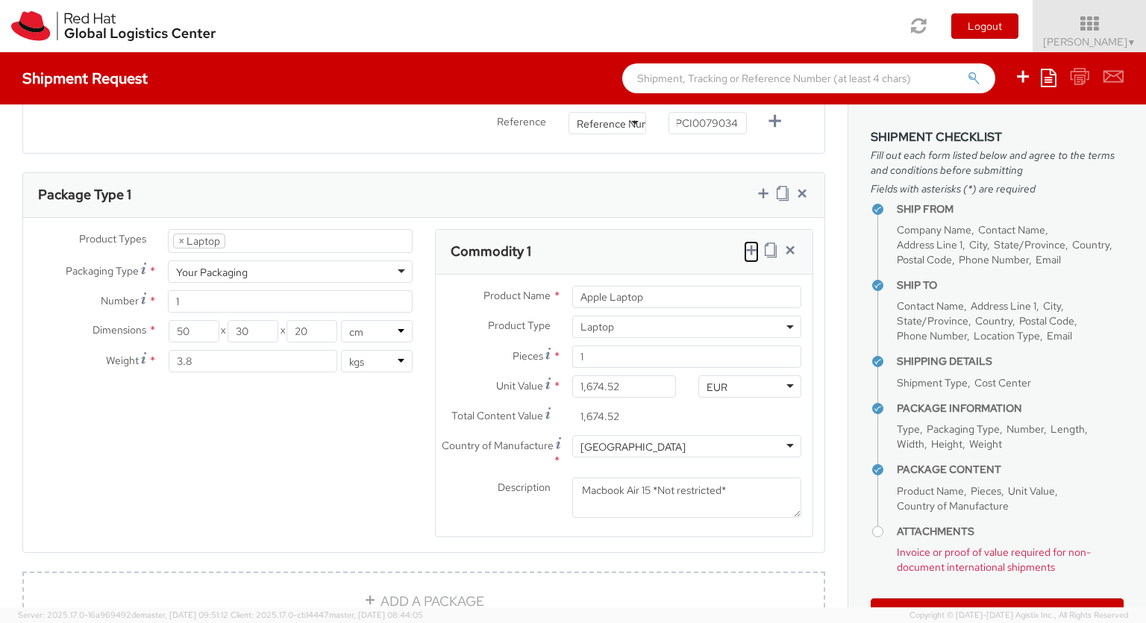
click at [751, 242] on icon at bounding box center [751, 249] width 15 height 15
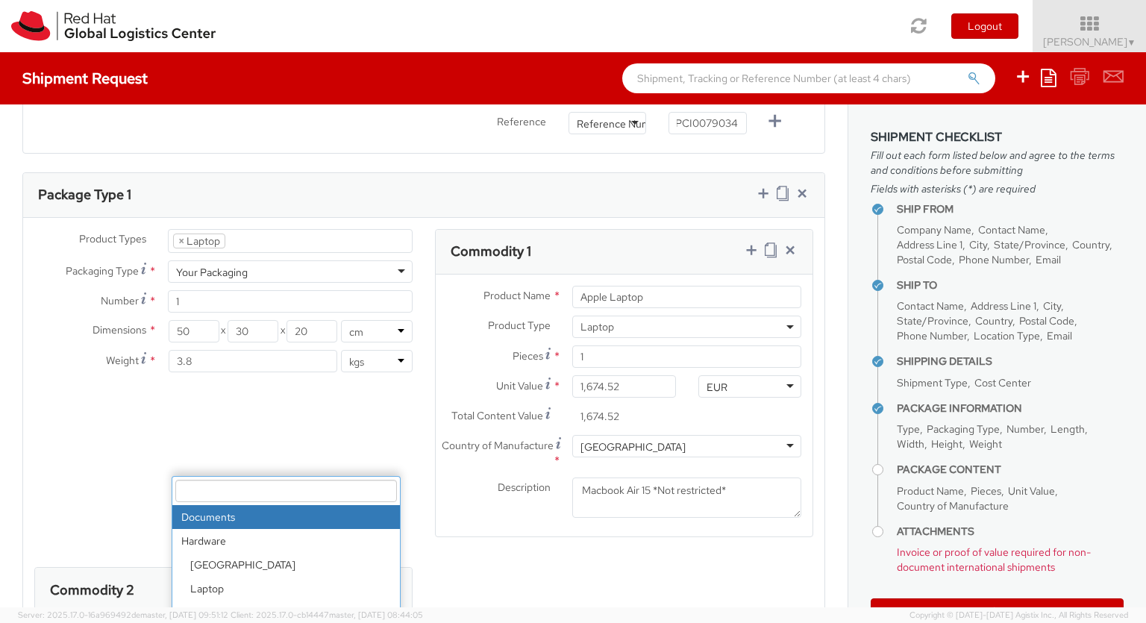
scroll to position [772, 0]
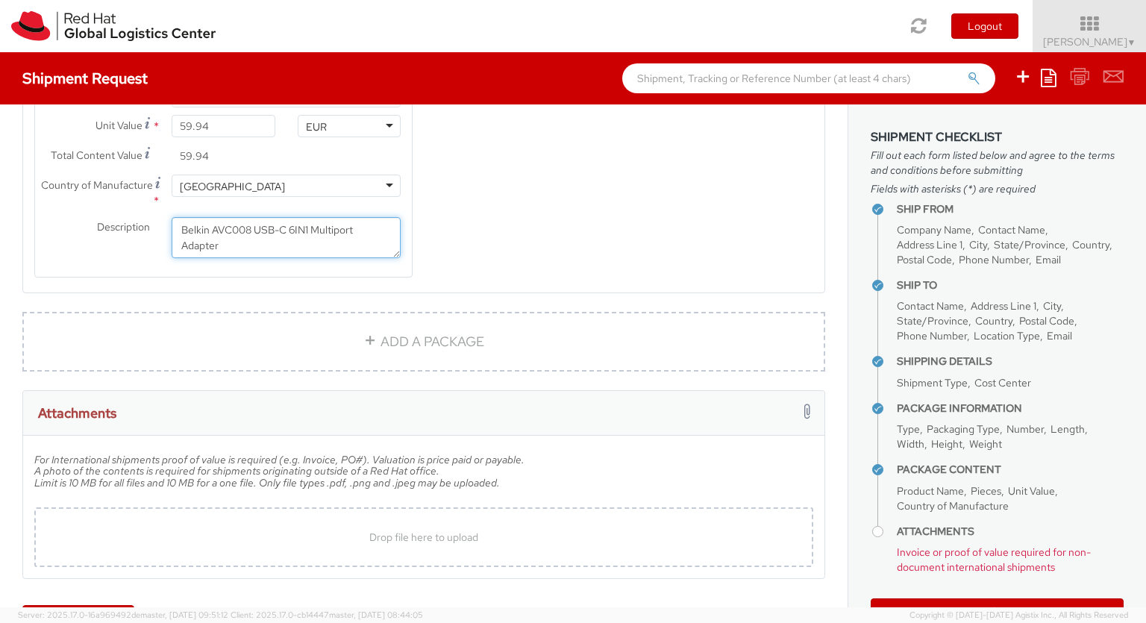
scroll to position [1352, 0]
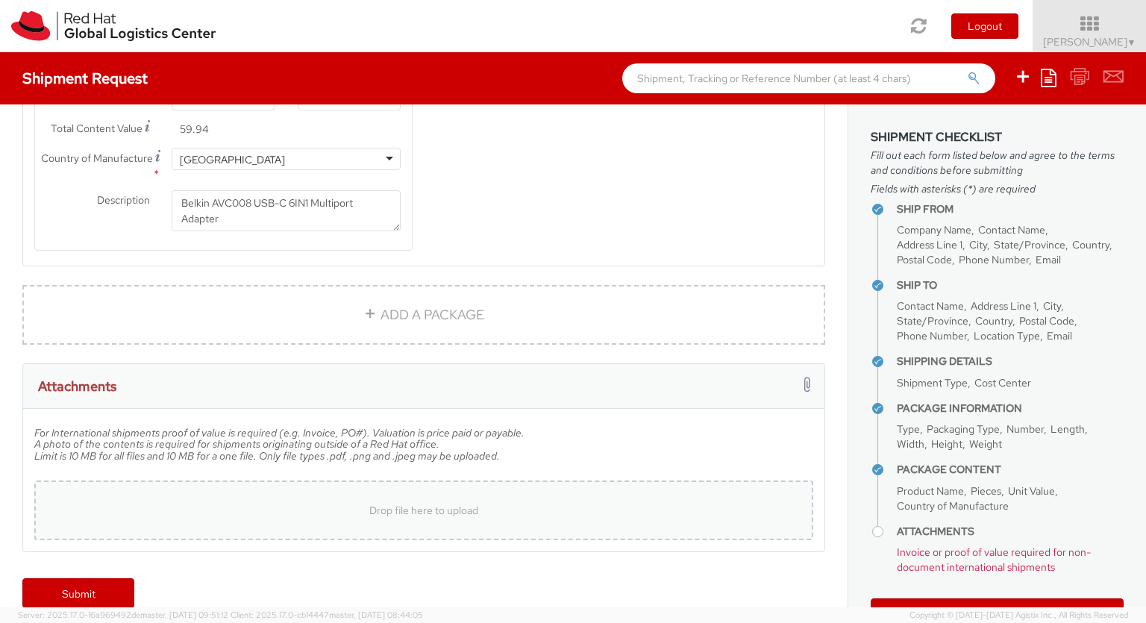
click at [470, 497] on div "Drop file here to upload" at bounding box center [423, 510] width 755 height 36
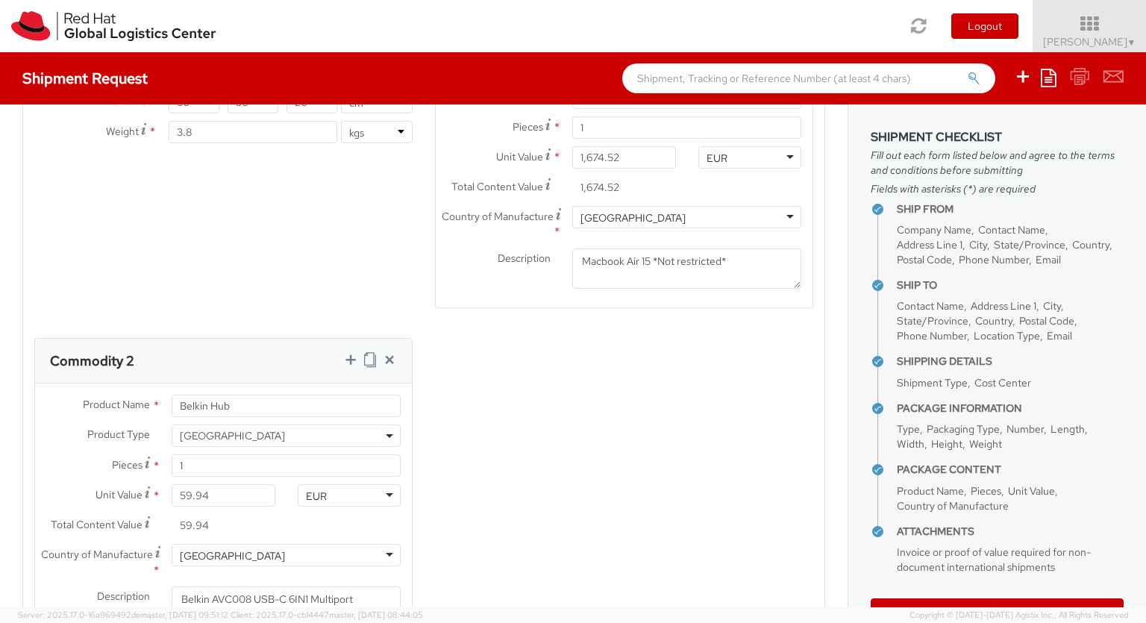
scroll to position [927, 0]
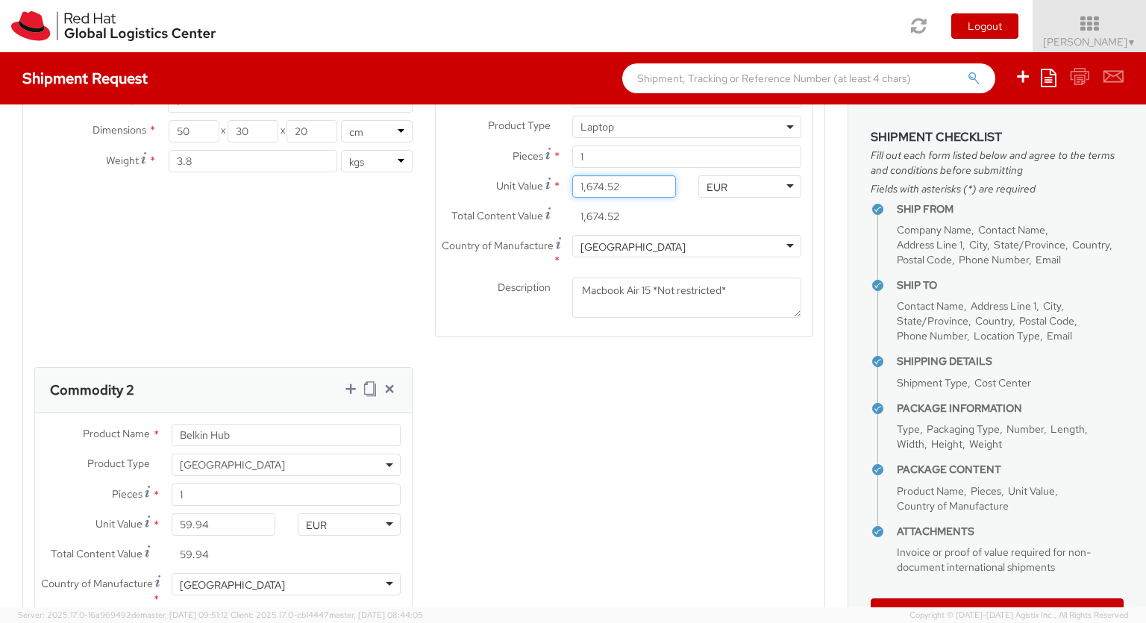
click at [619, 175] on input "1,674.52" at bounding box center [623, 186] width 103 height 22
paste input "323.26"
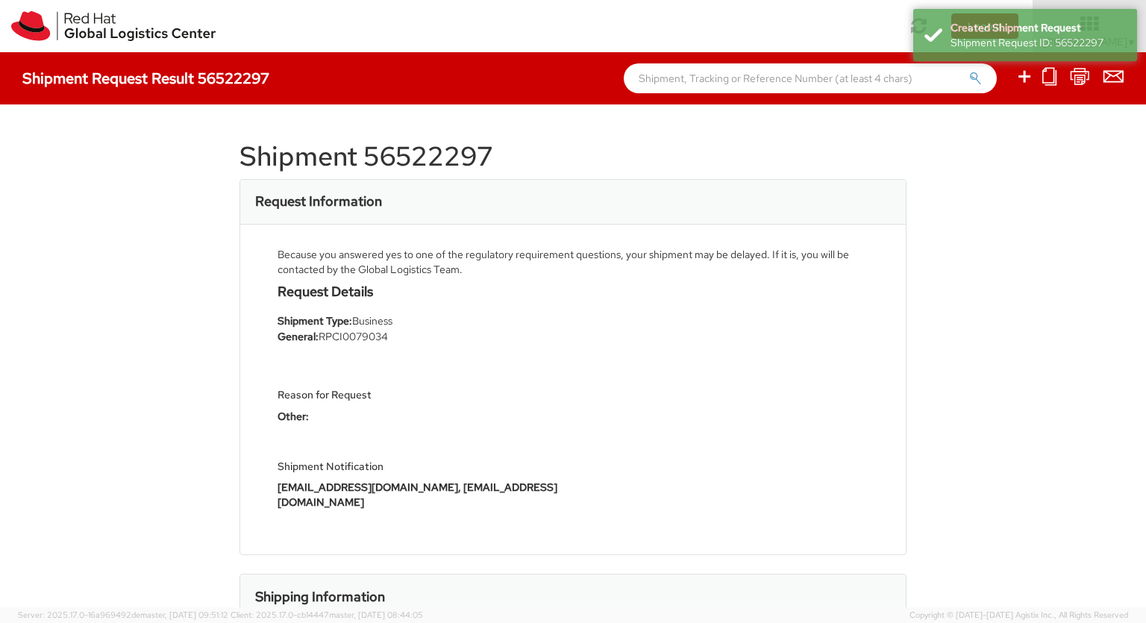
click at [1025, 78] on icon at bounding box center [1024, 76] width 18 height 19
